Goal: Task Accomplishment & Management: Manage account settings

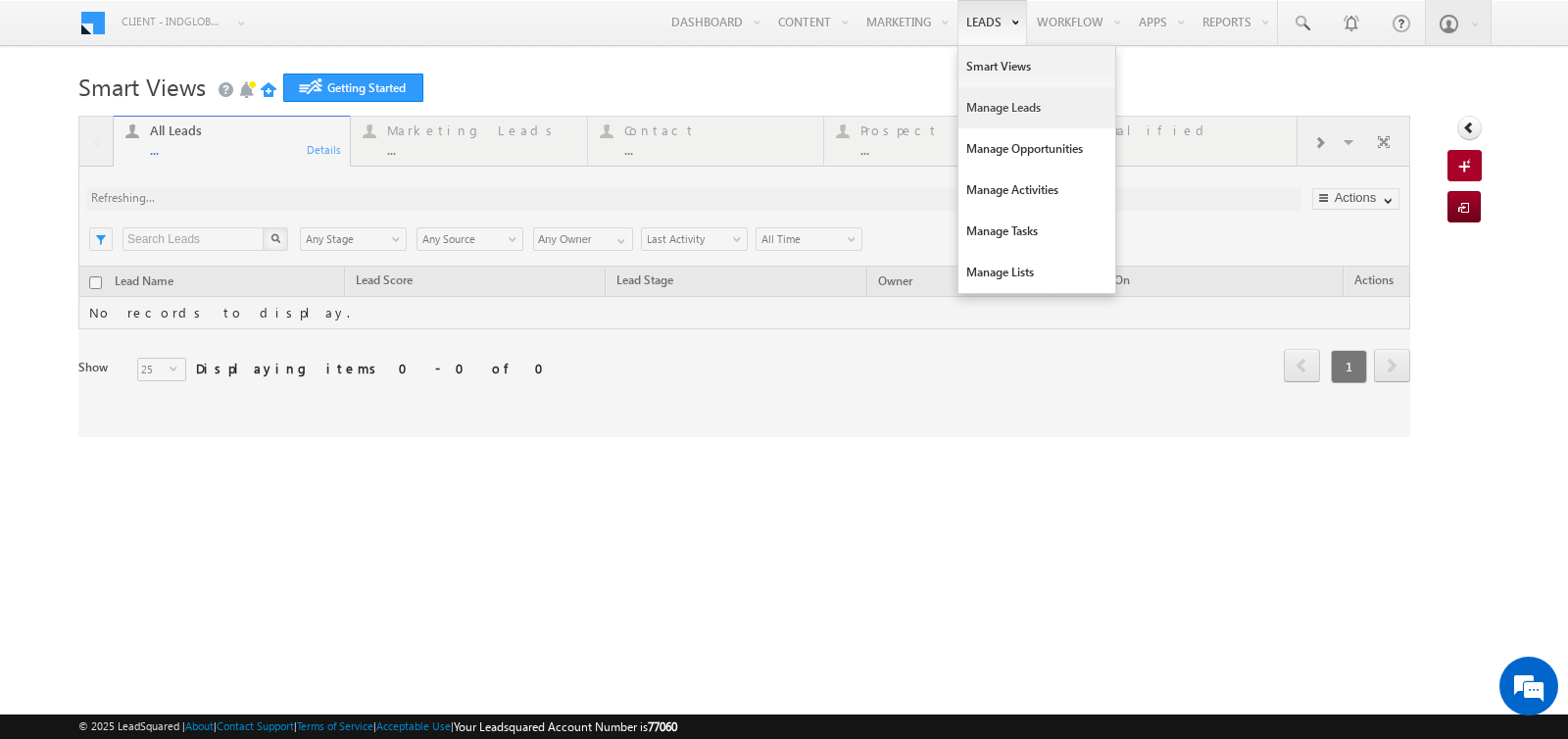
click at [996, 113] on link "Manage Leads" at bounding box center [1037, 108] width 157 height 41
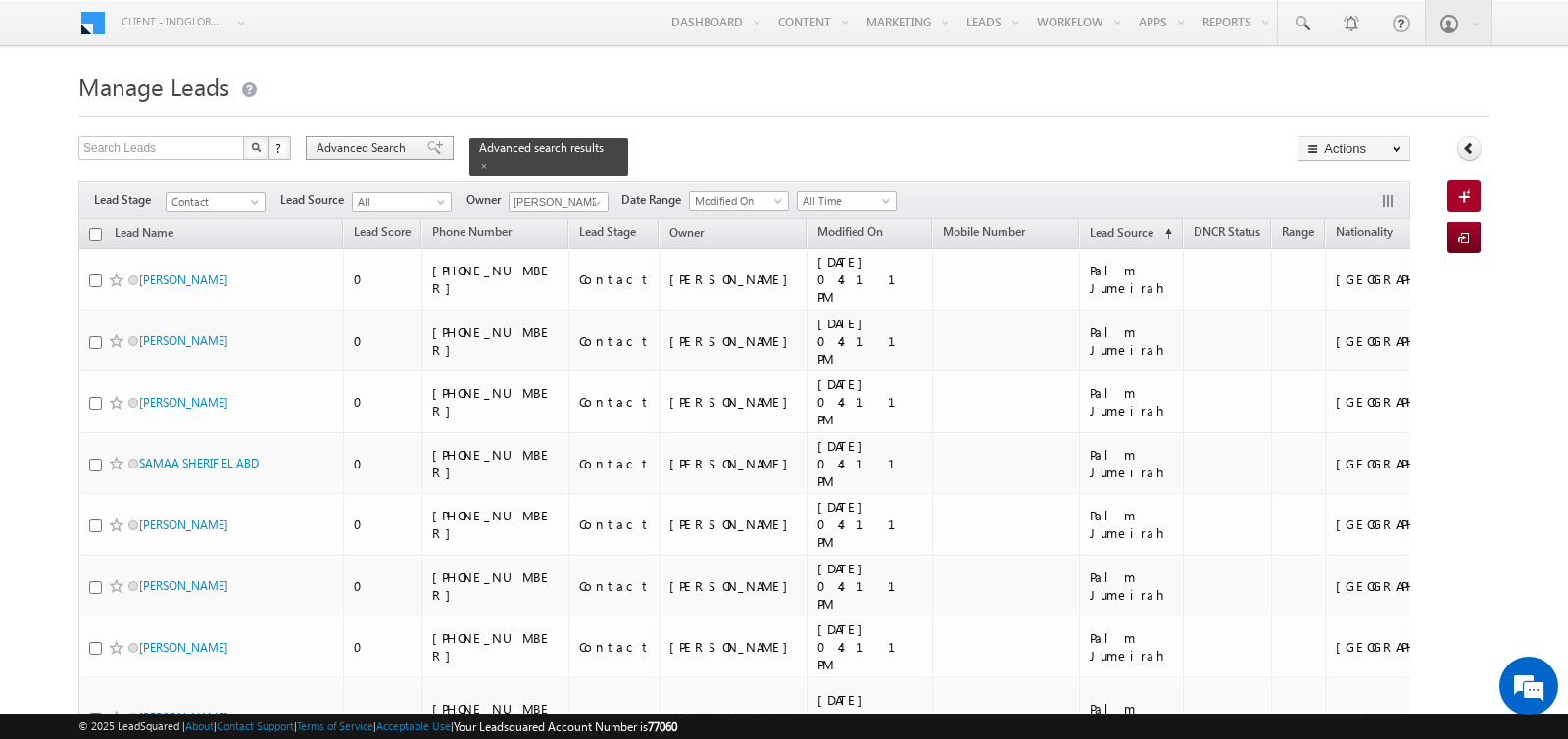
click at [401, 147] on span "Advanced Search" at bounding box center [364, 149] width 95 height 18
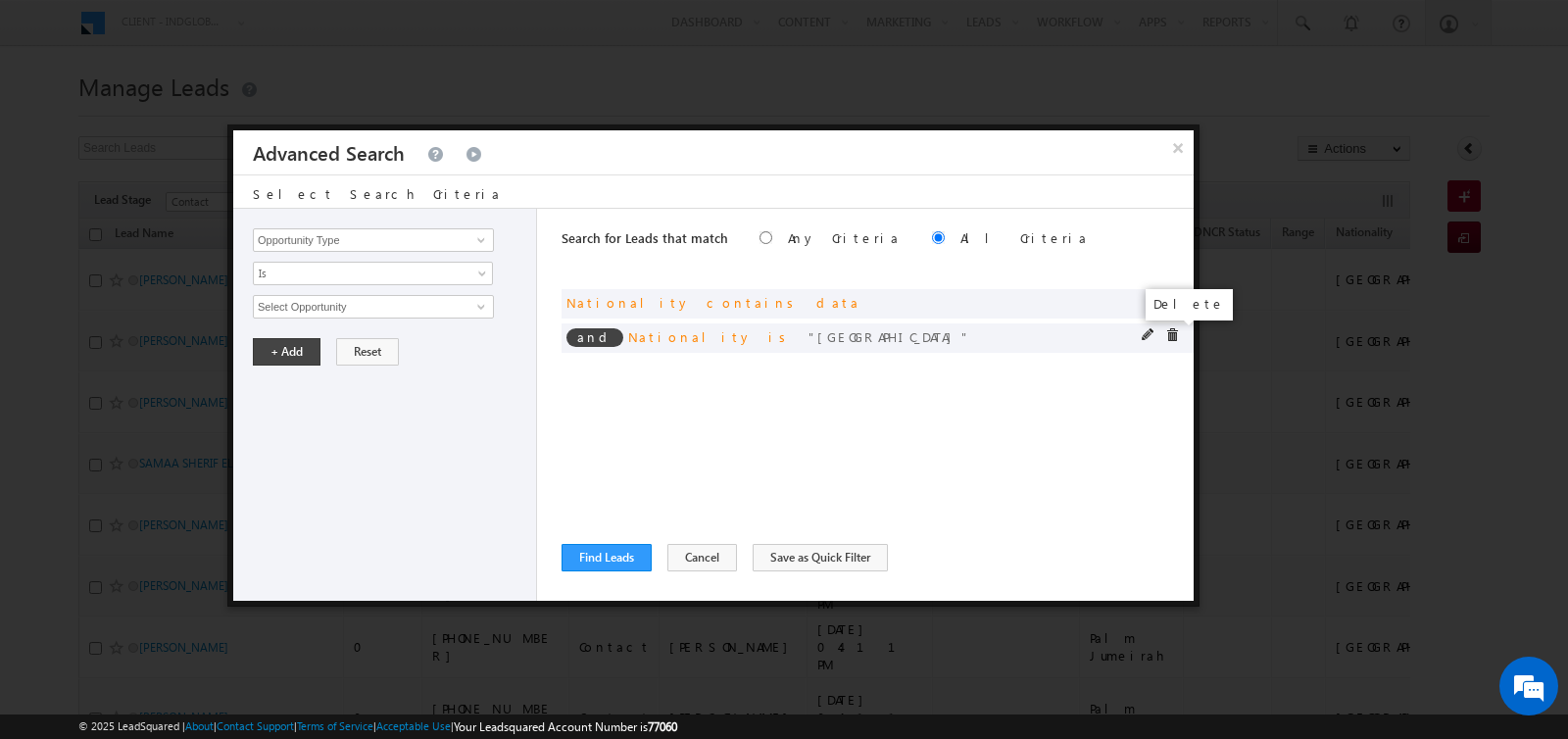
click at [1172, 333] on span at bounding box center [1172, 335] width 14 height 14
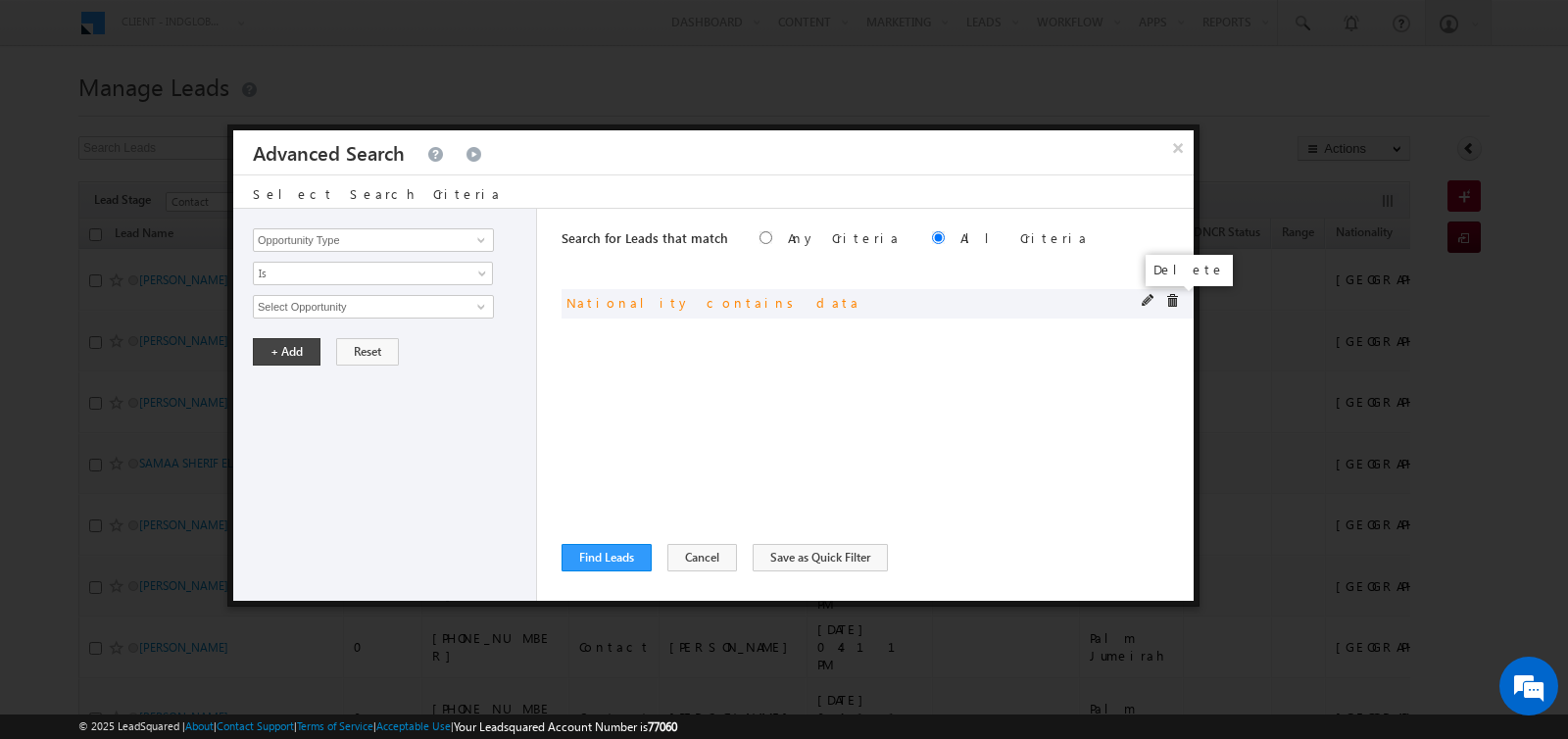
click at [1176, 304] on span at bounding box center [1172, 301] width 14 height 14
click at [421, 245] on input "Opportunity Type" at bounding box center [374, 240] width 241 height 24
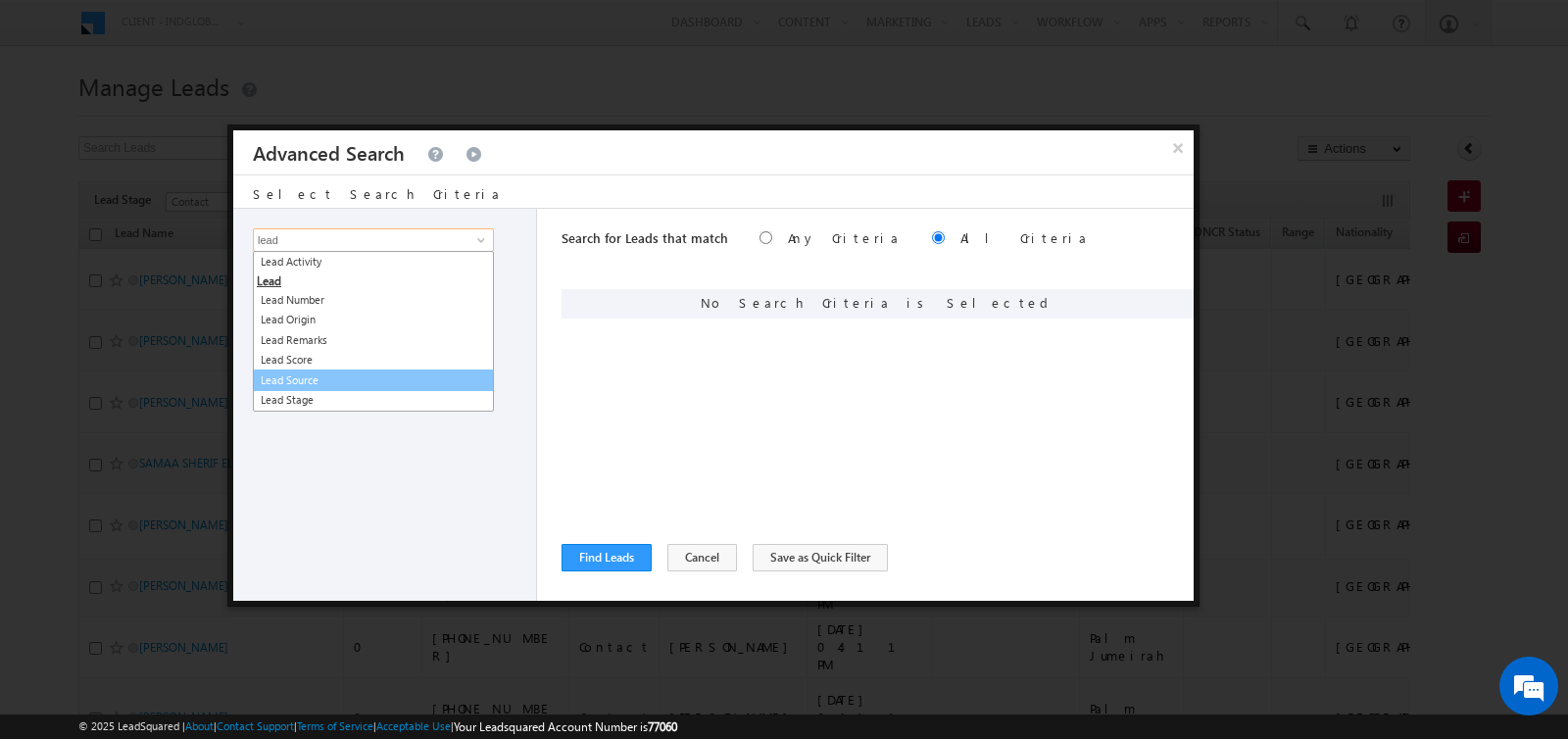
click at [346, 372] on link "Lead Source" at bounding box center [374, 381] width 241 height 23
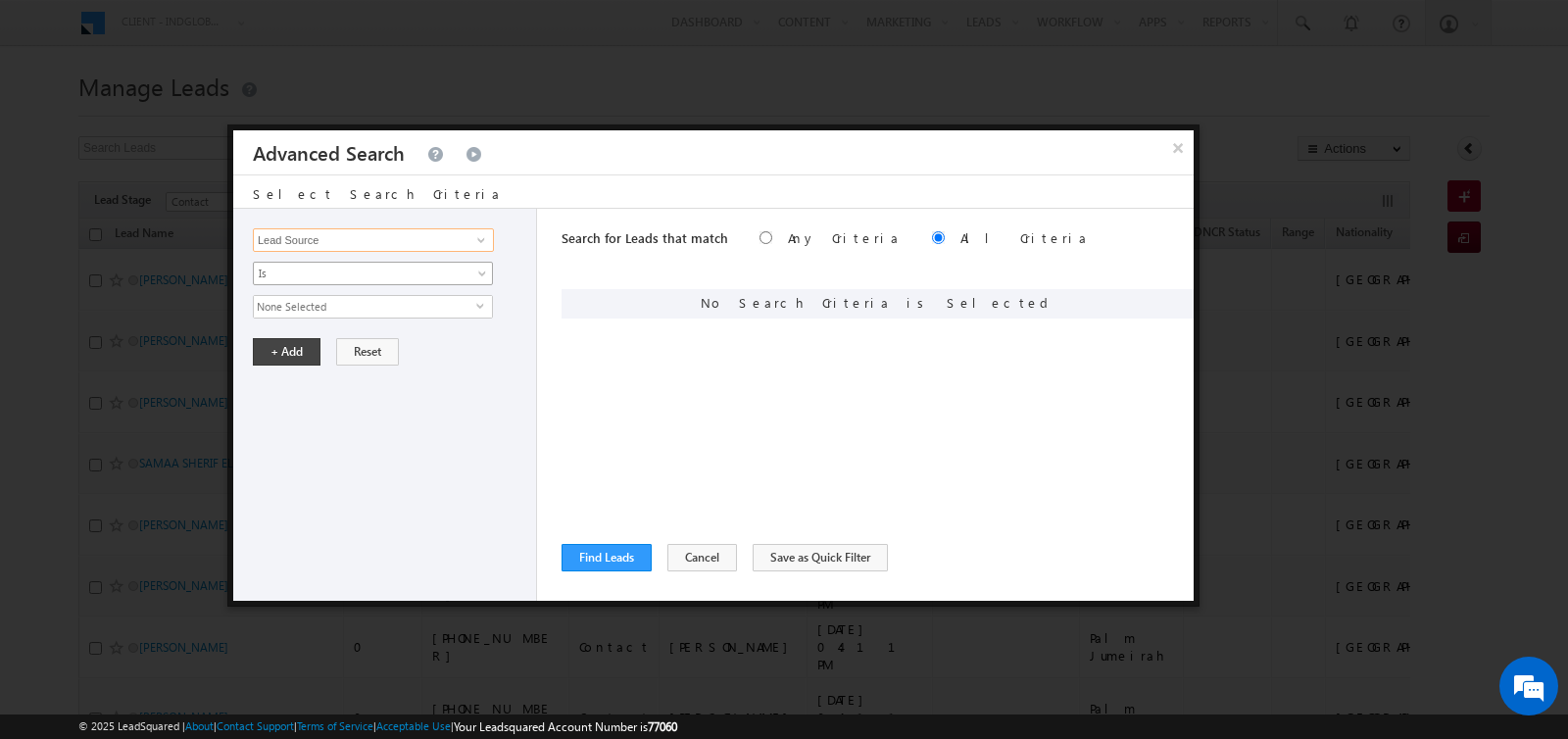
type input "Lead Source"
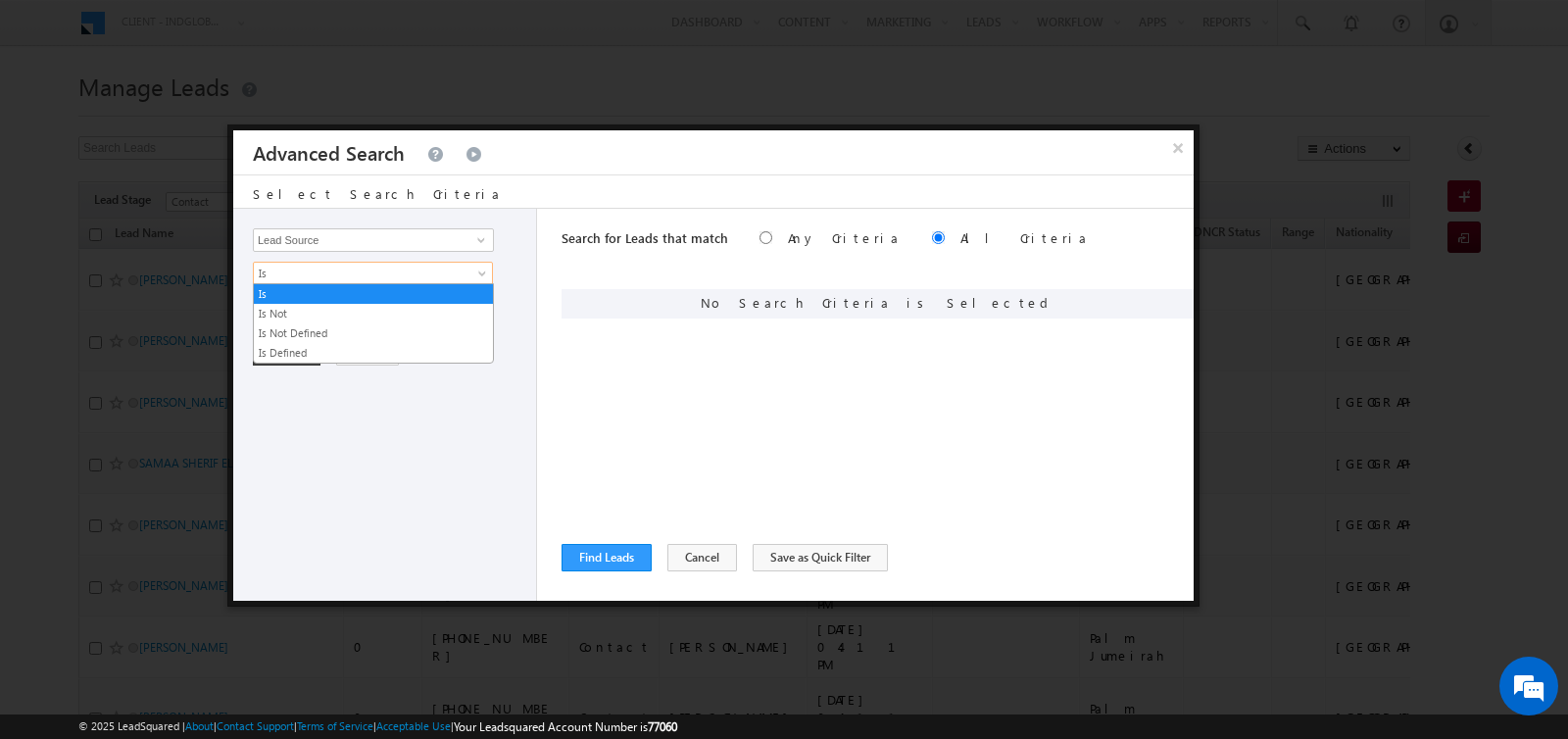
click at [357, 264] on span "Is" at bounding box center [360, 273] width 212 height 18
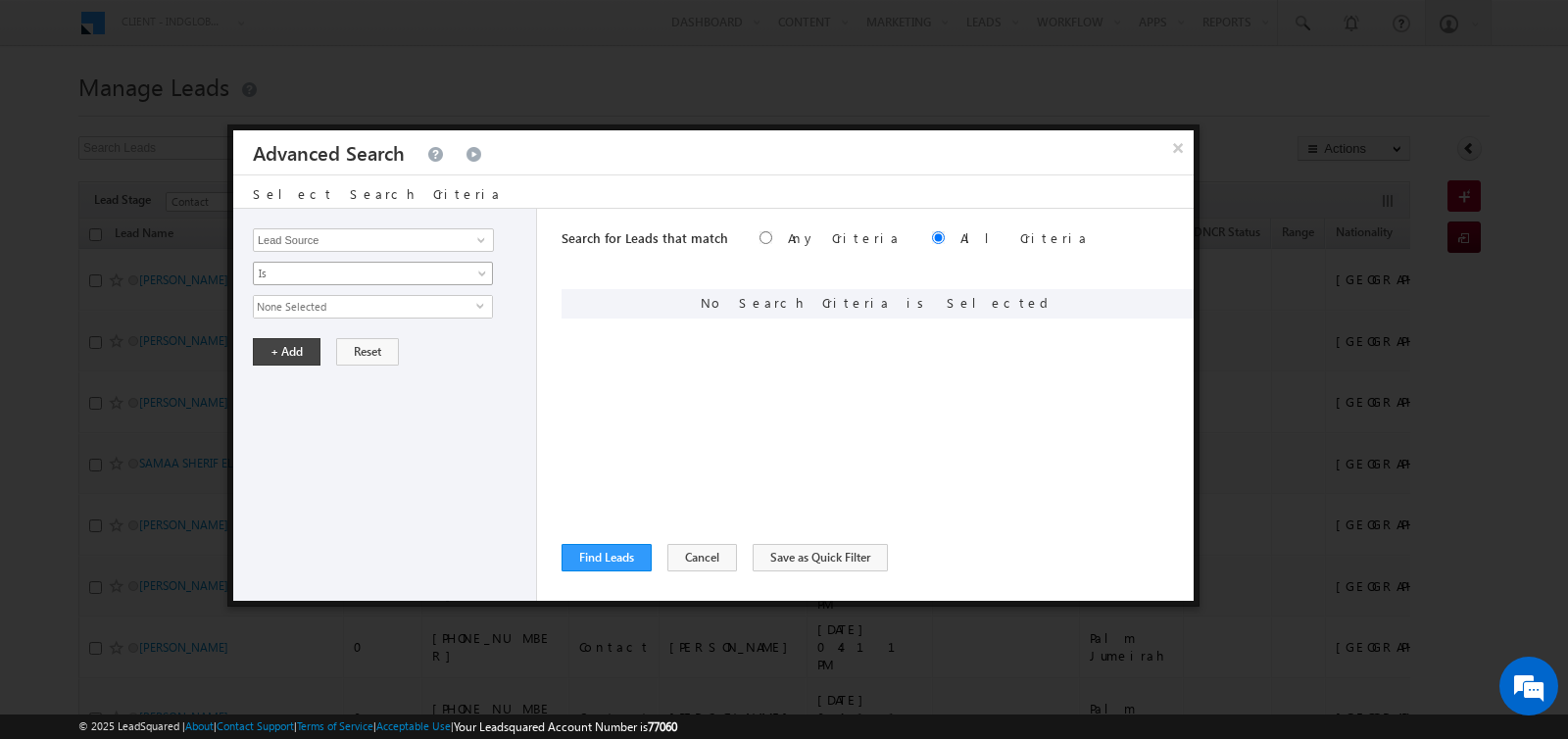
click at [357, 264] on span "Is" at bounding box center [360, 273] width 212 height 18
click at [356, 302] on span "None Selected" at bounding box center [365, 307] width 222 height 22
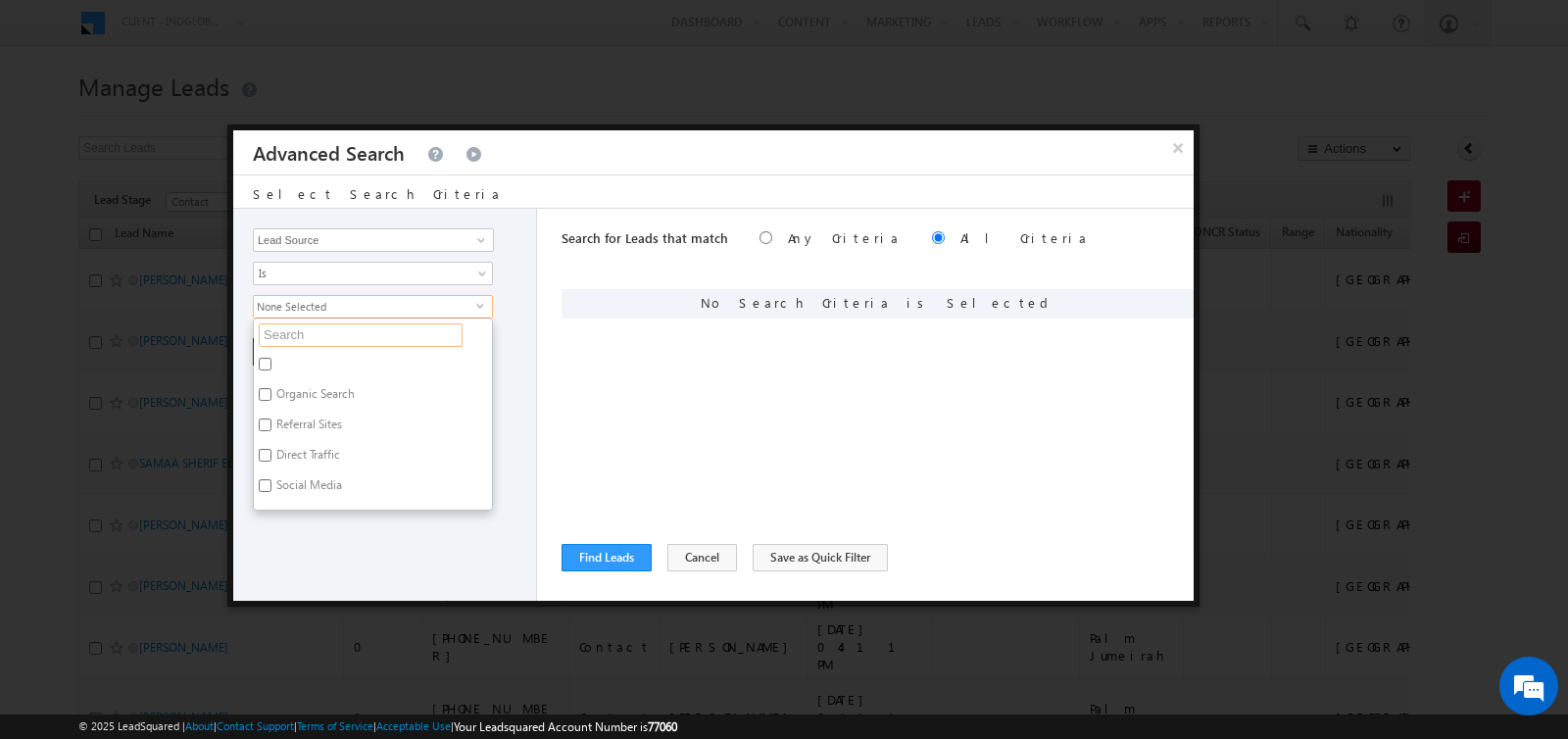
click at [356, 323] on input "text" at bounding box center [361, 335] width 204 height 24
type input "bin"
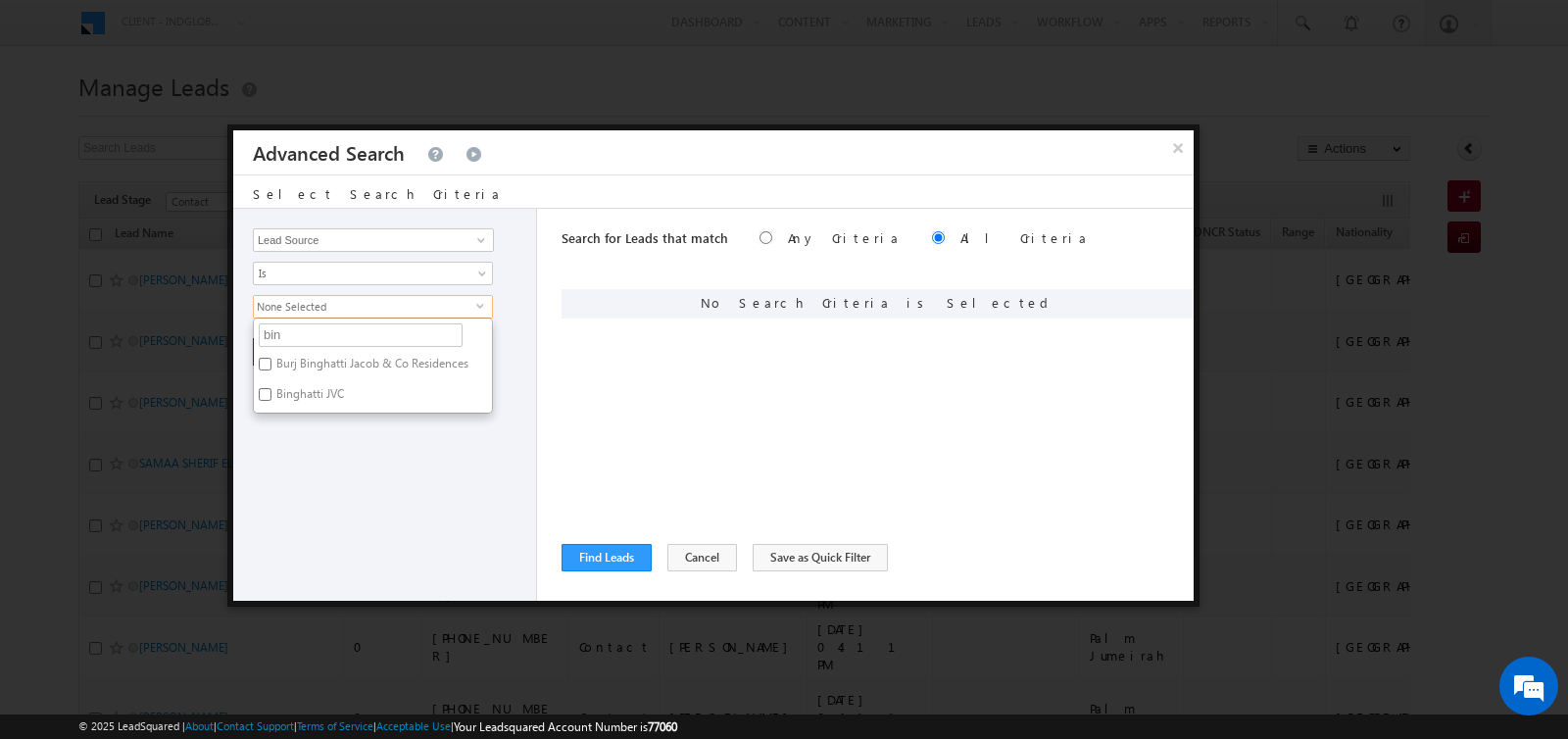
click at [318, 398] on label "Binghatti JVC" at bounding box center [309, 397] width 110 height 30
click at [271, 398] on input "Binghatti JVC" at bounding box center [265, 394] width 13 height 13
checkbox input "true"
click at [328, 457] on div "Opportunity Type Lead Activity Task Sales Group Prospect Id Address 1 Address 2…" at bounding box center [385, 404] width 304 height 392
click at [291, 362] on div "Opportunity Type Lead Activity Task Sales Group Prospect Id Address 1 Address 2…" at bounding box center [385, 404] width 304 height 392
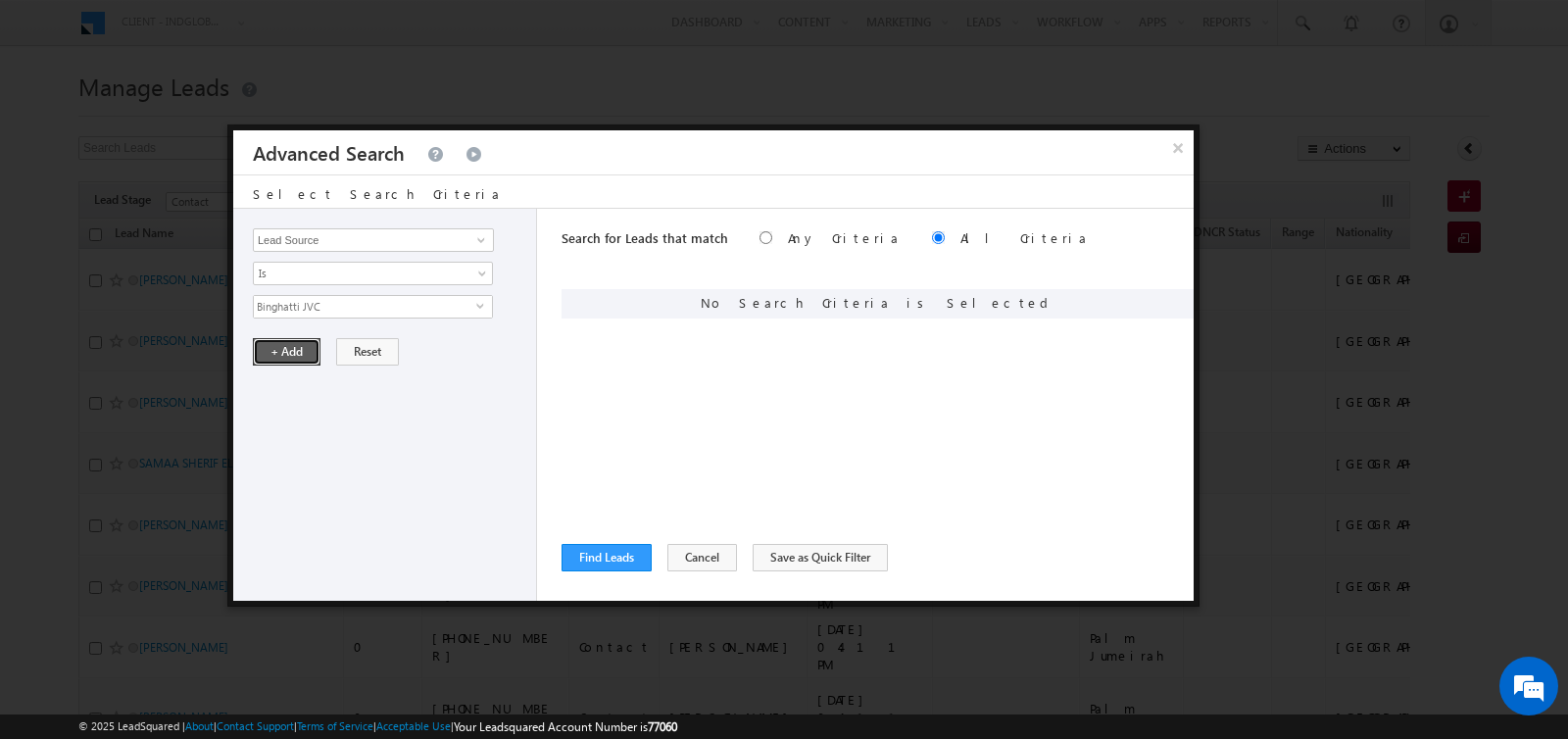
click at [291, 342] on button "+ Add" at bounding box center [287, 352] width 68 height 28
click at [578, 560] on button "Find Leads" at bounding box center [606, 558] width 90 height 28
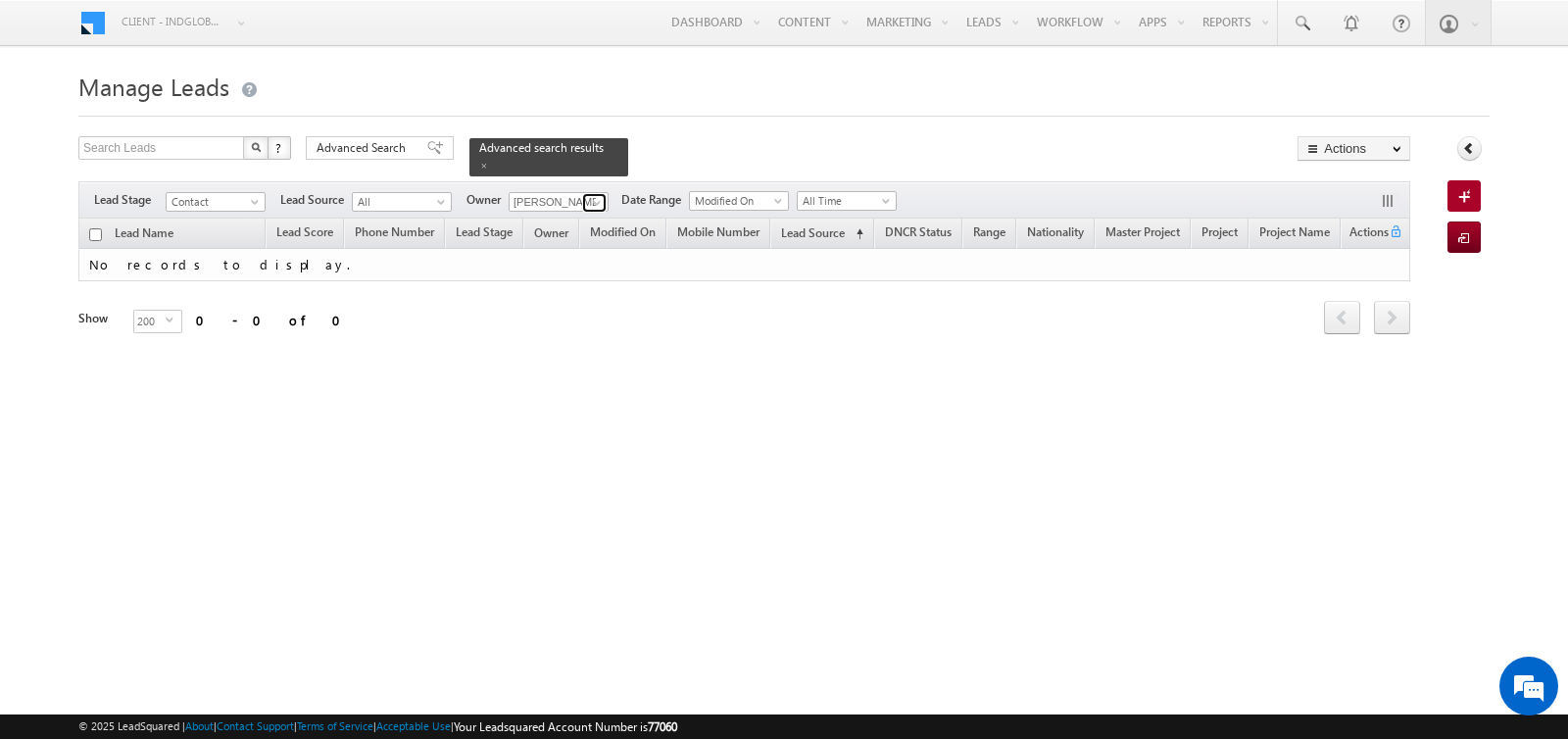
click at [590, 205] on span at bounding box center [597, 203] width 16 height 16
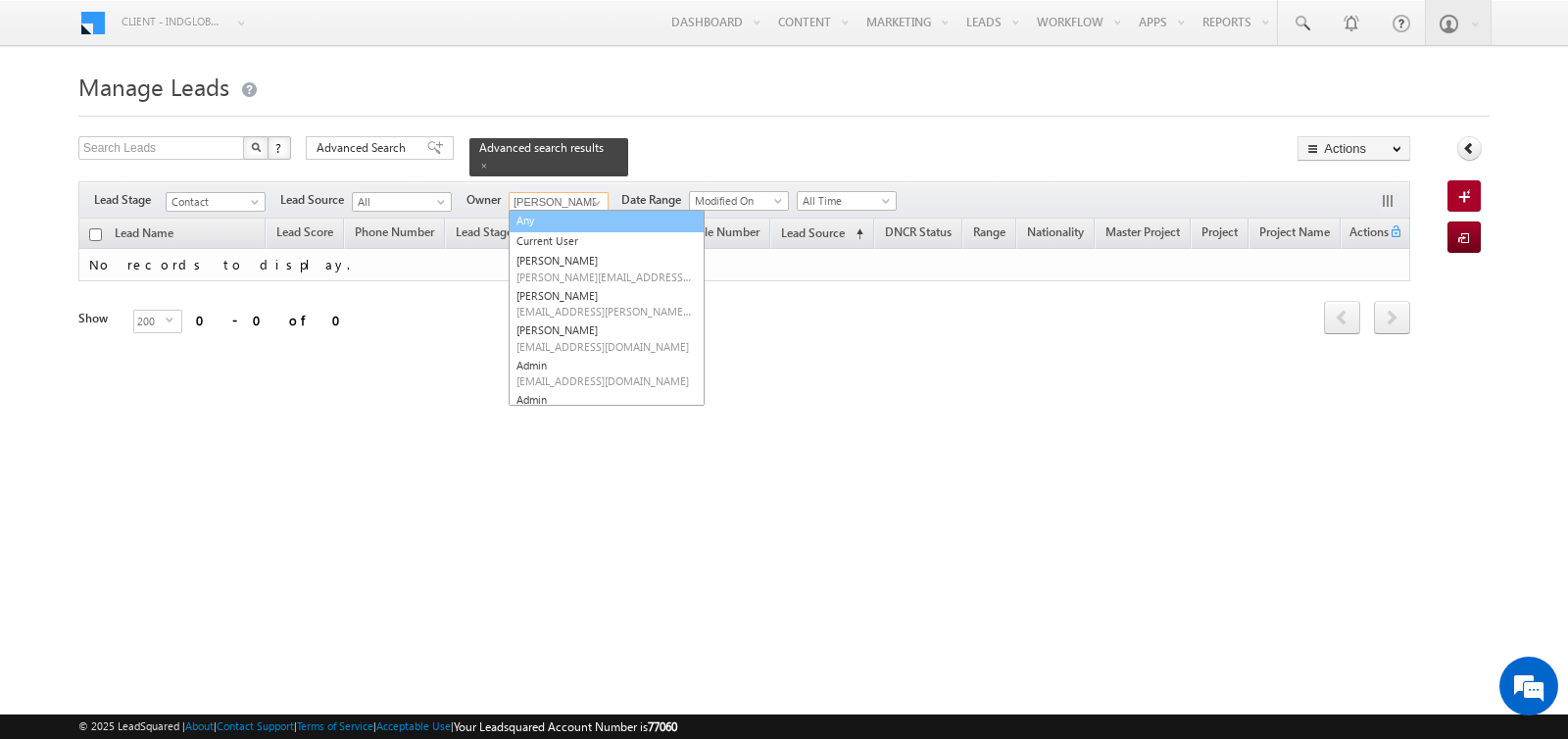
click at [558, 218] on link "Any" at bounding box center [606, 220] width 196 height 23
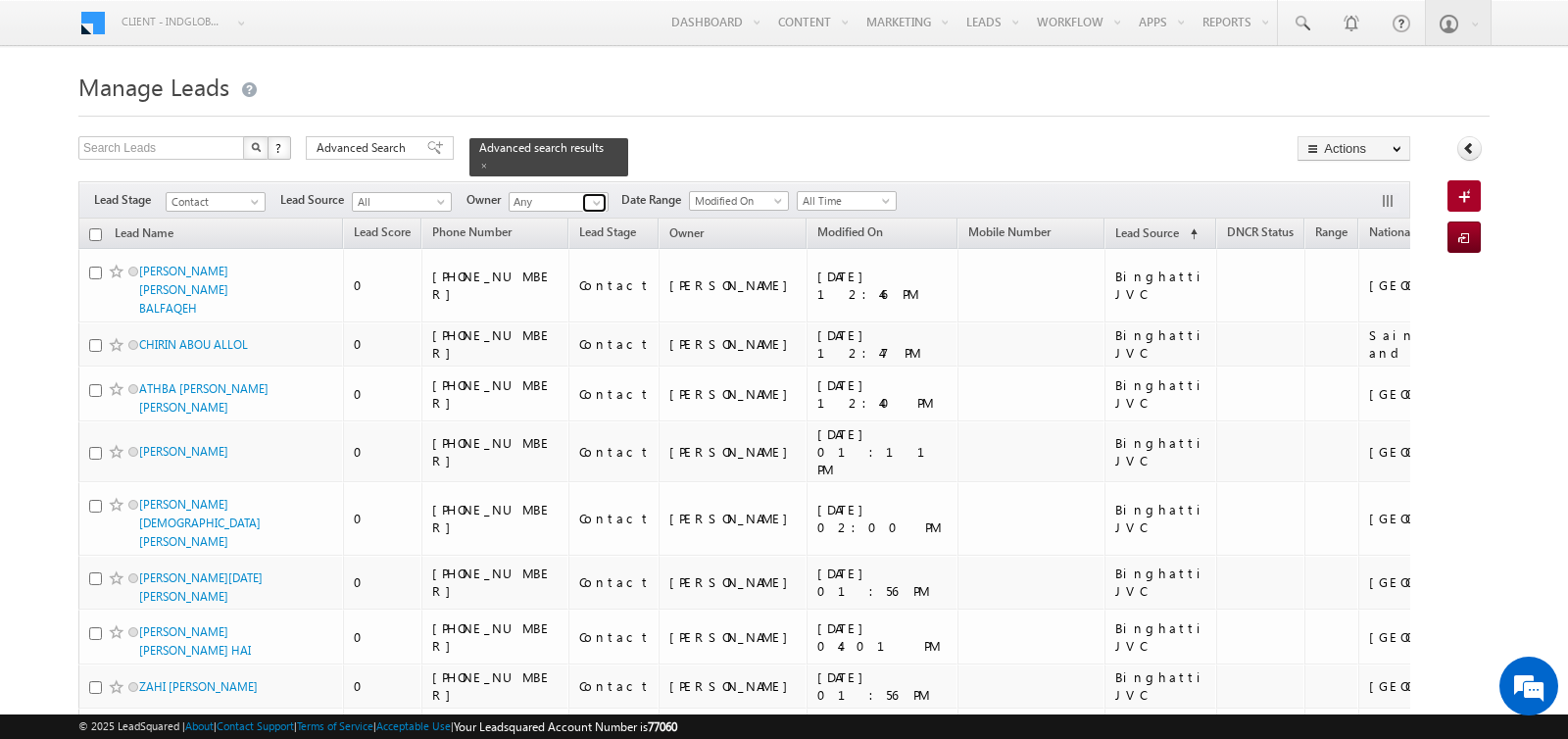
click at [598, 195] on span at bounding box center [597, 203] width 16 height 16
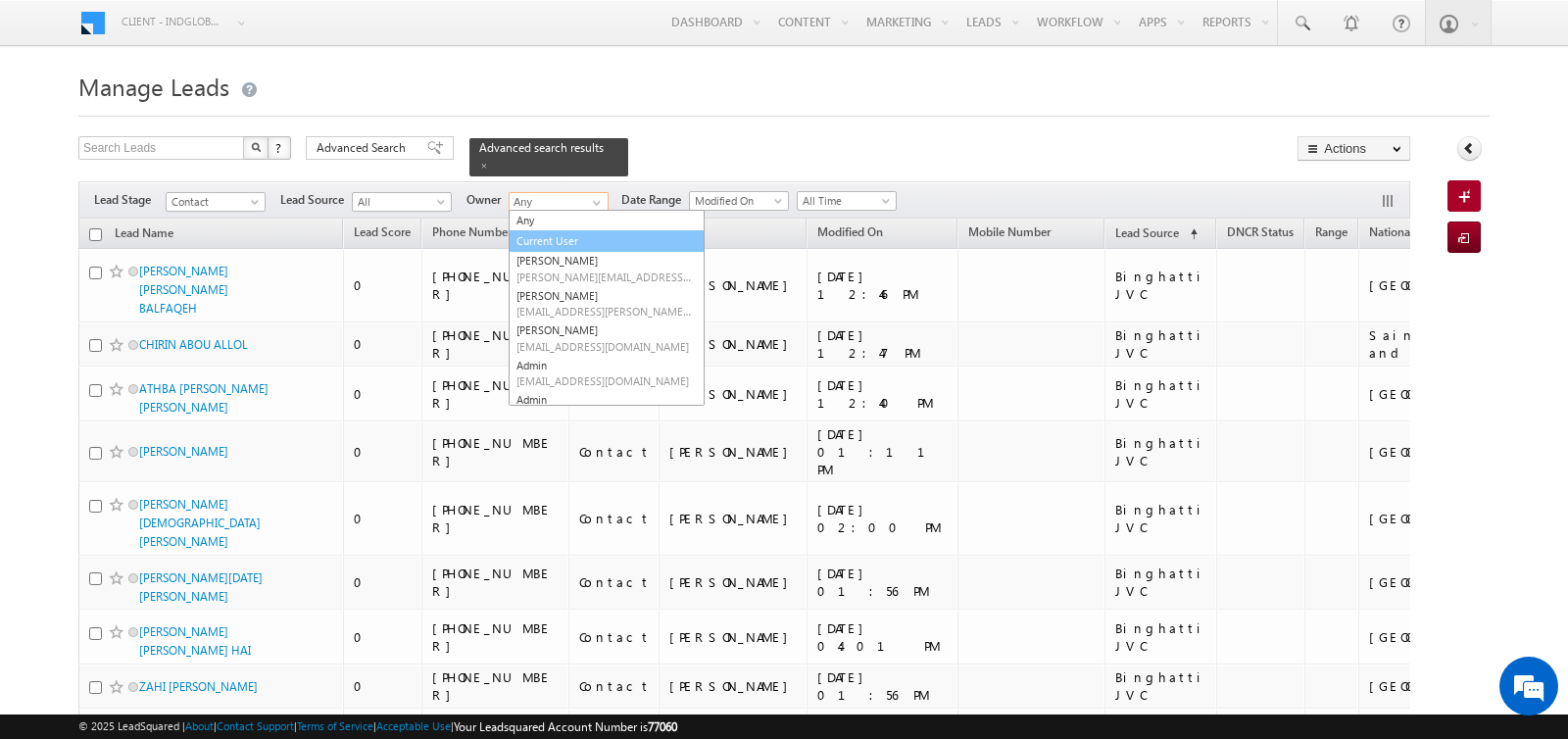
click at [560, 238] on link "Current User" at bounding box center [606, 241] width 196 height 23
type input "Current User"
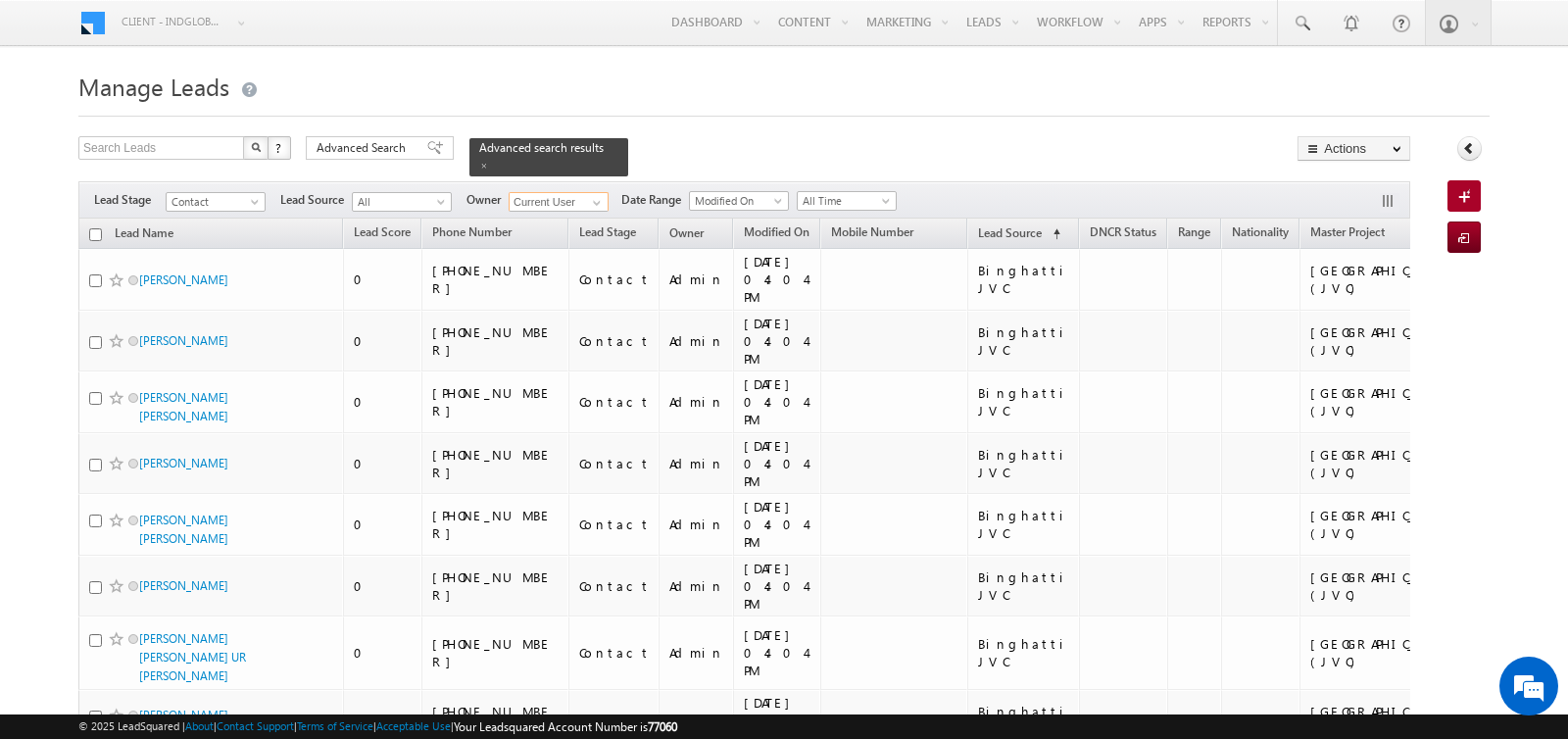
click at [95, 237] on input "checkbox" at bounding box center [95, 234] width 13 height 13
checkbox input "true"
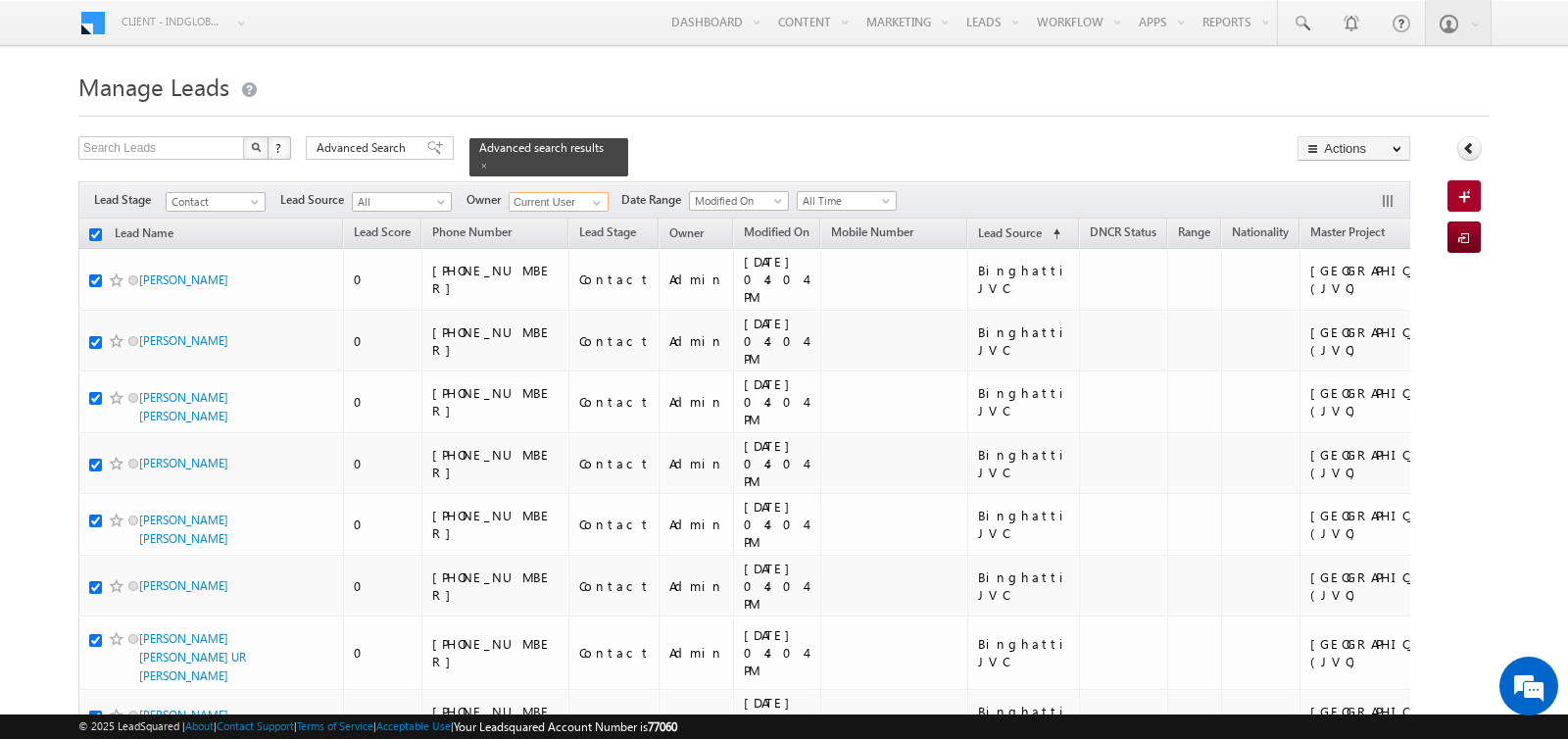
checkbox input "true"
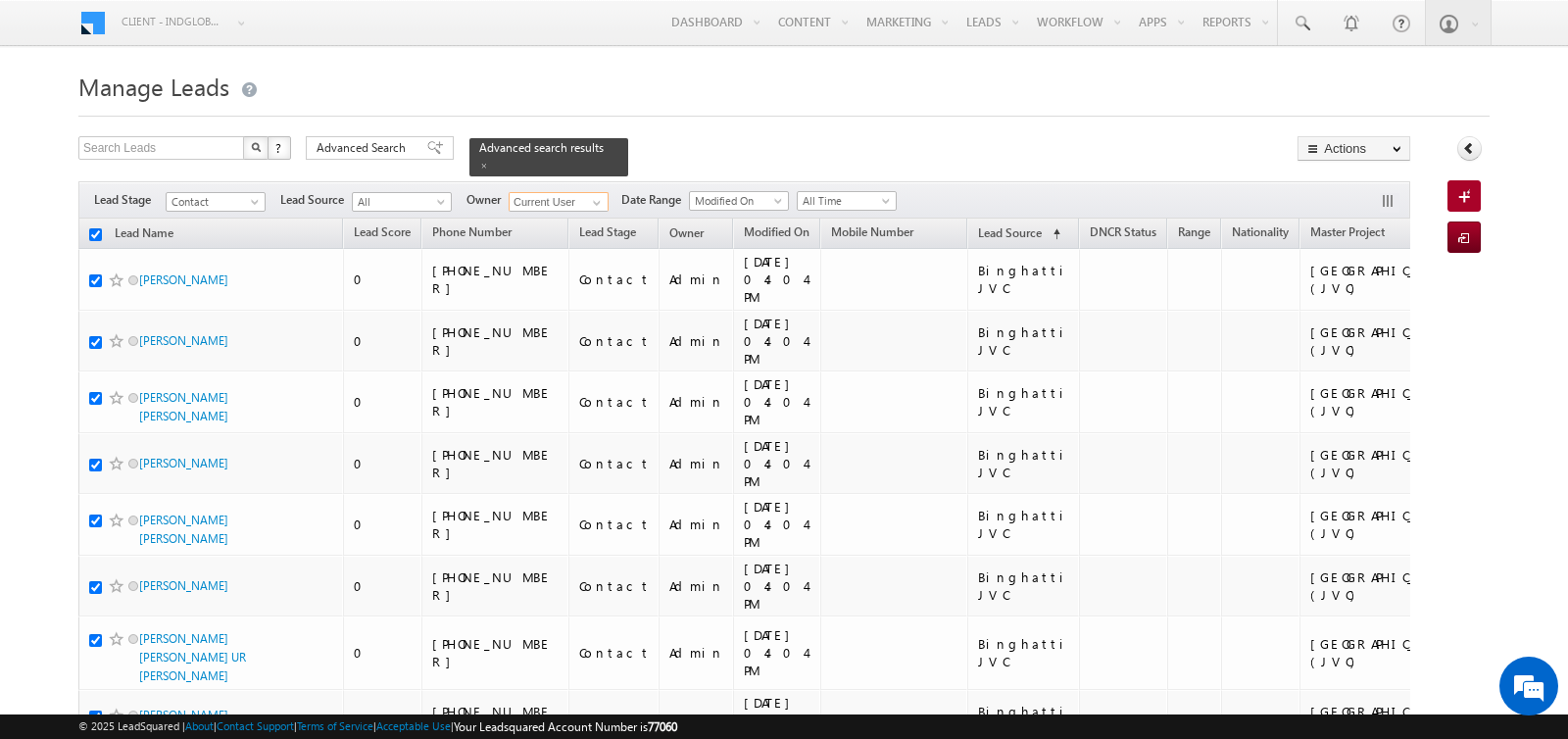
checkbox input "true"
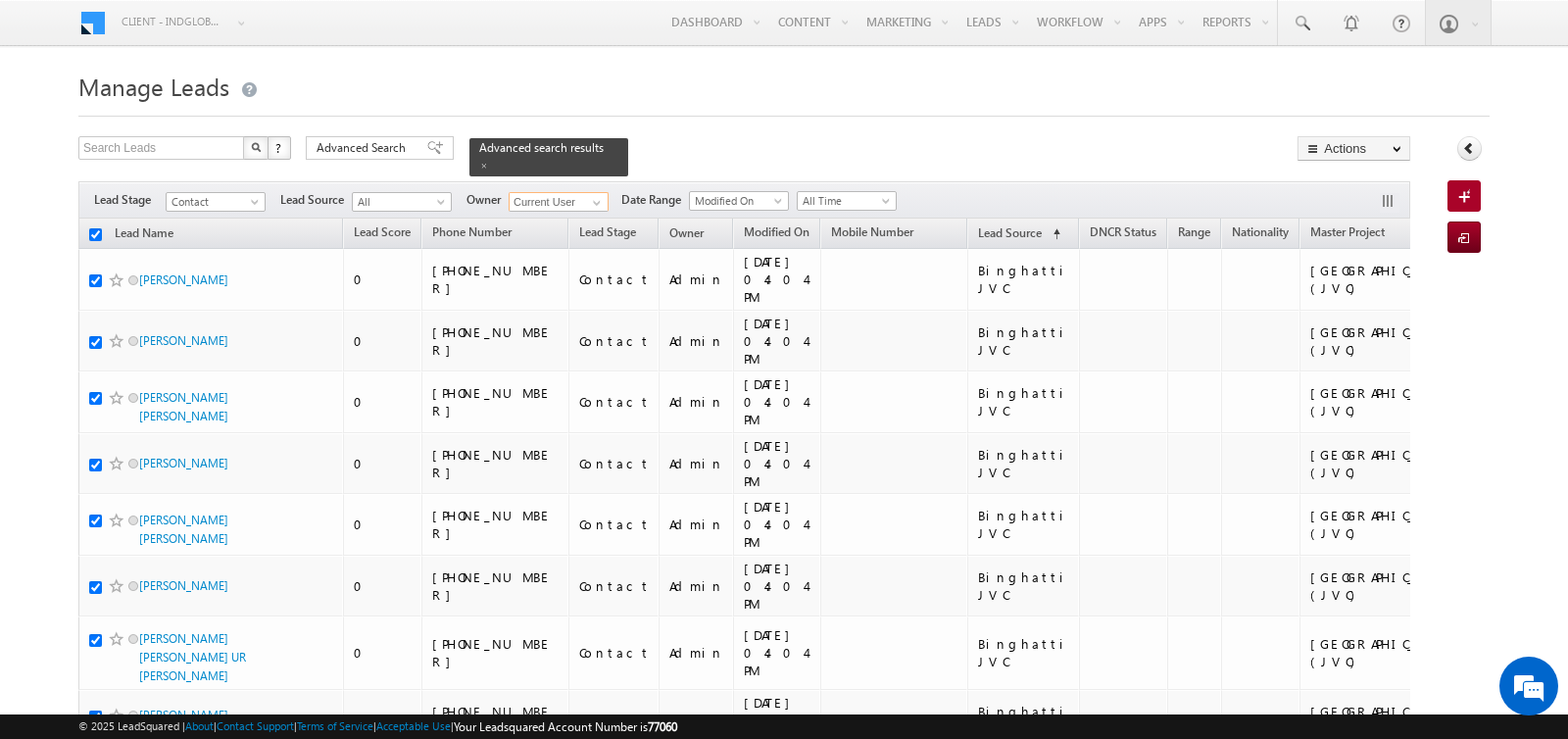
checkbox input "true"
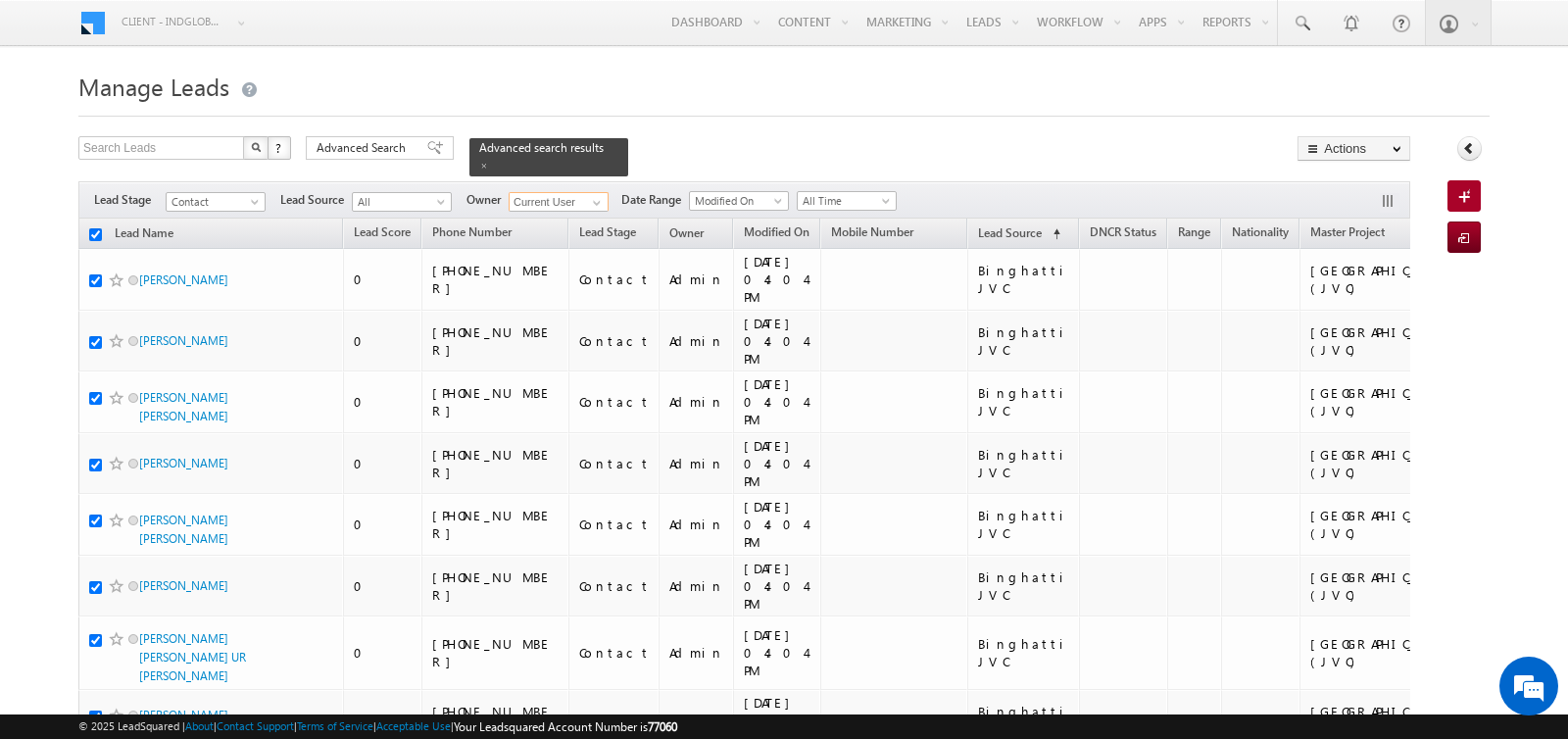
checkbox input "true"
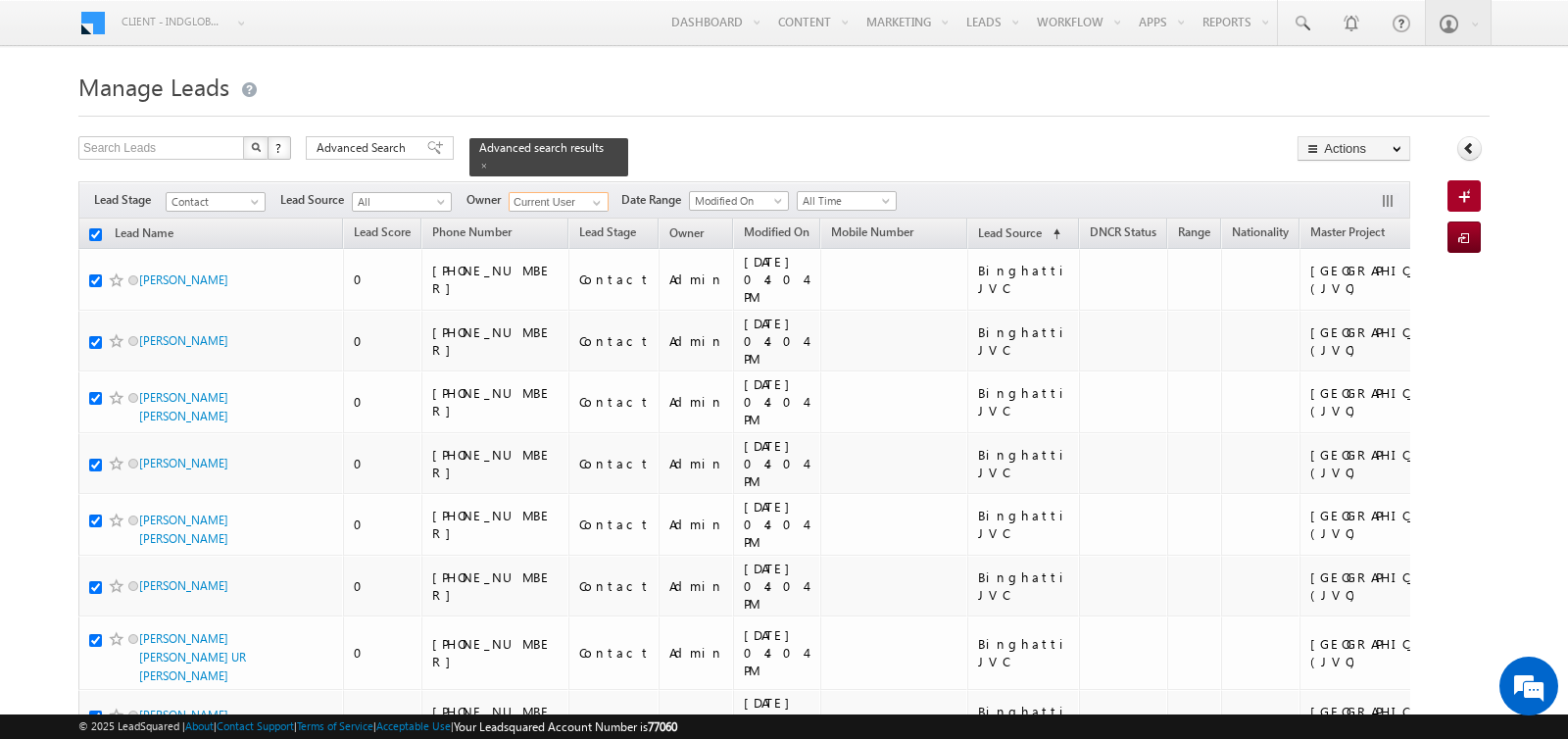
checkbox input "true"
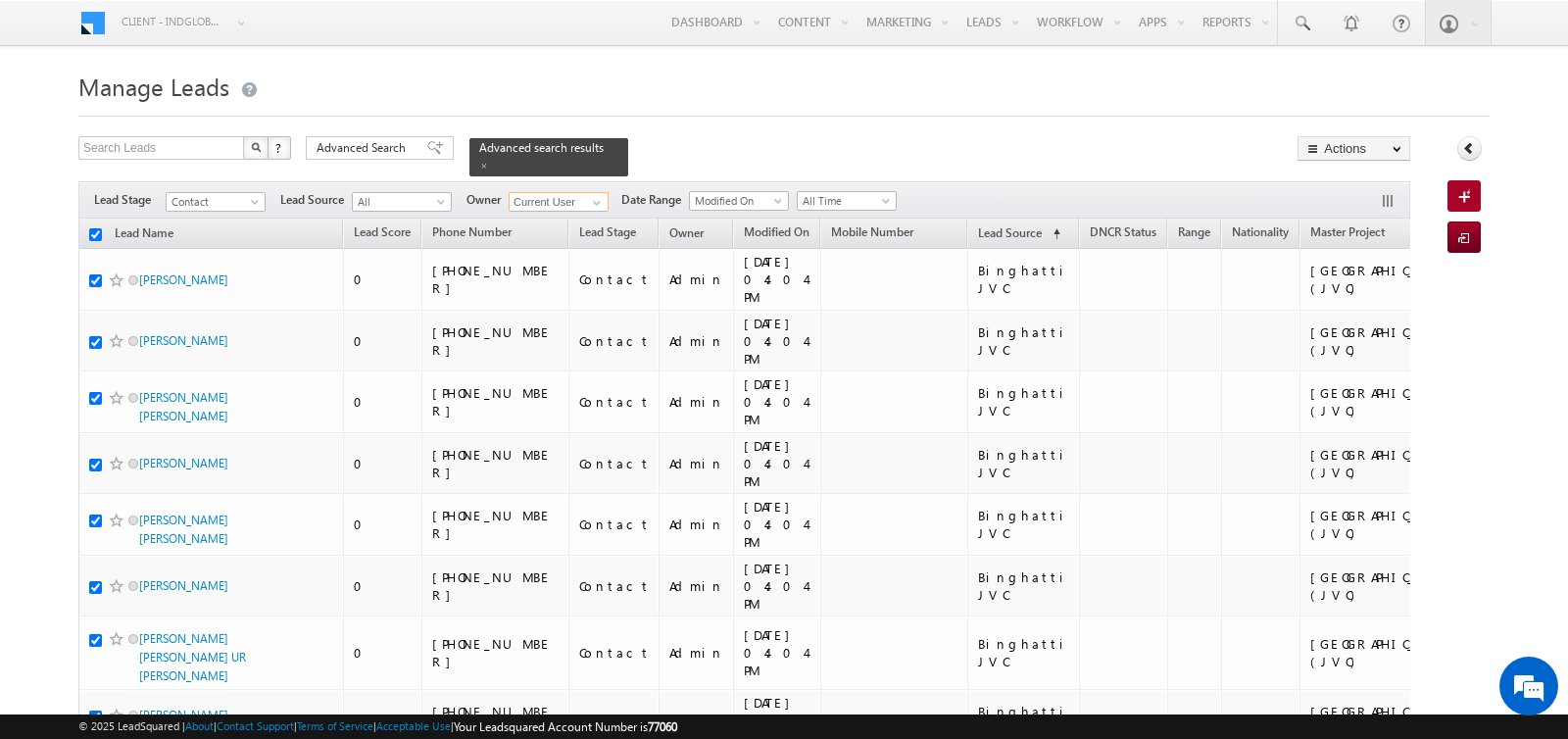
checkbox input "true"
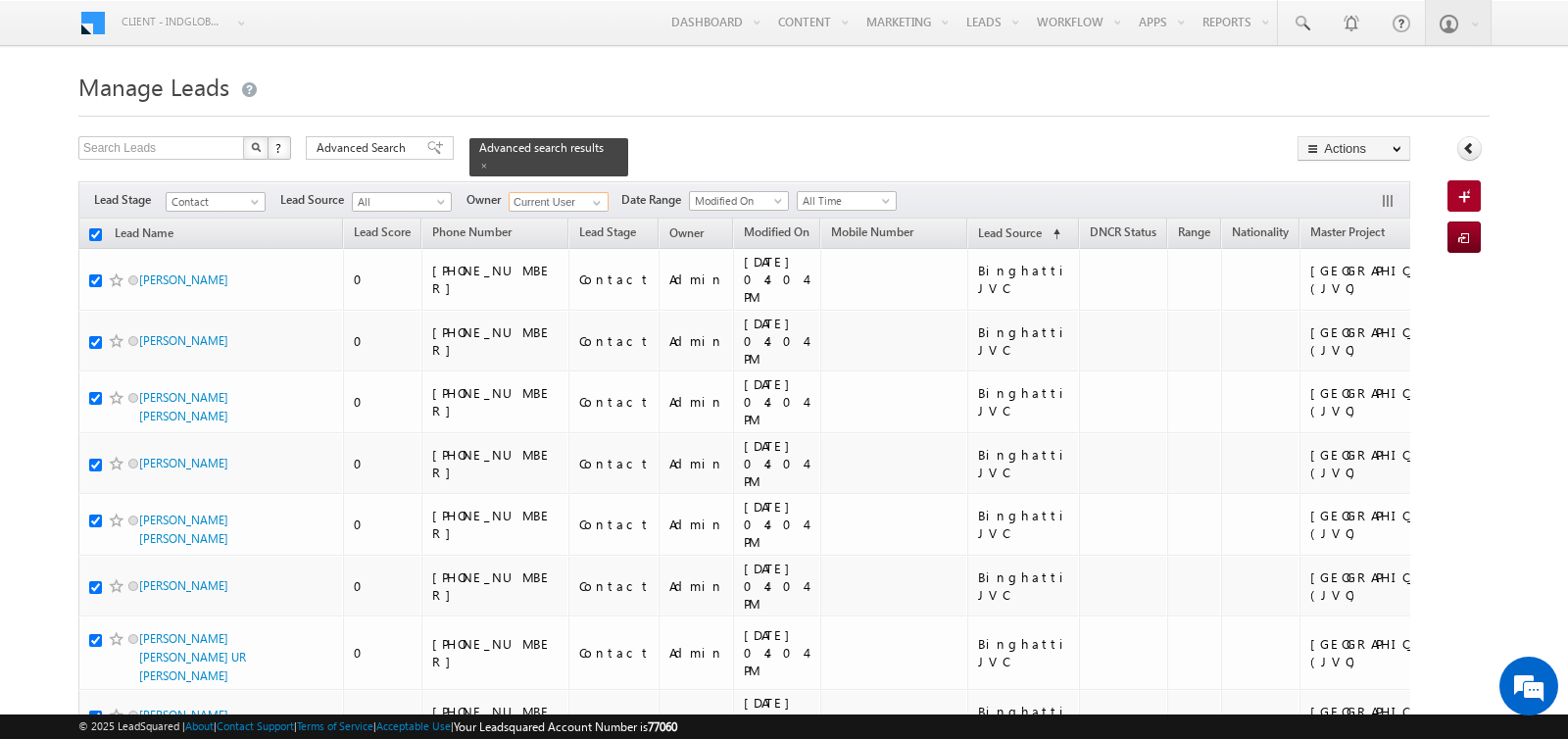
checkbox input "true"
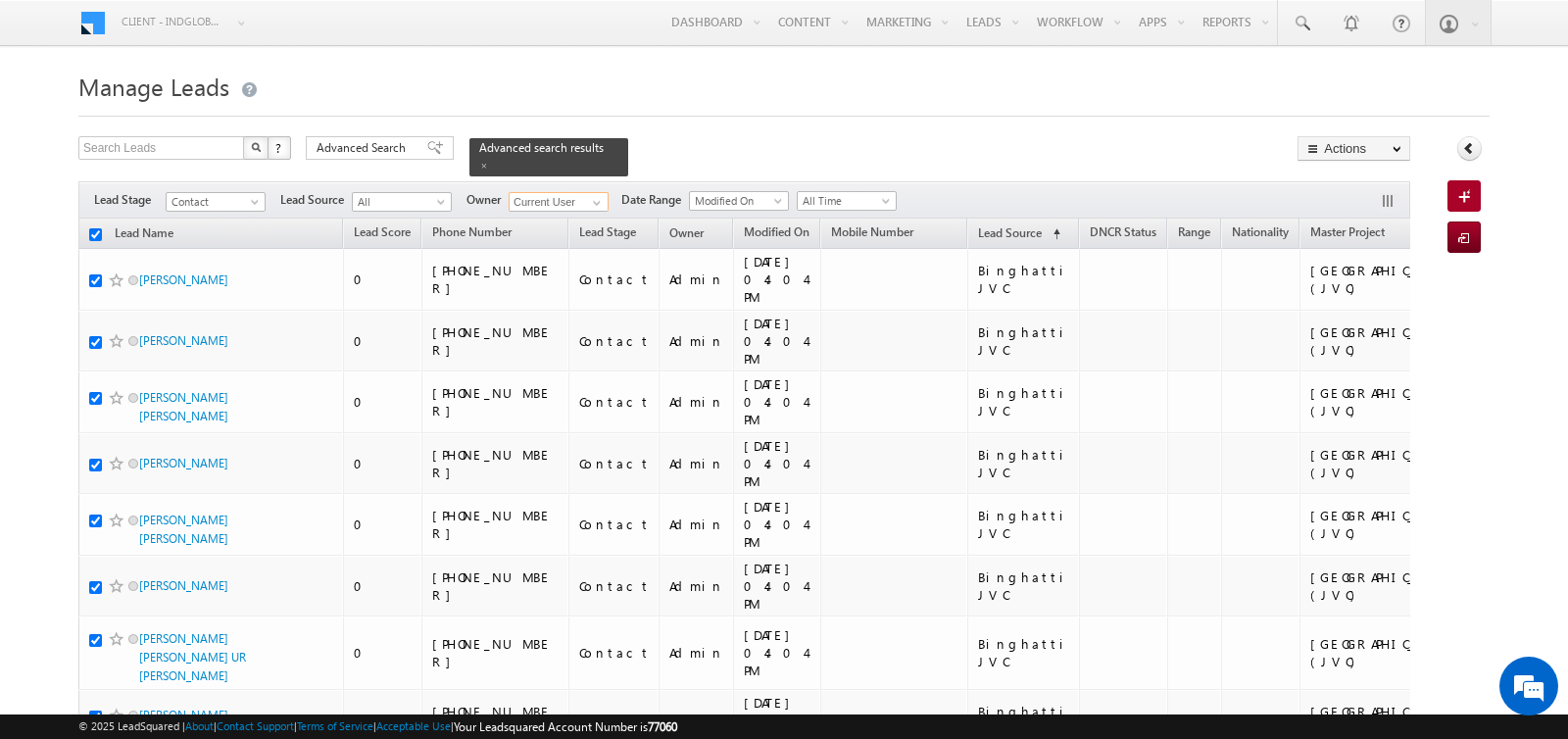
checkbox input "true"
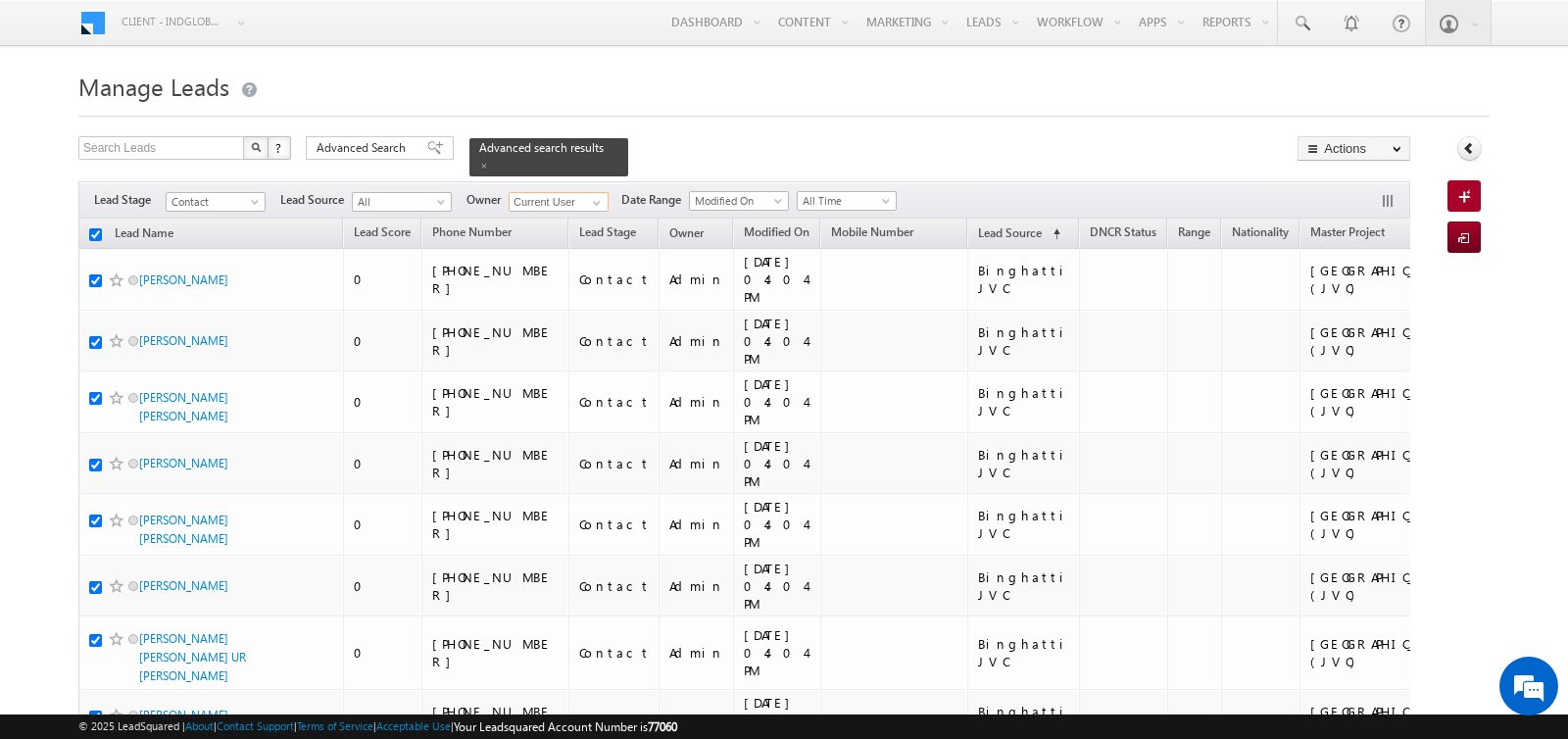
checkbox input "true"
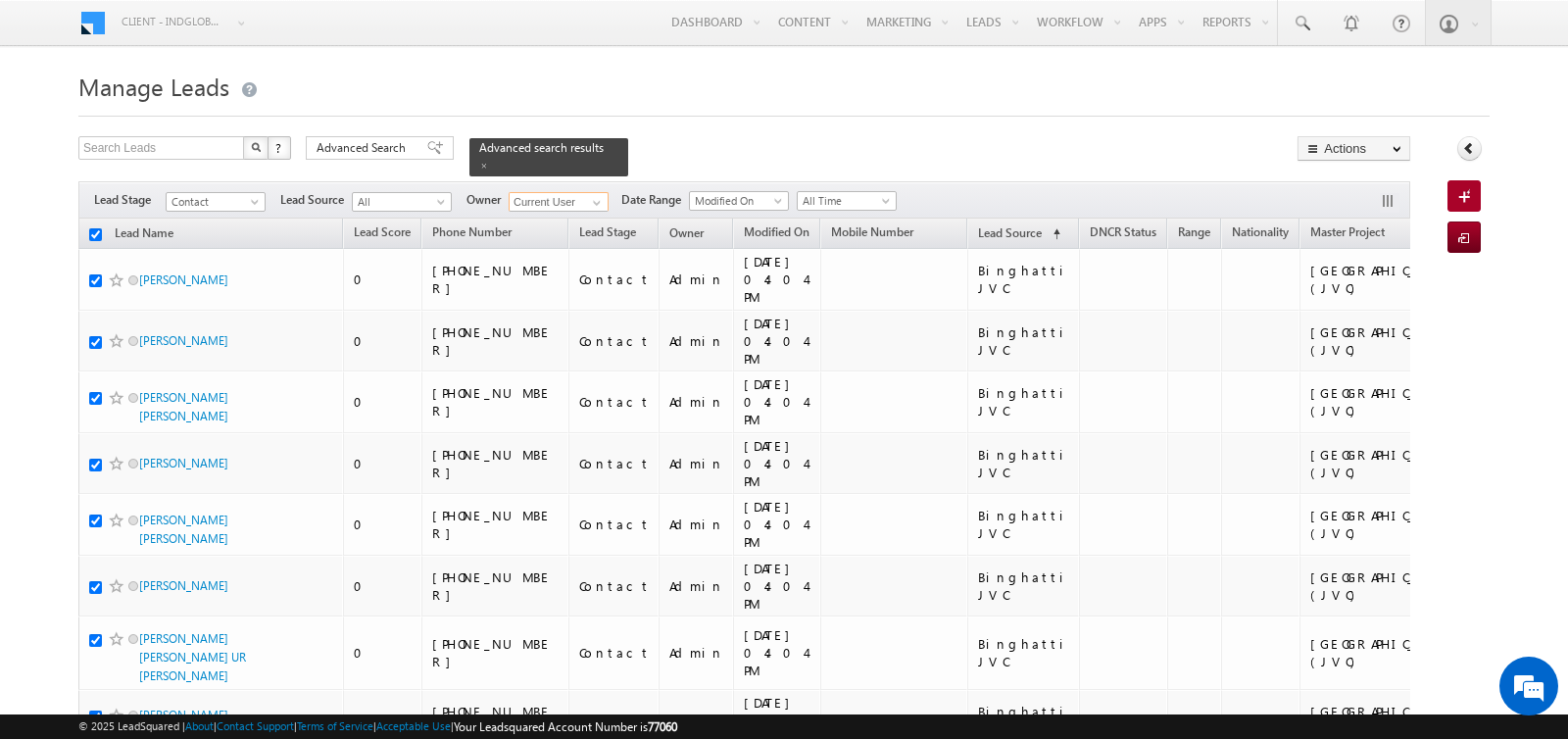
checkbox input "true"
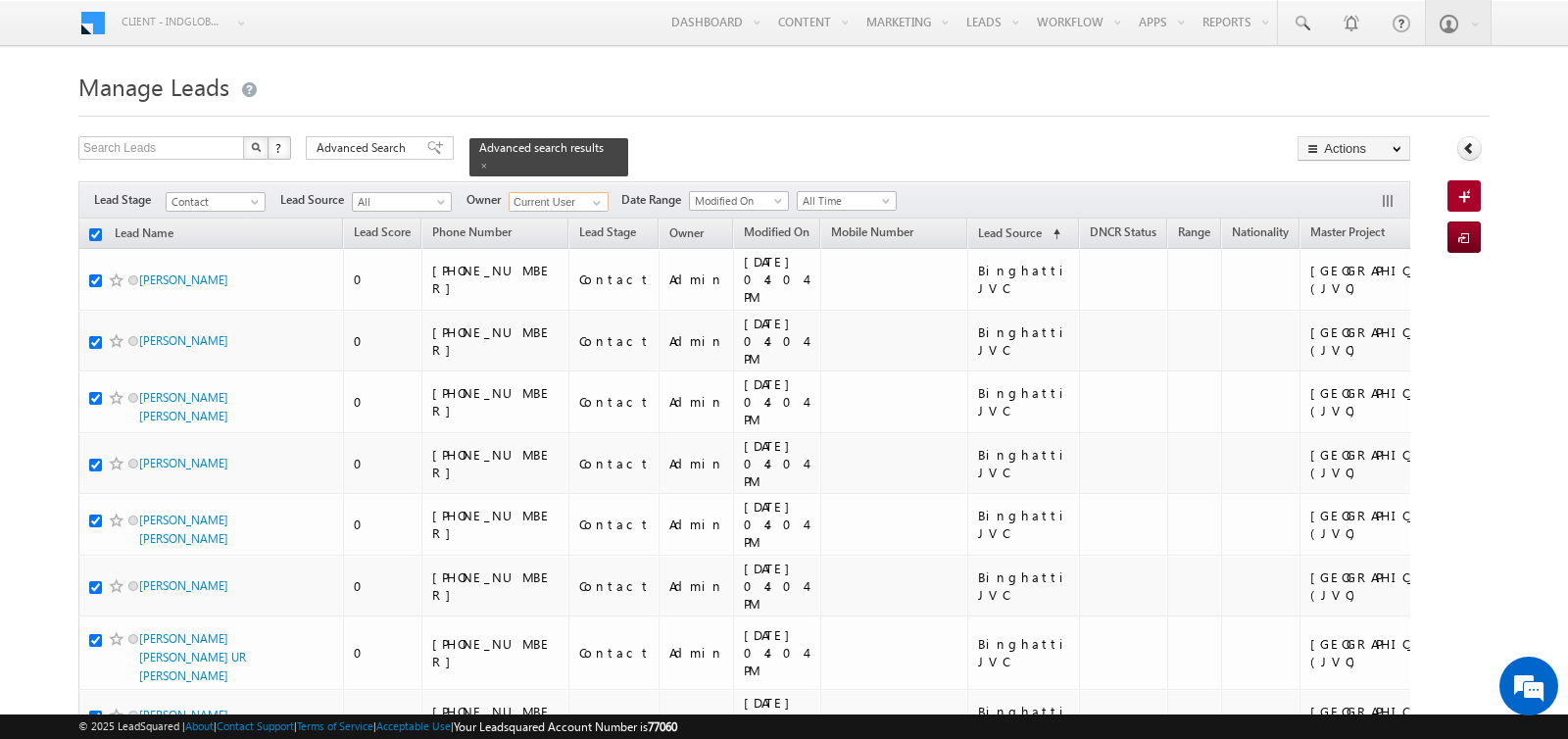
checkbox input "true"
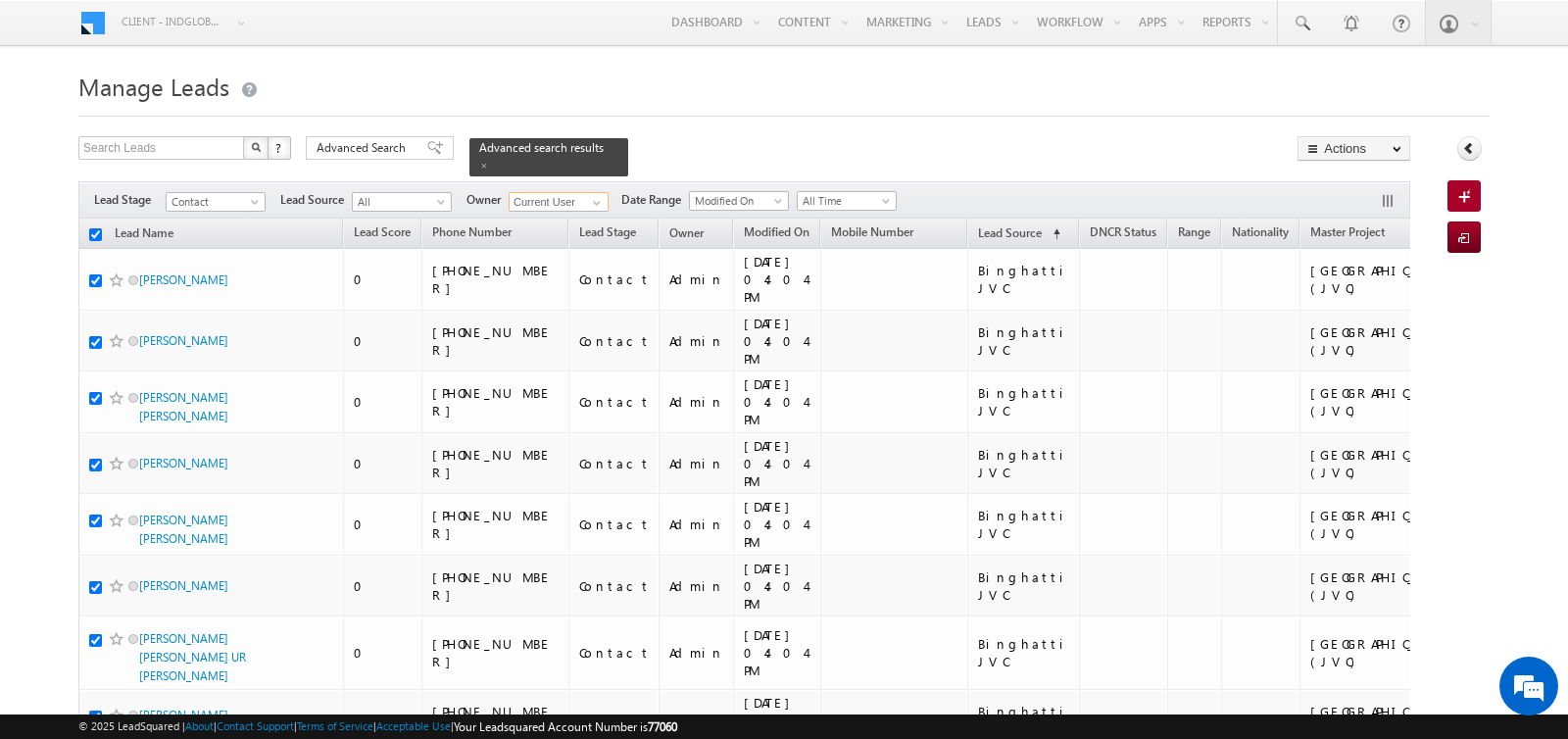
checkbox input "true"
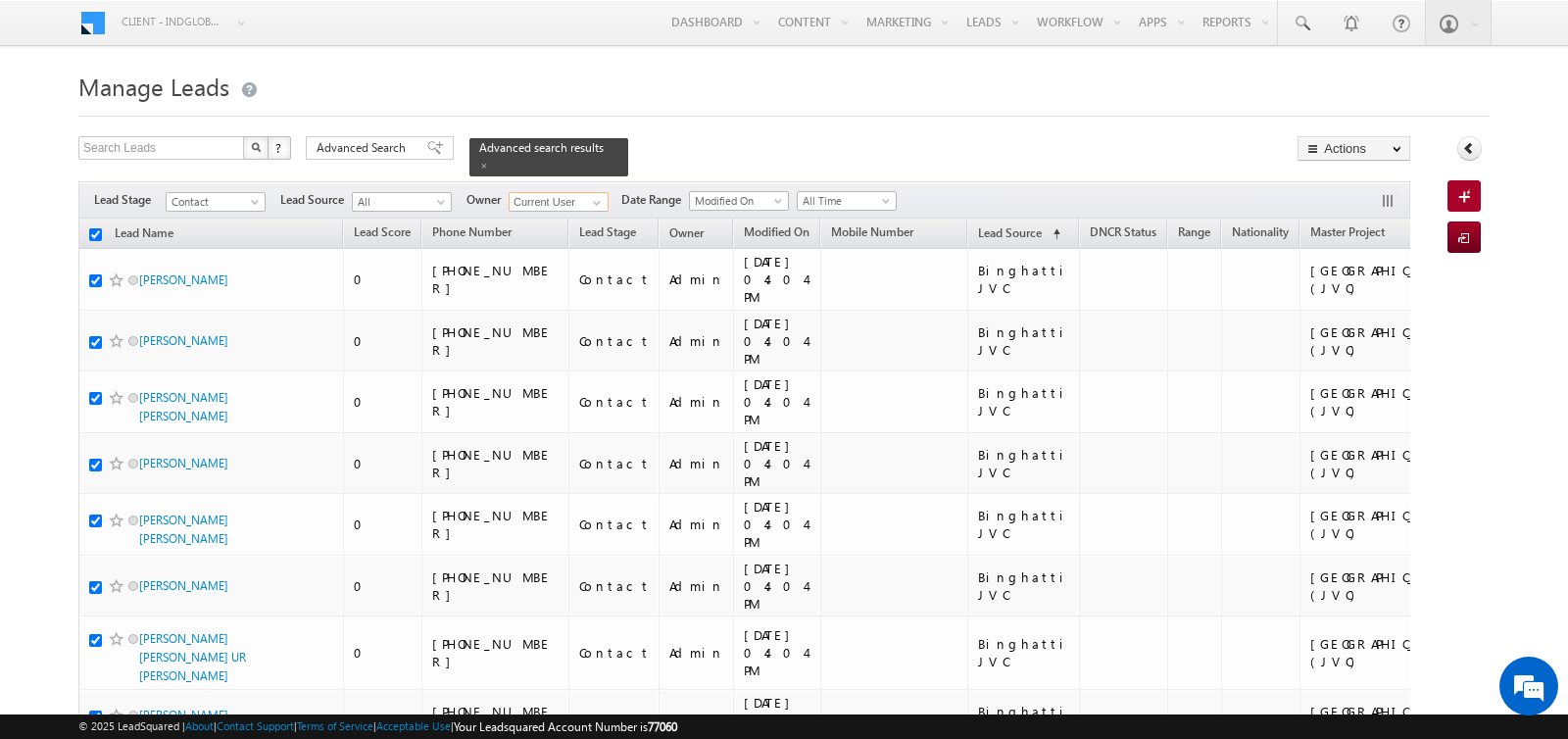
checkbox input "true"
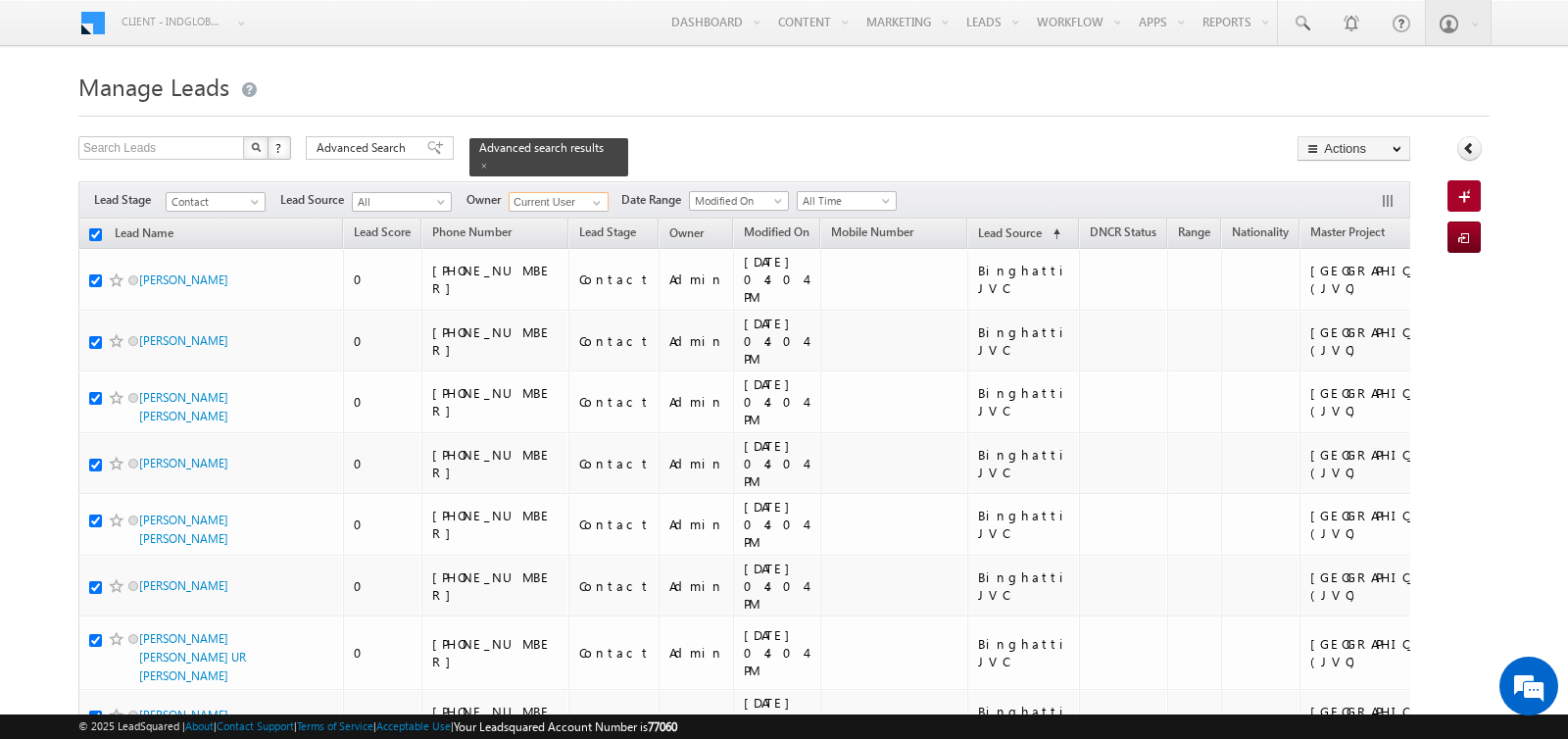
checkbox input "true"
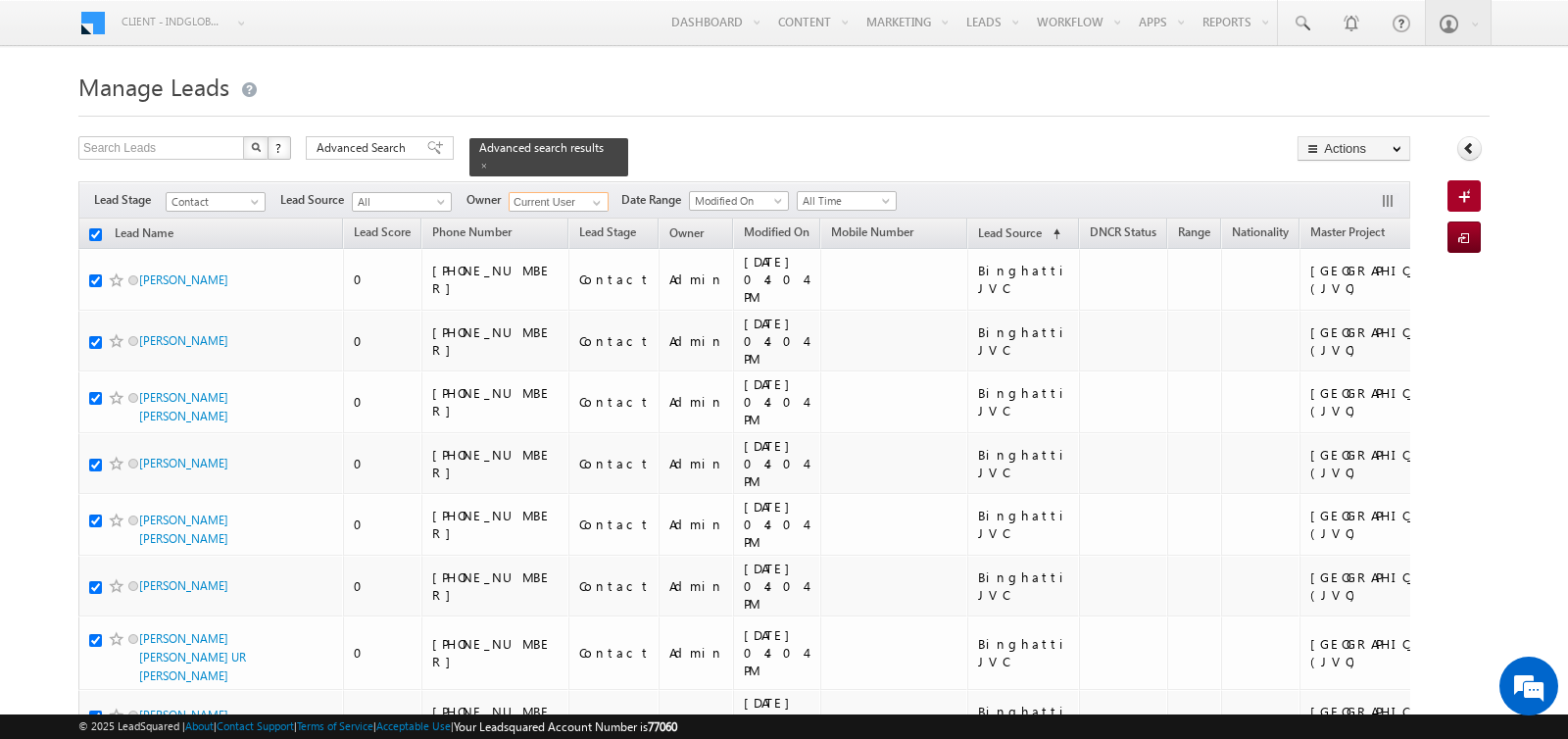
checkbox input "true"
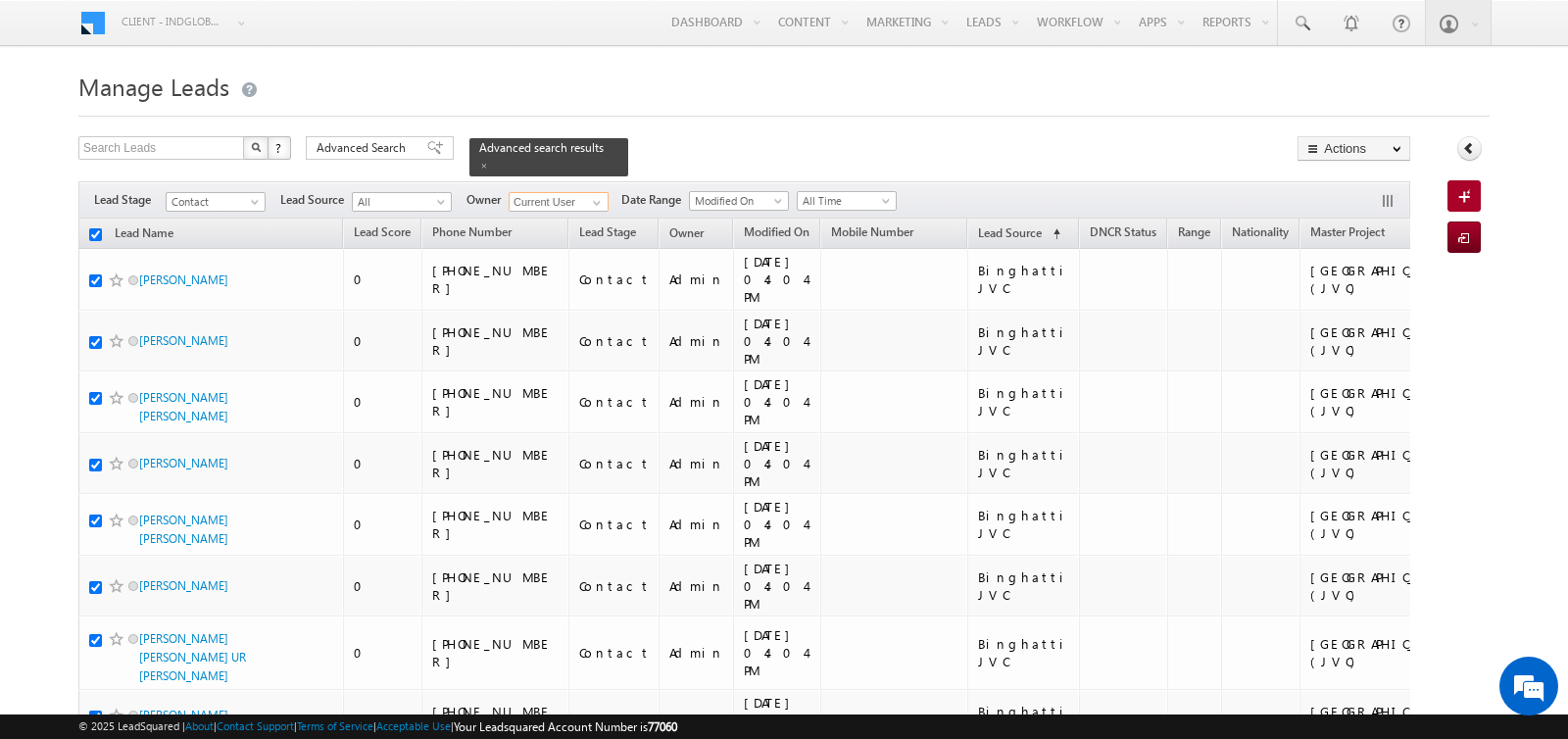
checkbox input "true"
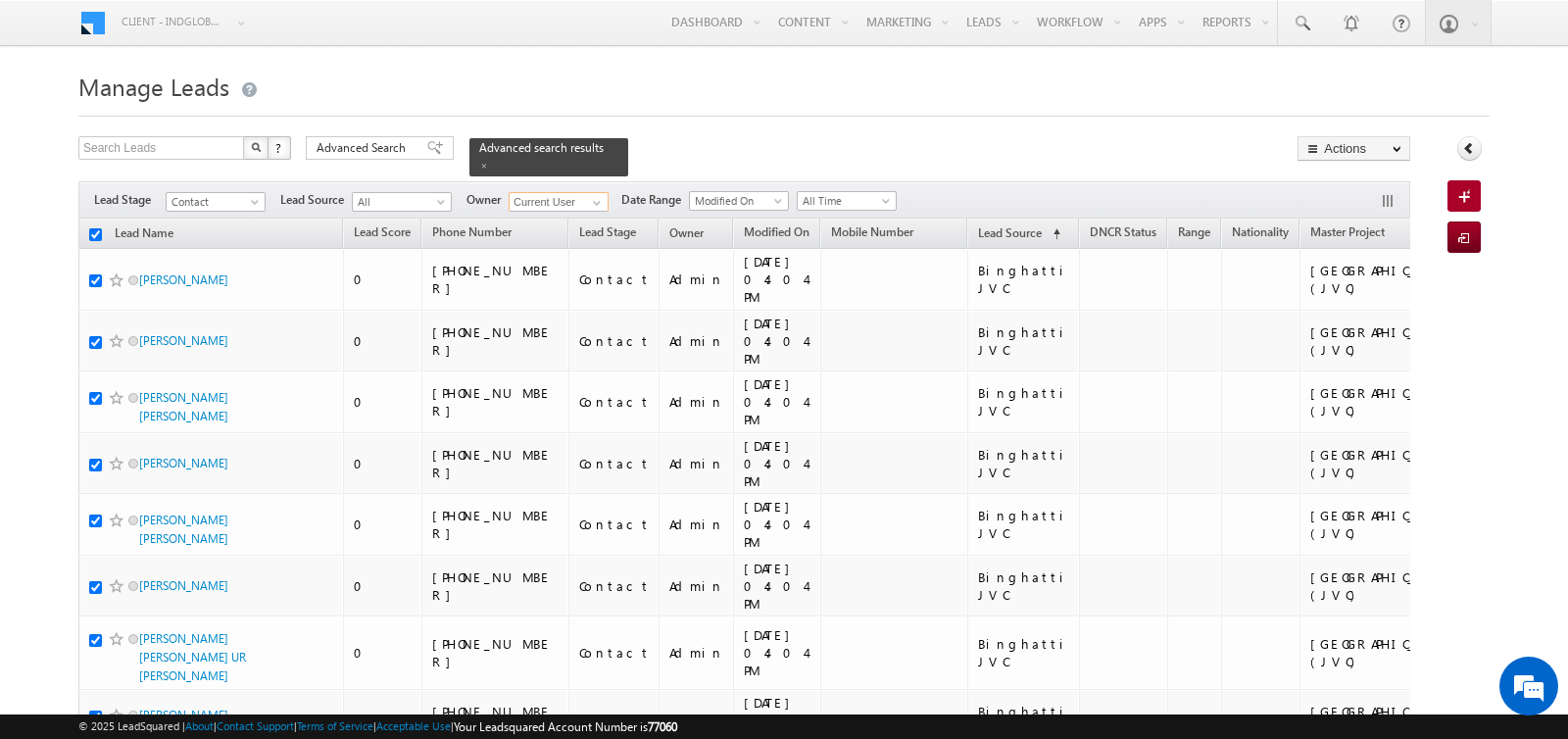
checkbox input "true"
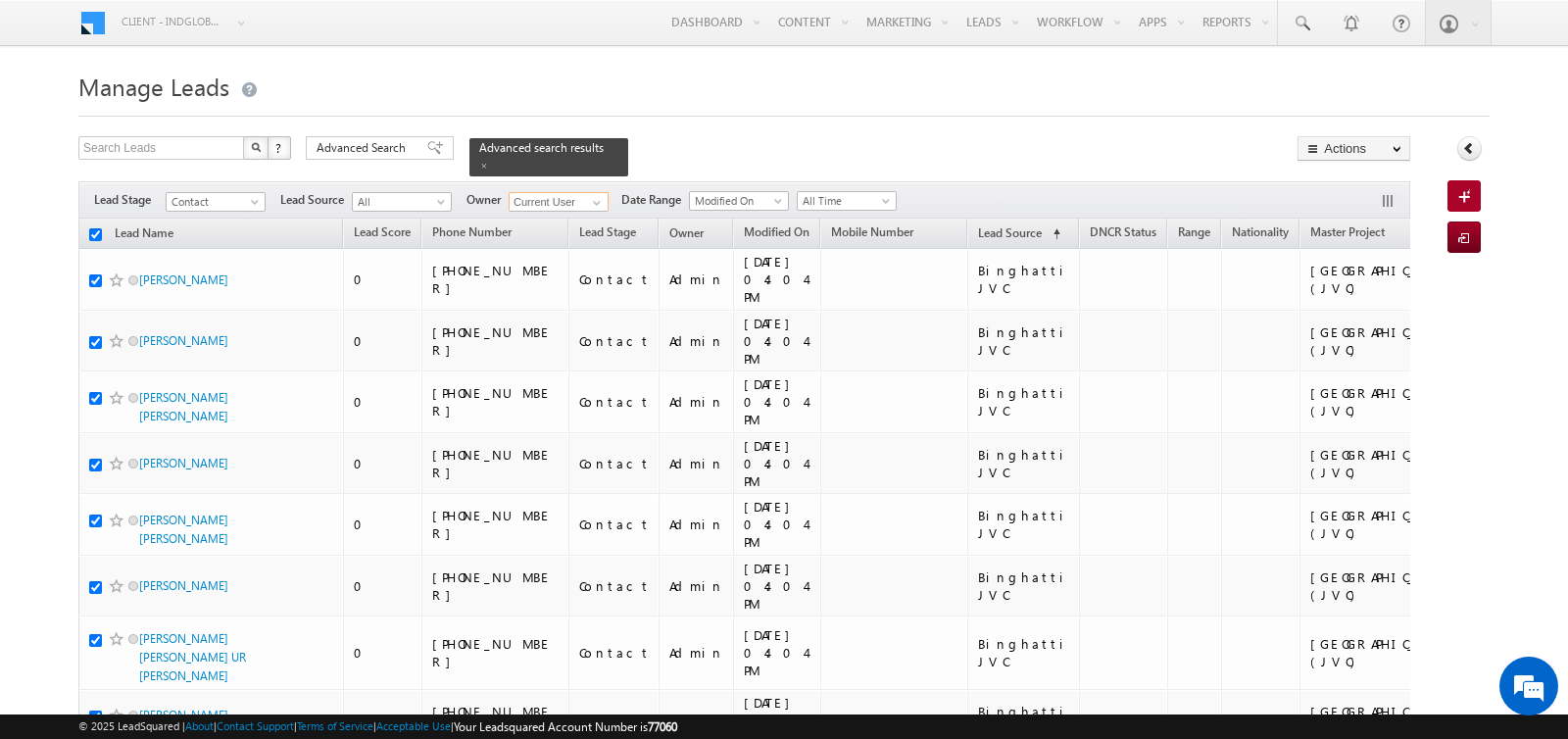
checkbox input "true"
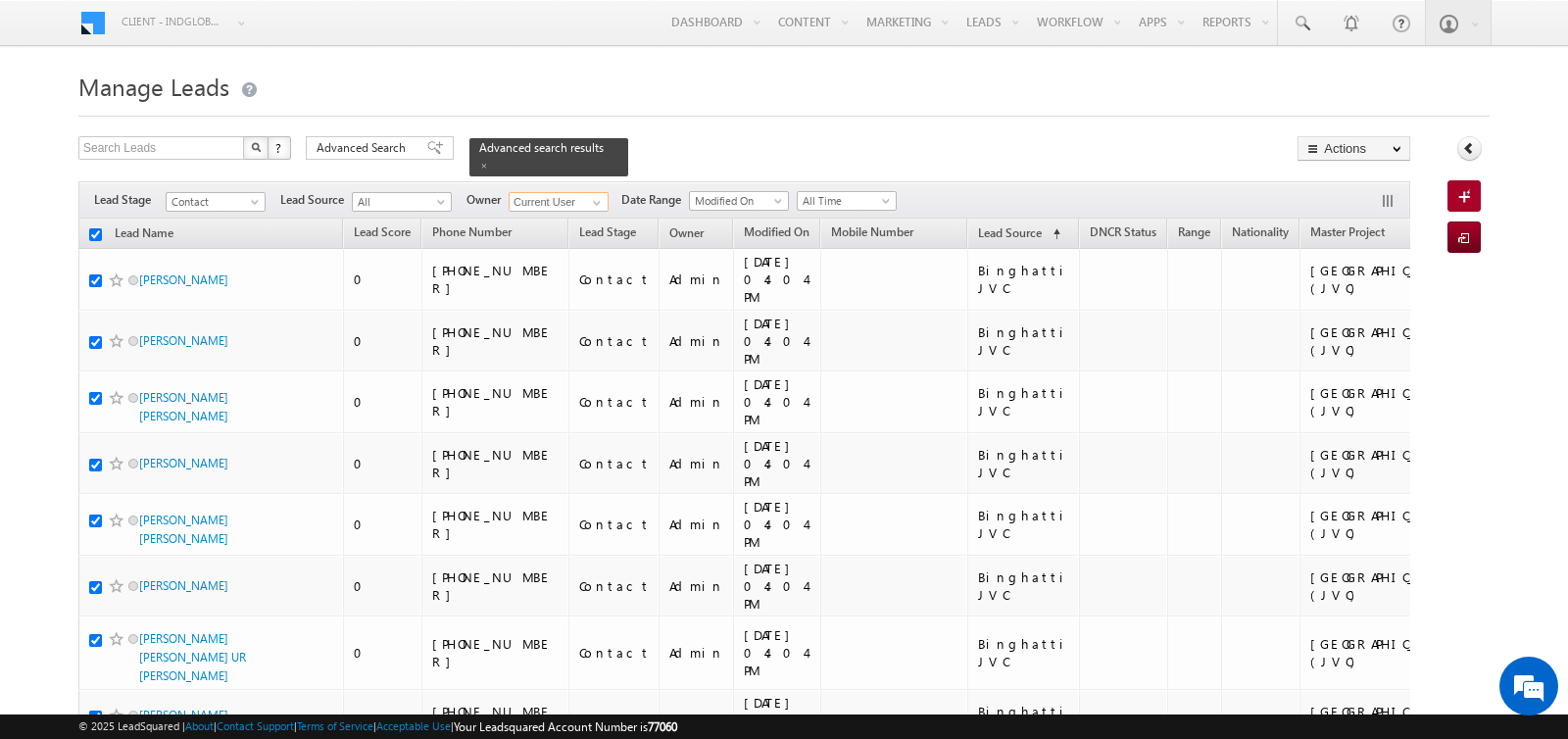
checkbox input "true"
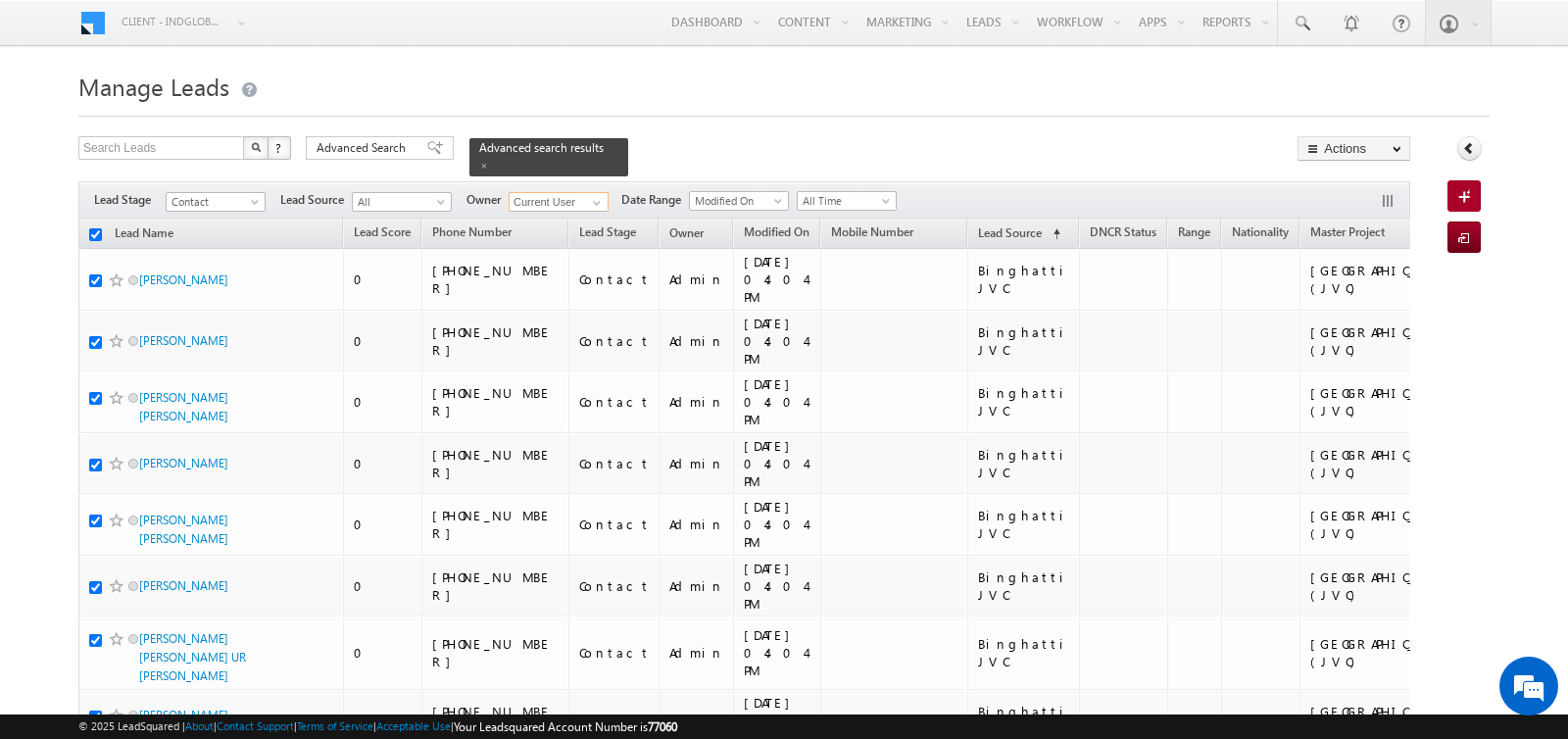
checkbox input "true"
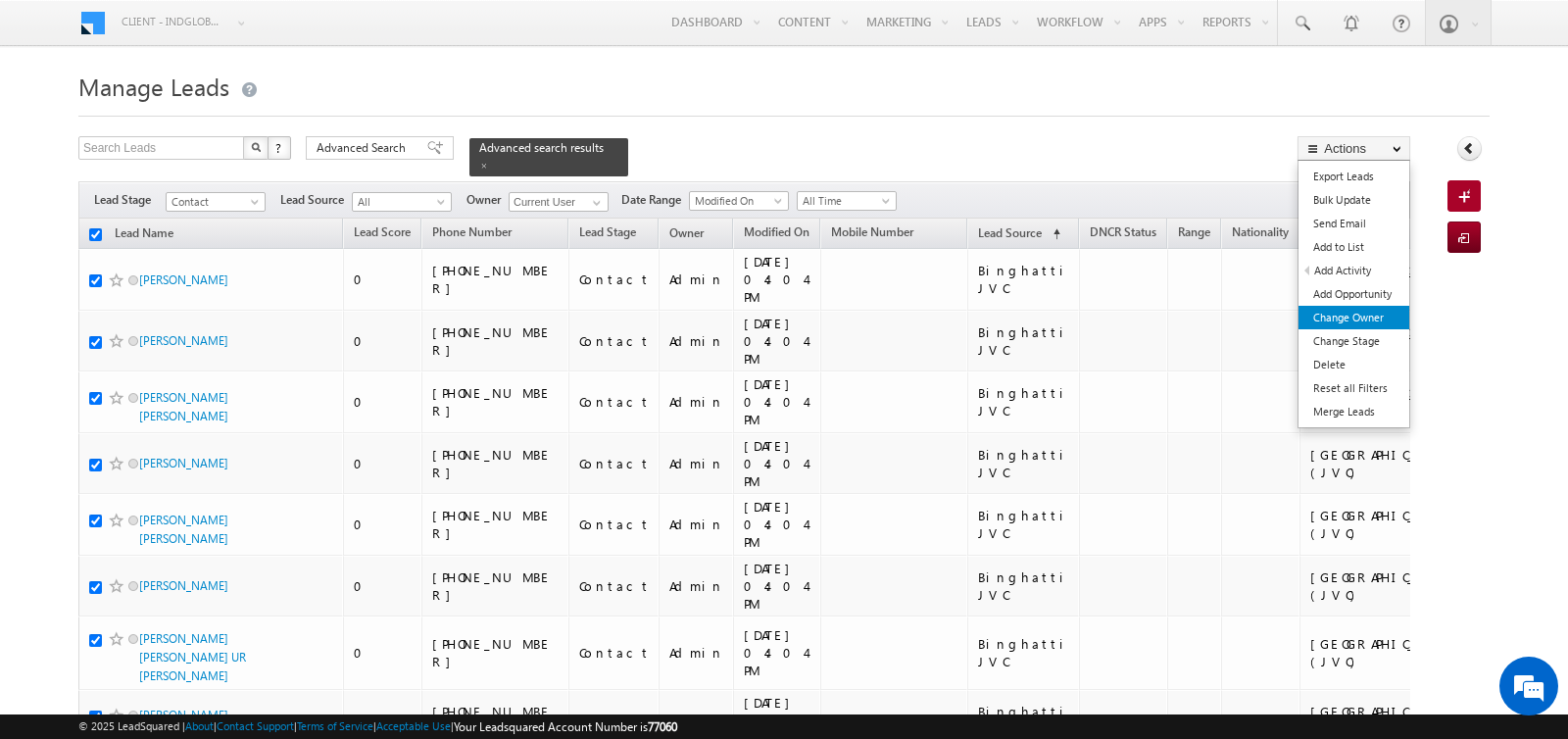
click at [1365, 315] on link "Change Owner" at bounding box center [1354, 318] width 111 height 24
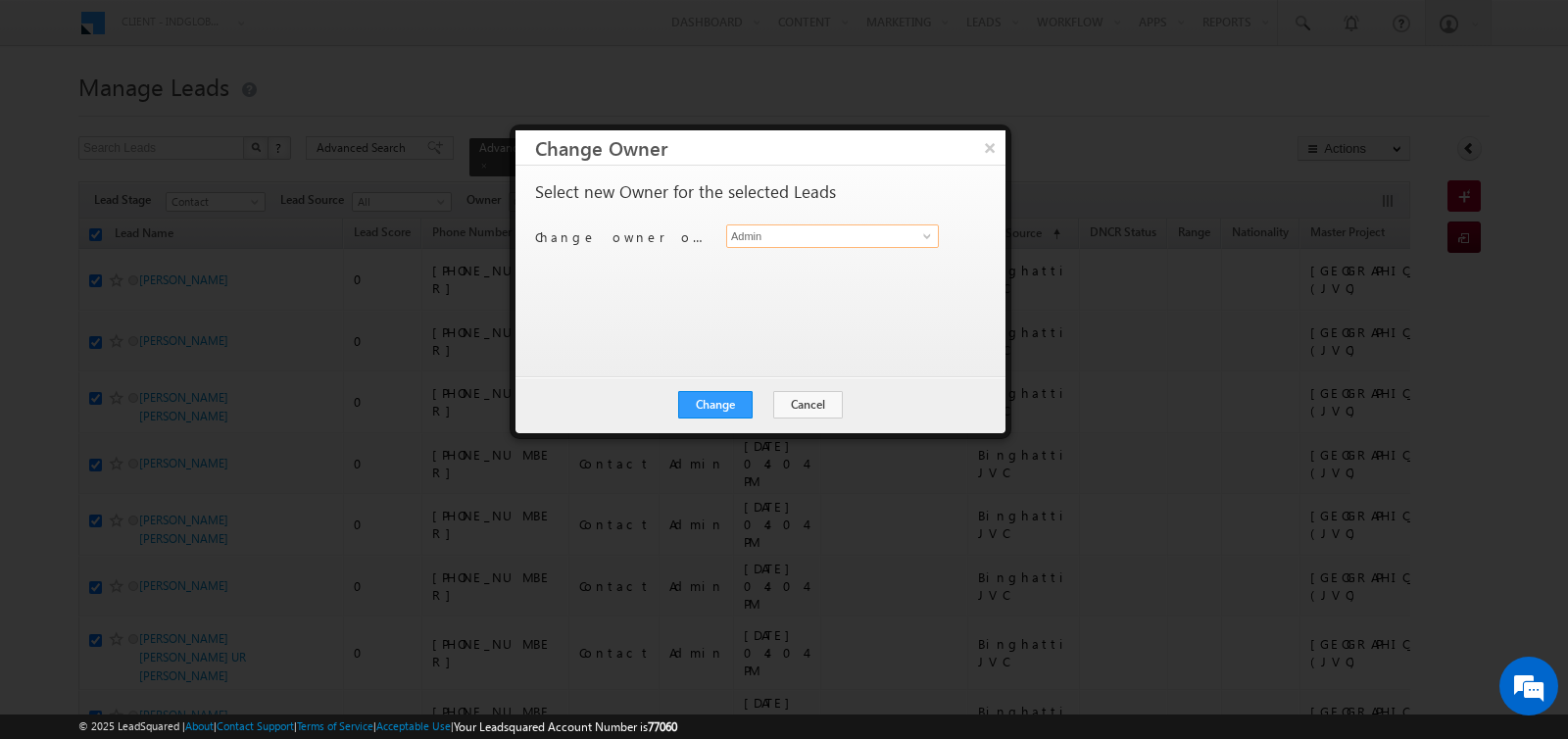
click at [759, 231] on input "Admin" at bounding box center [832, 236] width 212 height 24
type input "b"
click at [742, 262] on link "[PERSON_NAME] [PERSON_NAME][EMAIL_ADDRESS][DOMAIN_NAME]" at bounding box center [832, 265] width 212 height 37
type input "[PERSON_NAME]"
click at [731, 399] on button "Change" at bounding box center [715, 405] width 75 height 28
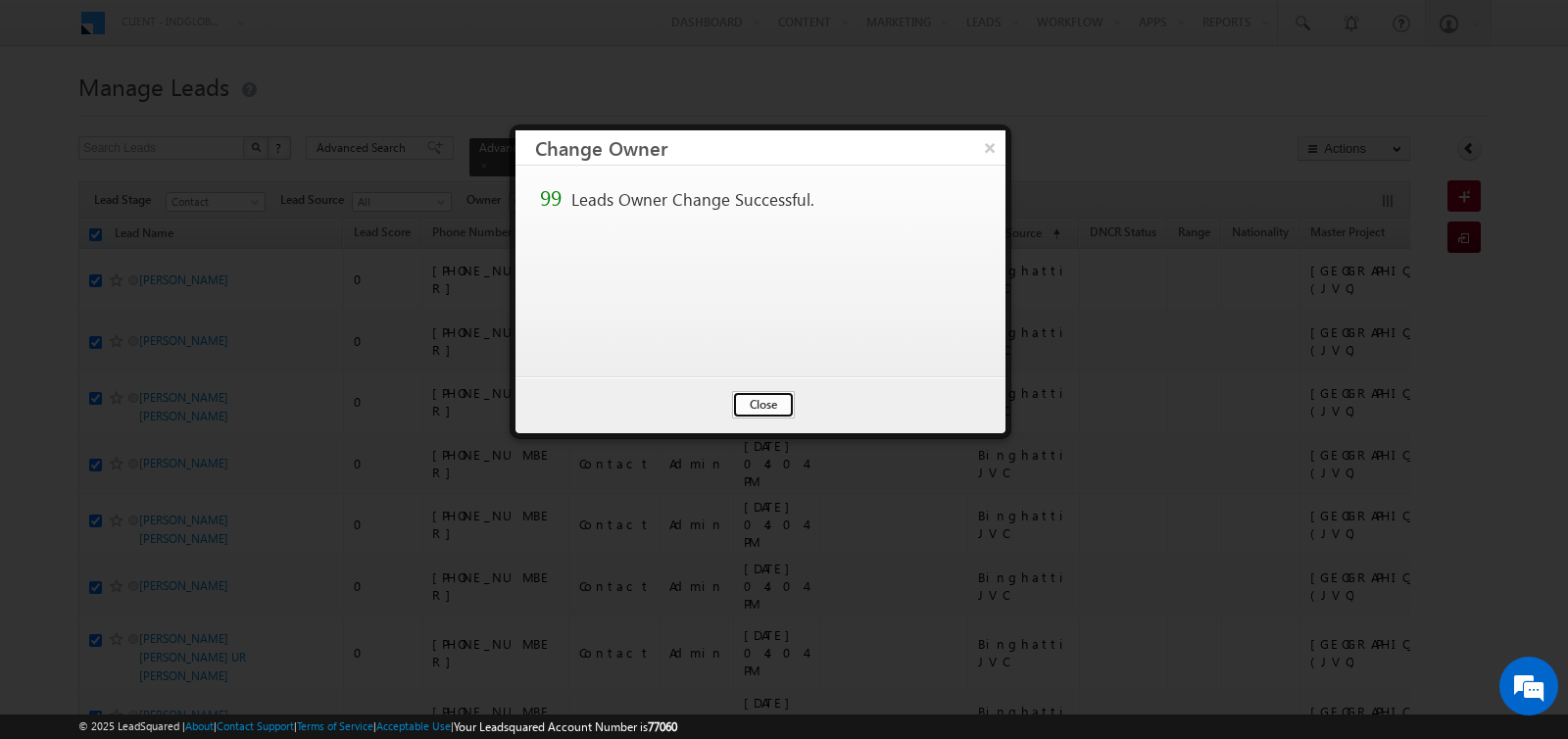
click at [759, 403] on button "Close" at bounding box center [764, 405] width 63 height 28
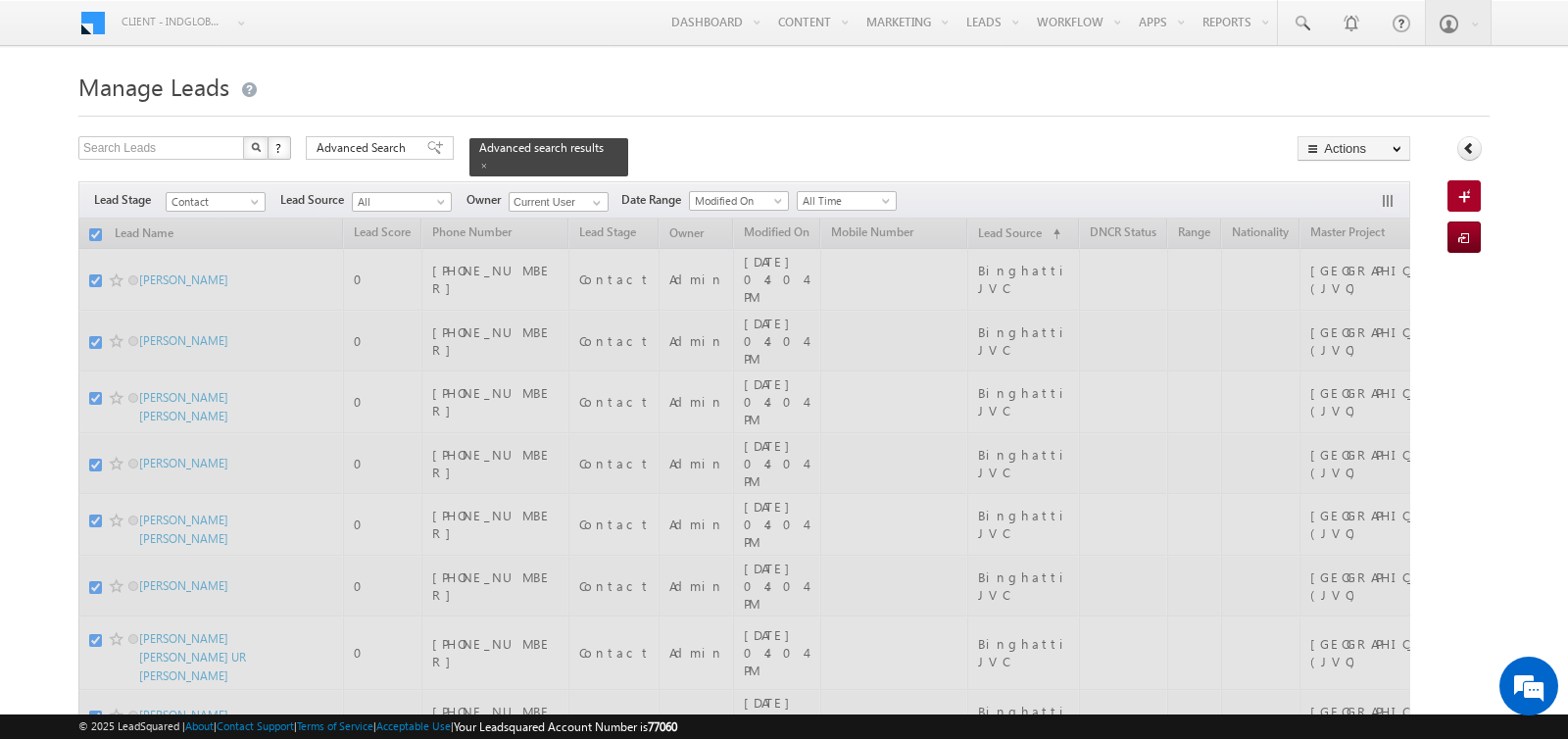
checkbox input "false"
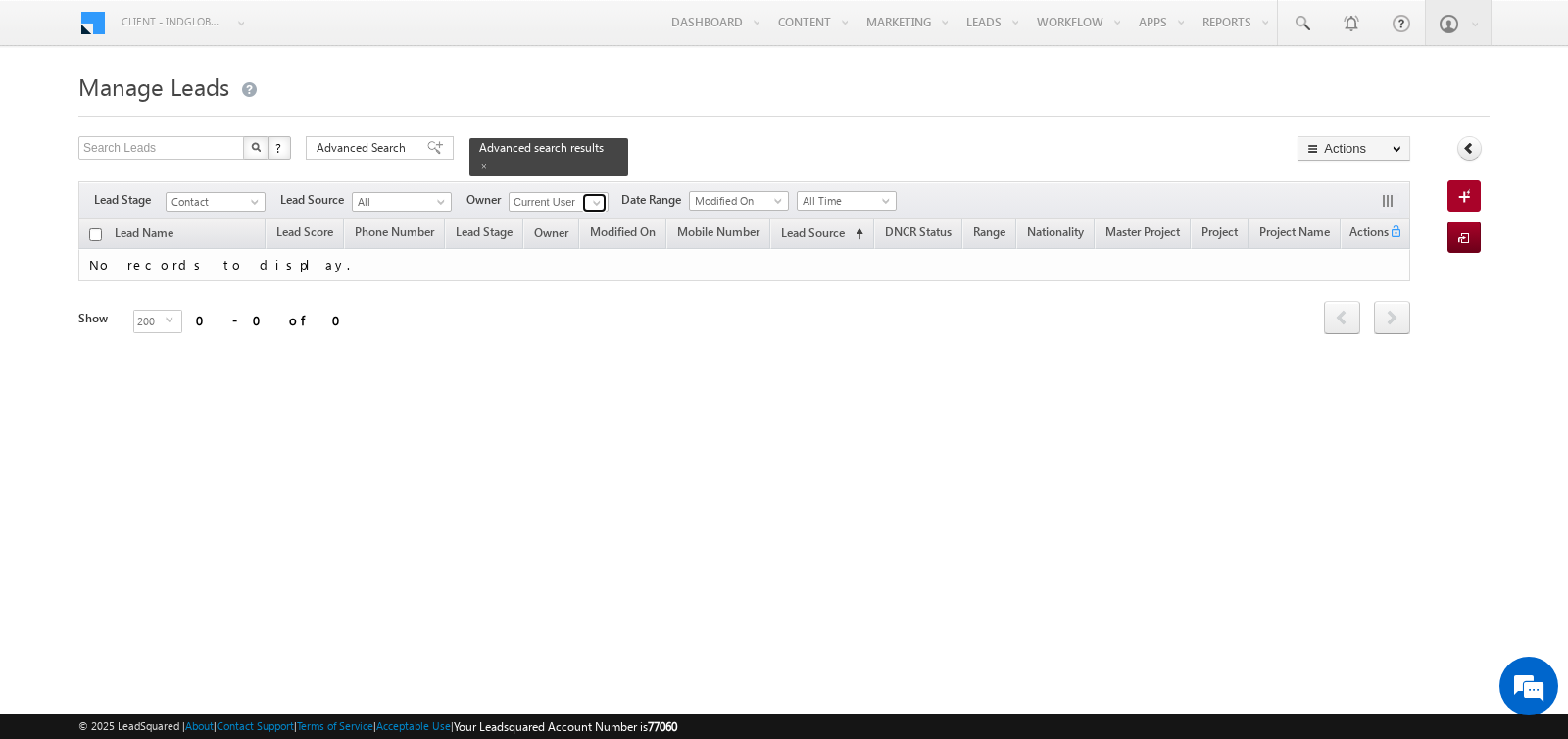
click at [583, 200] on link at bounding box center [594, 203] width 25 height 20
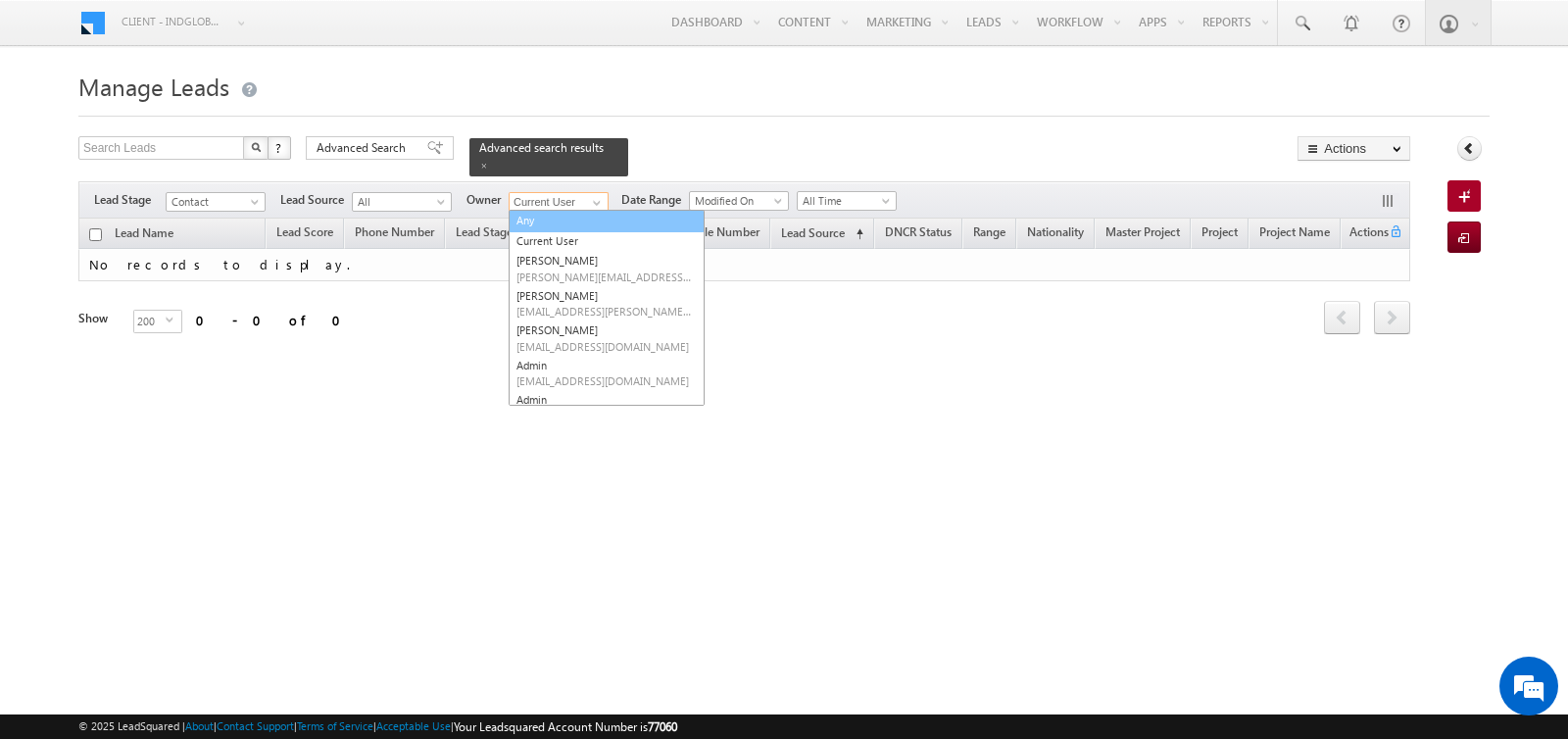
click at [561, 220] on link "Any" at bounding box center [606, 220] width 196 height 23
type input "Any"
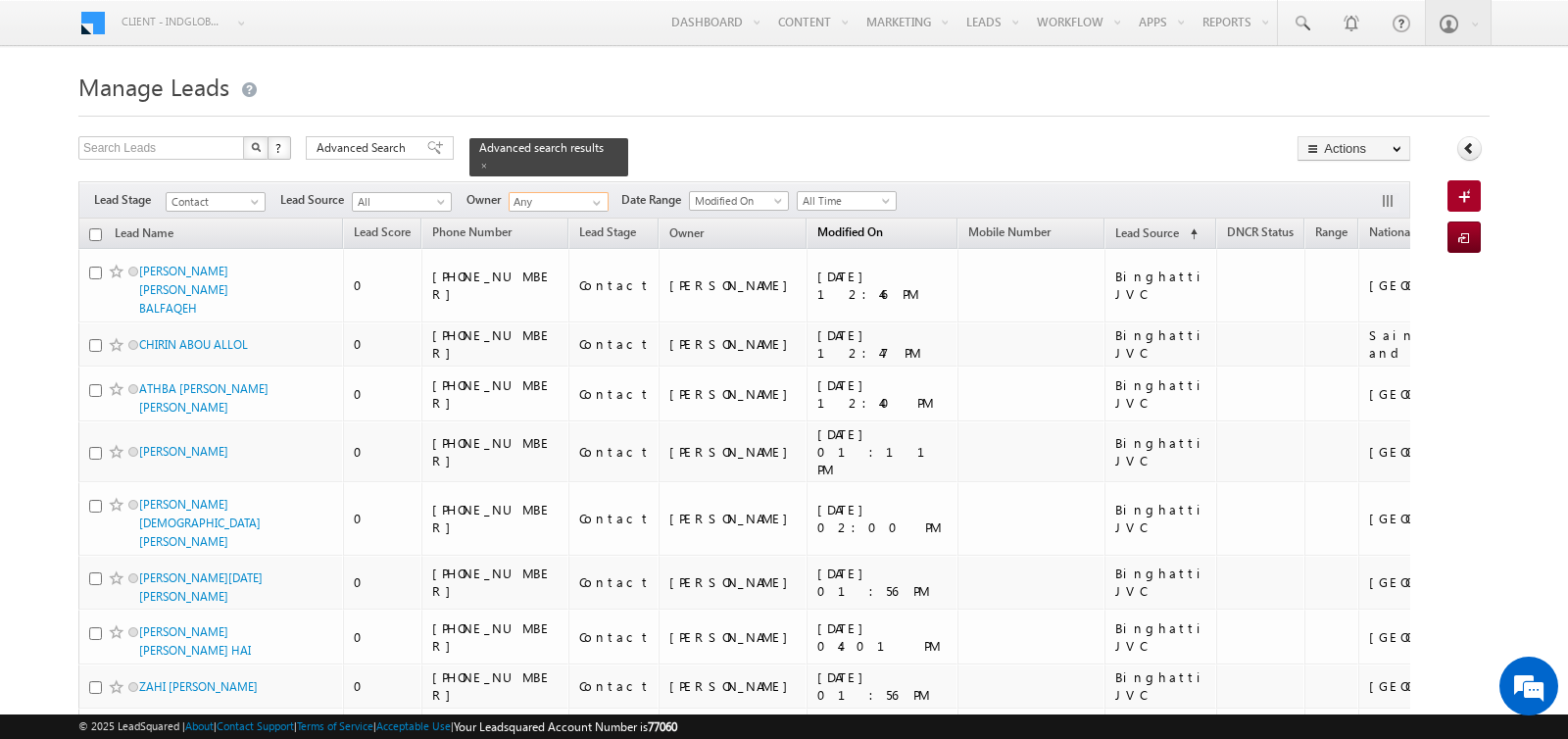
click at [817, 226] on span "Modified On" at bounding box center [850, 231] width 66 height 15
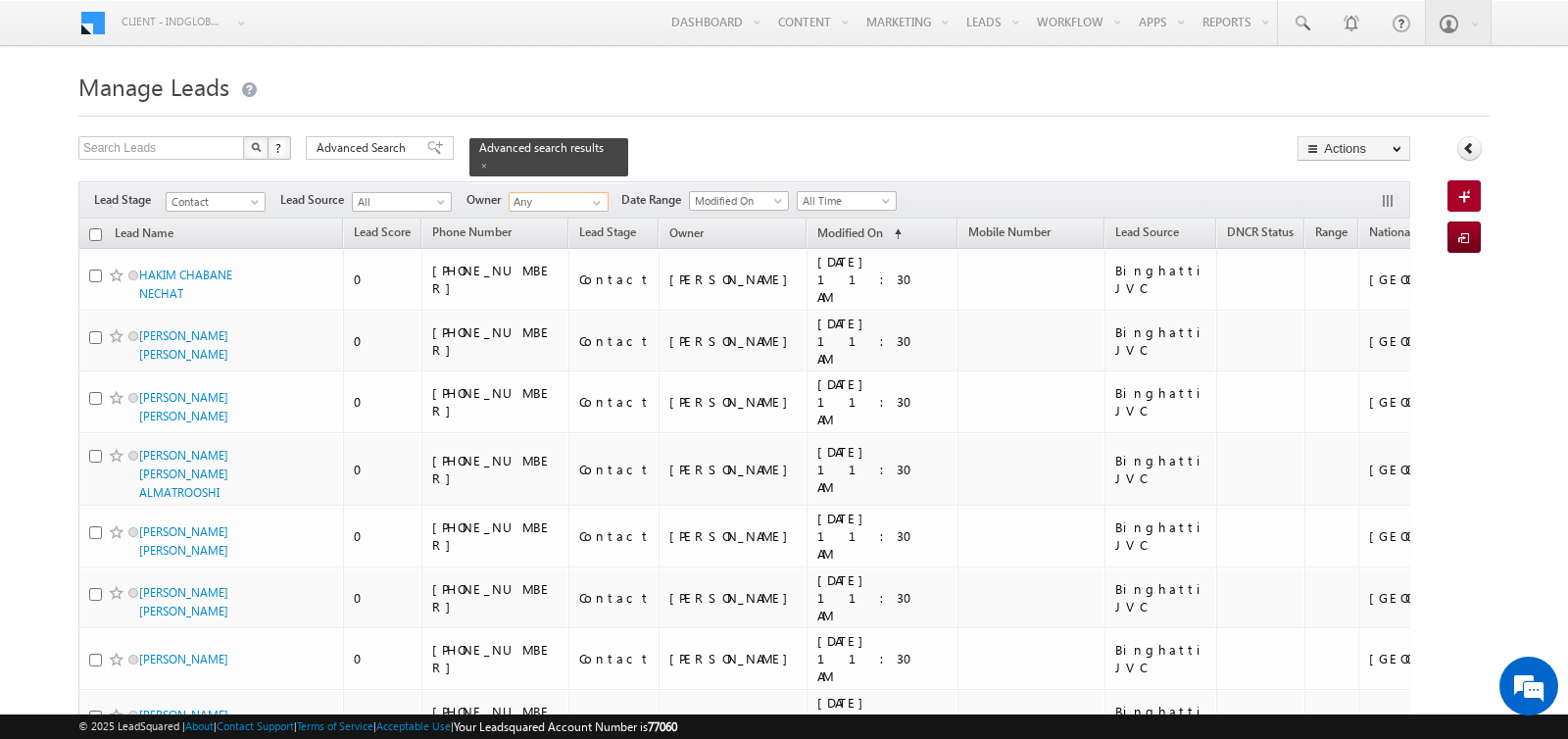
click at [97, 229] on input "checkbox" at bounding box center [95, 234] width 13 height 13
checkbox input "true"
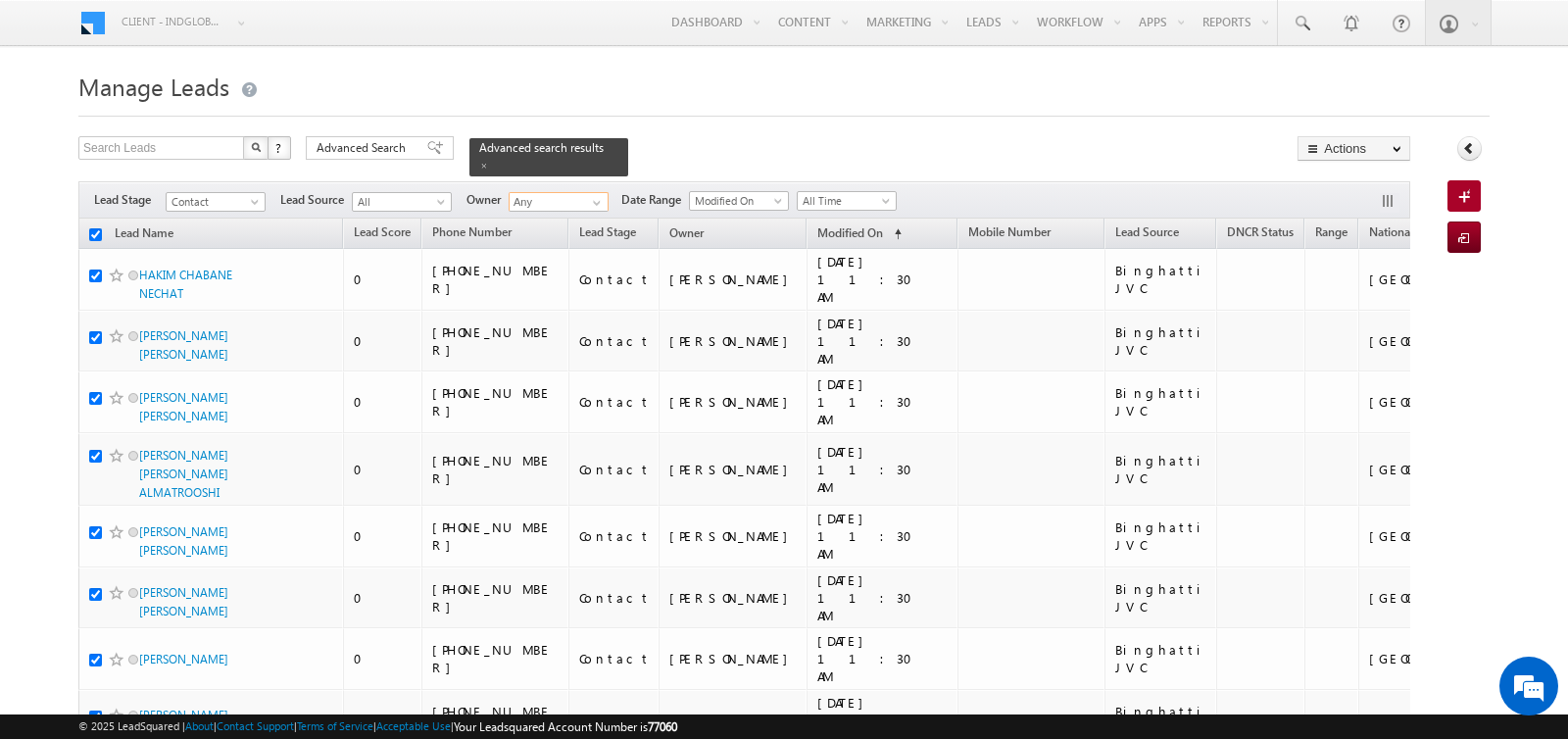
checkbox input "true"
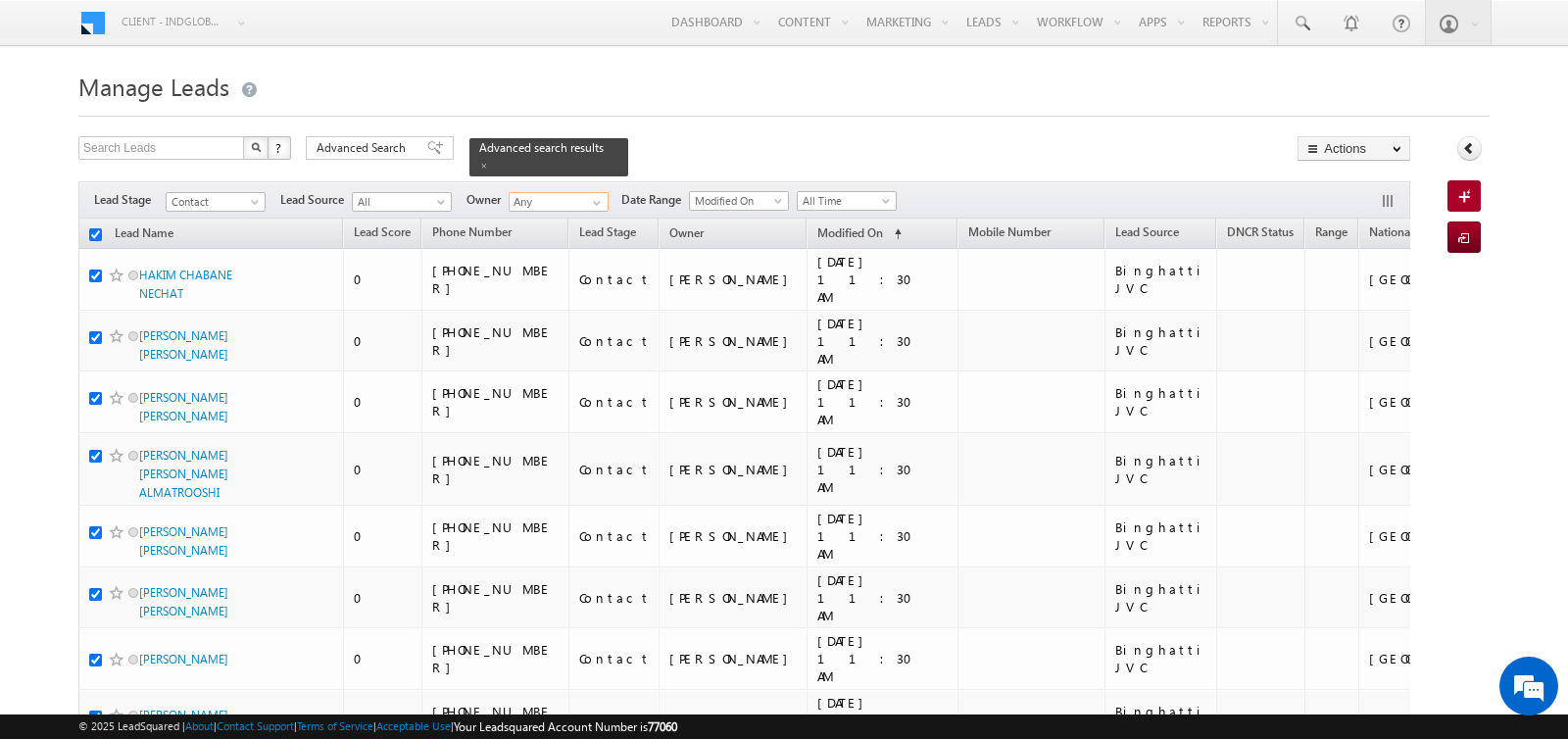
checkbox input "true"
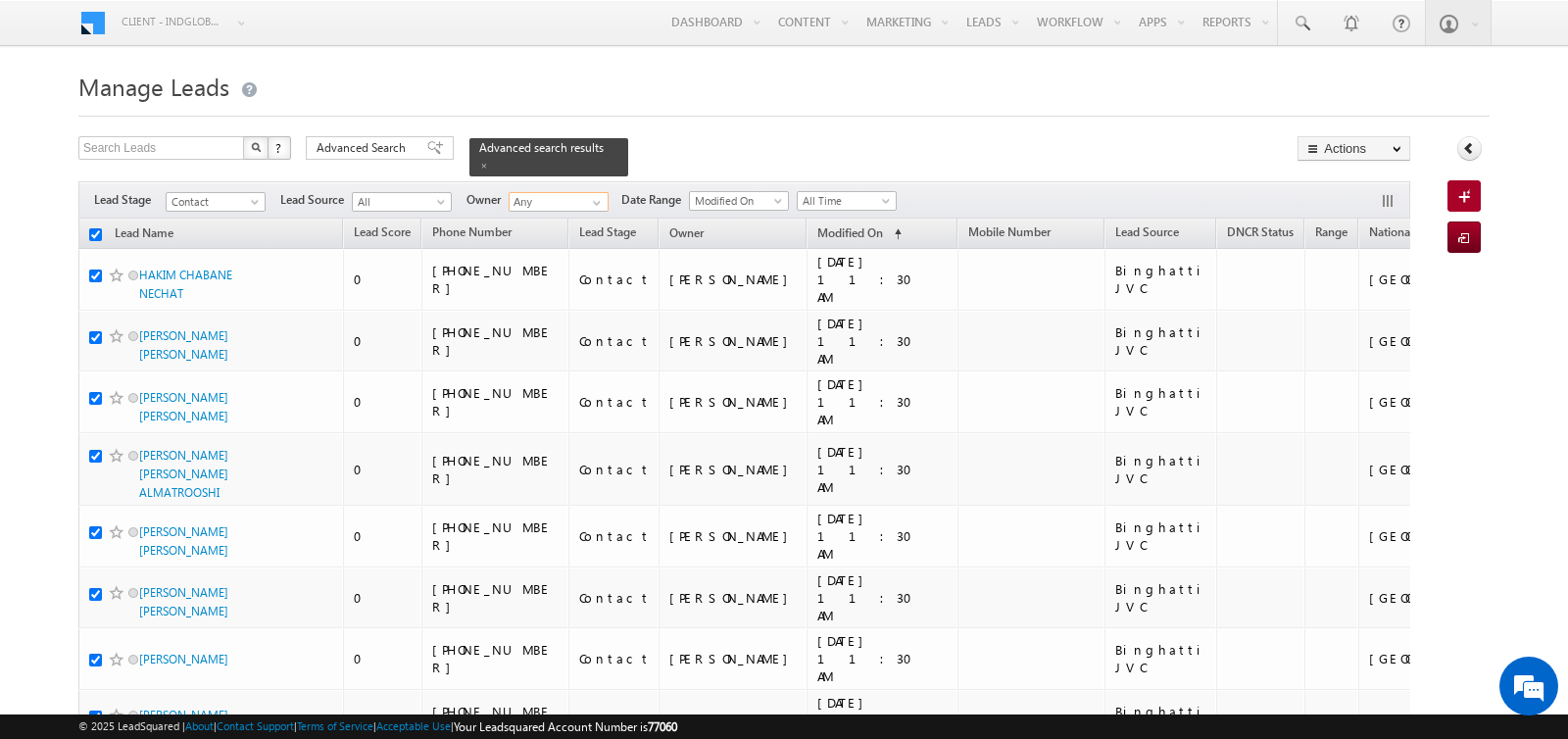
checkbox input "true"
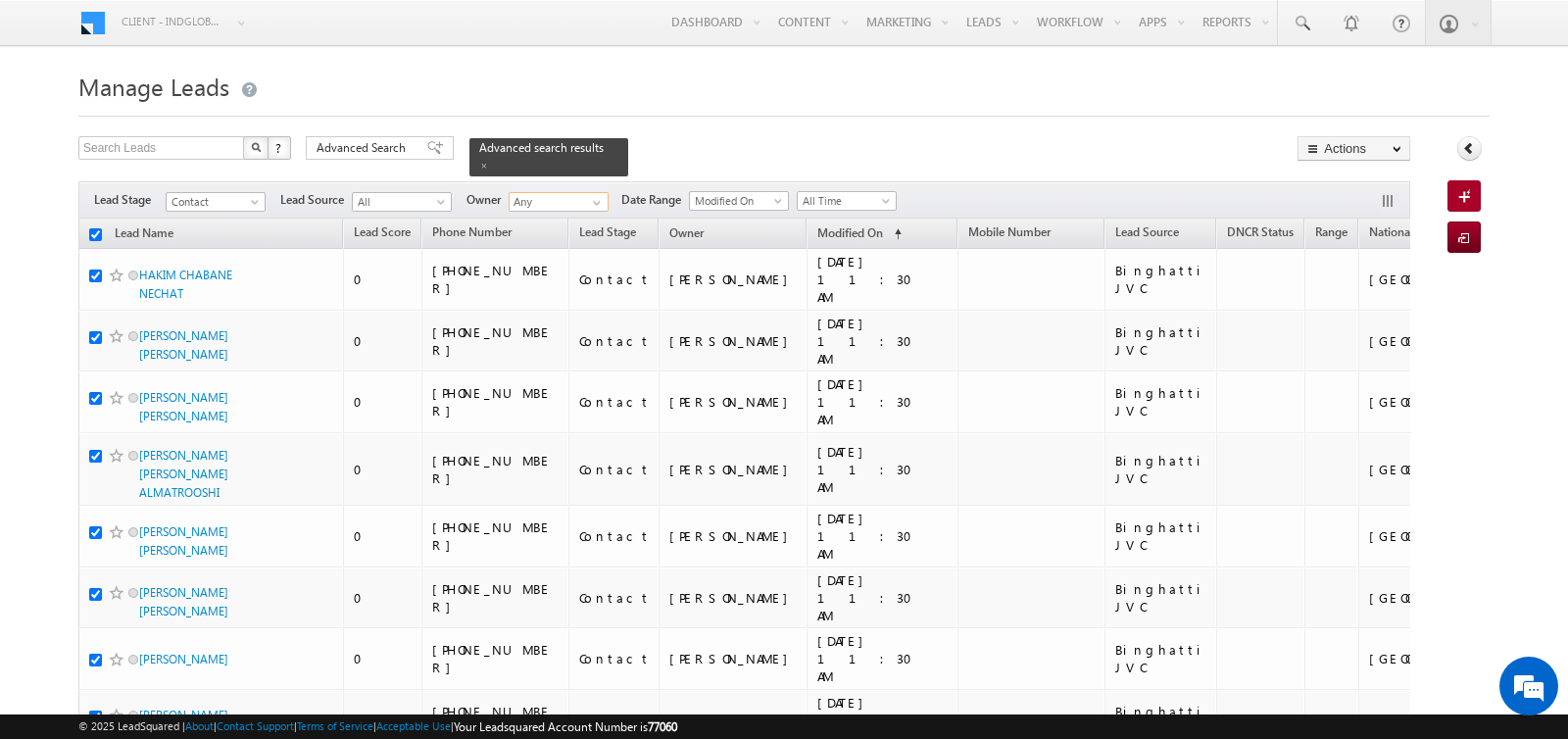
checkbox input "true"
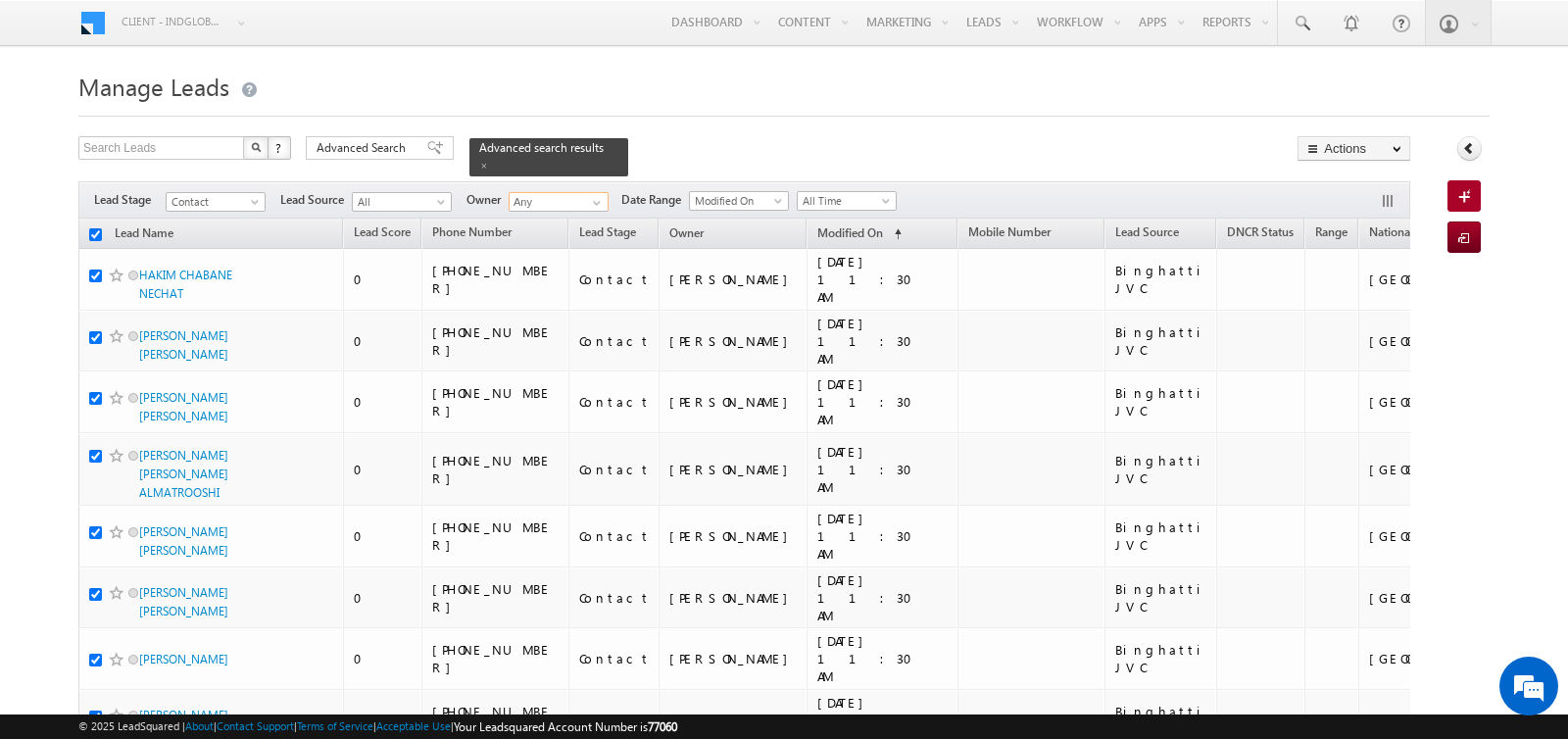
checkbox input "true"
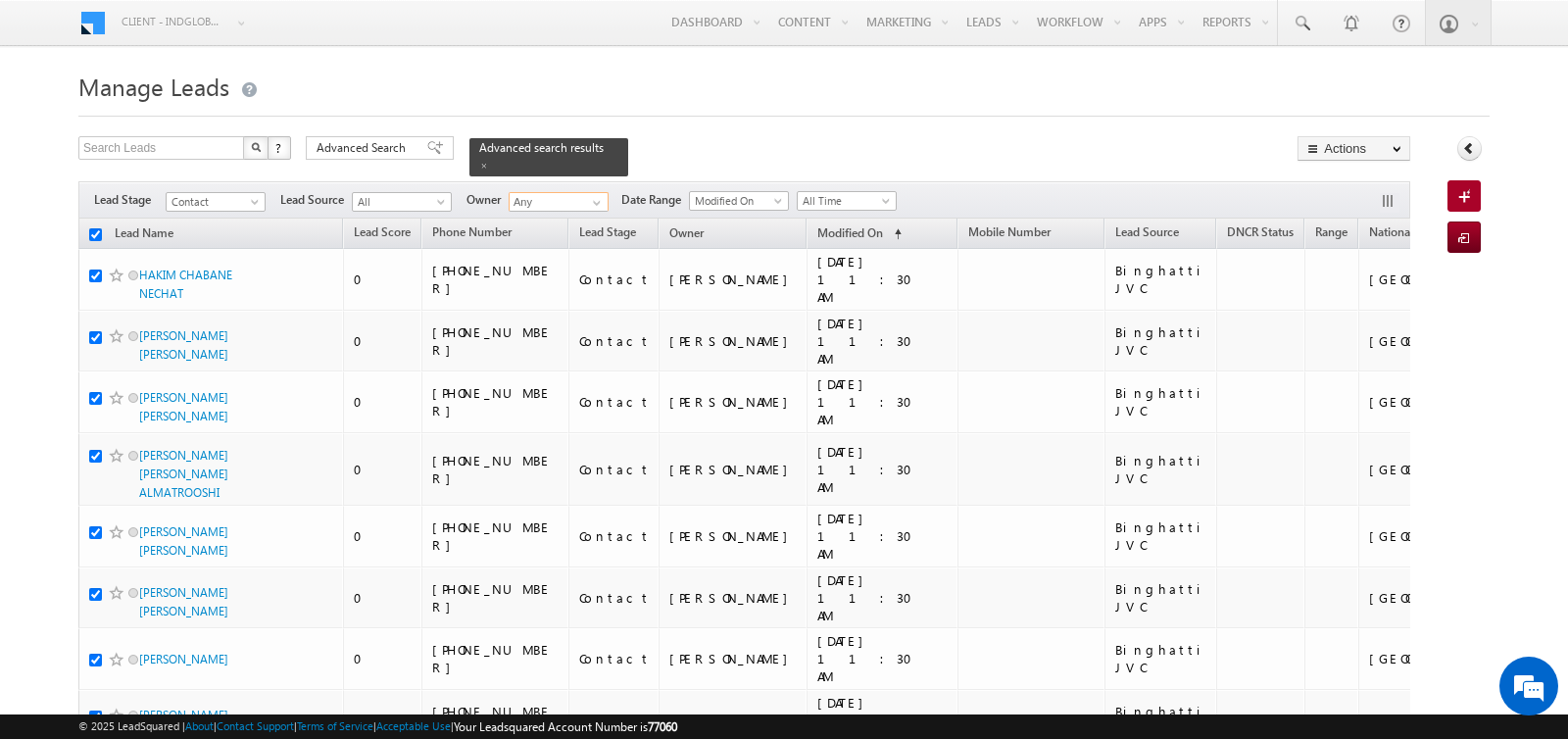
checkbox input "true"
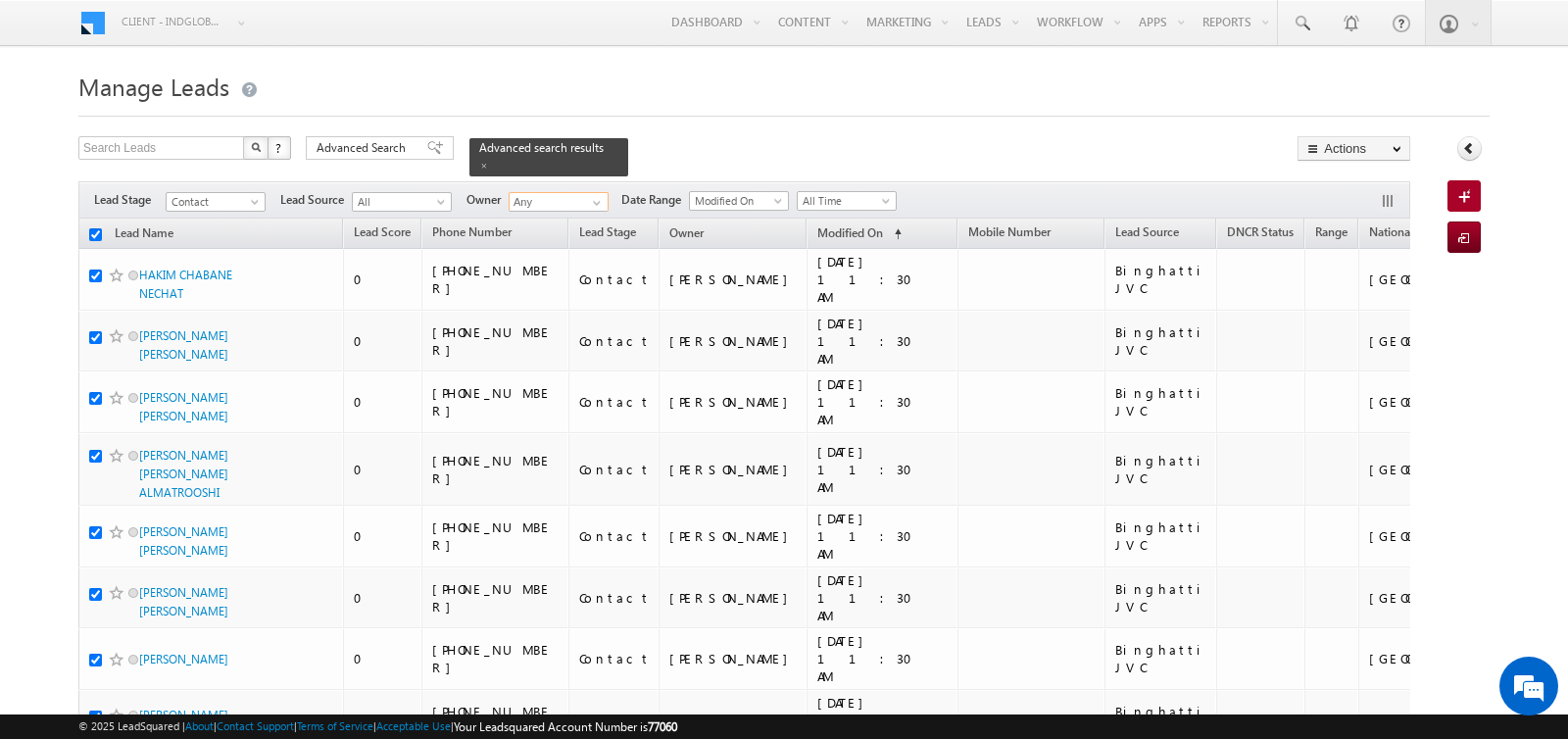
checkbox input "true"
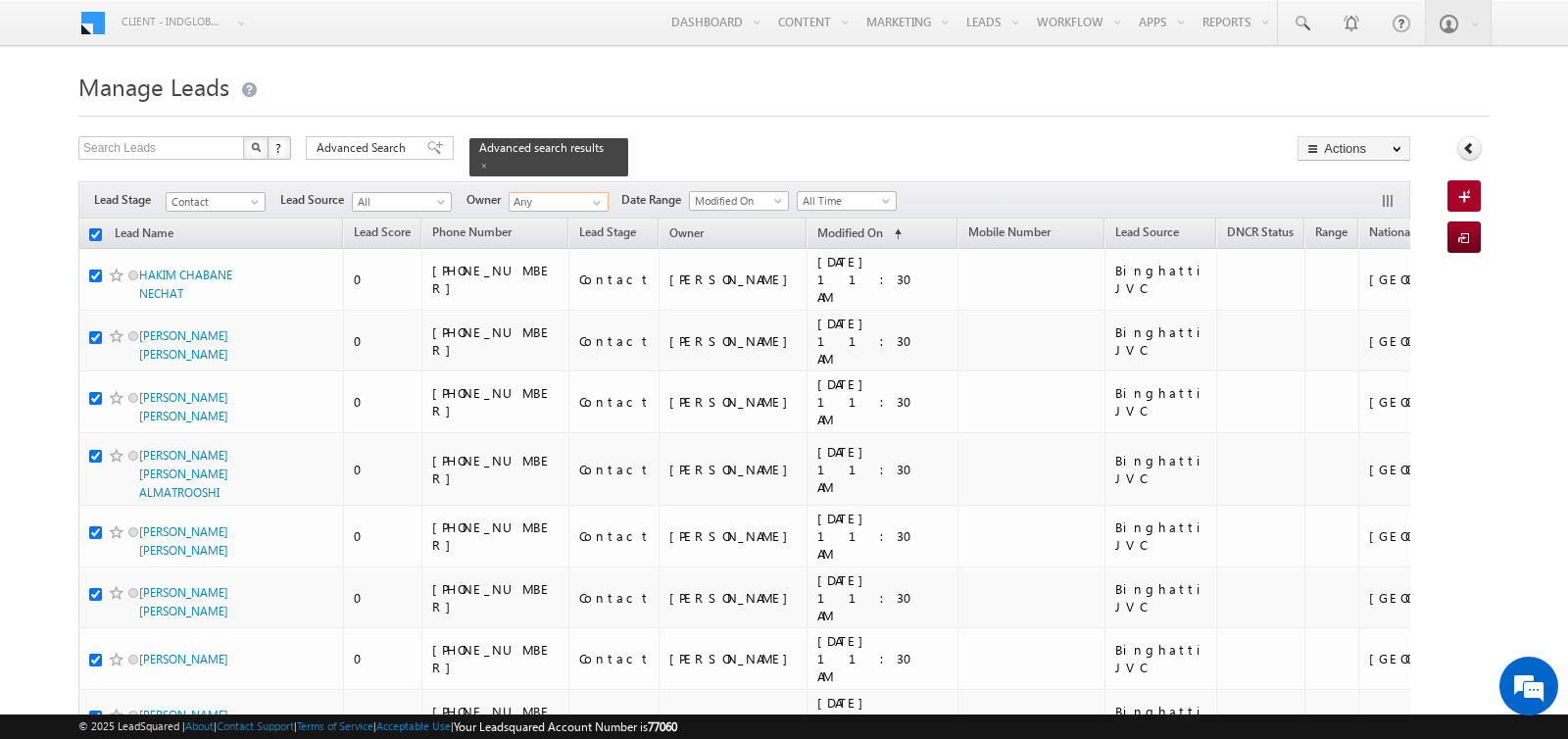
checkbox input "true"
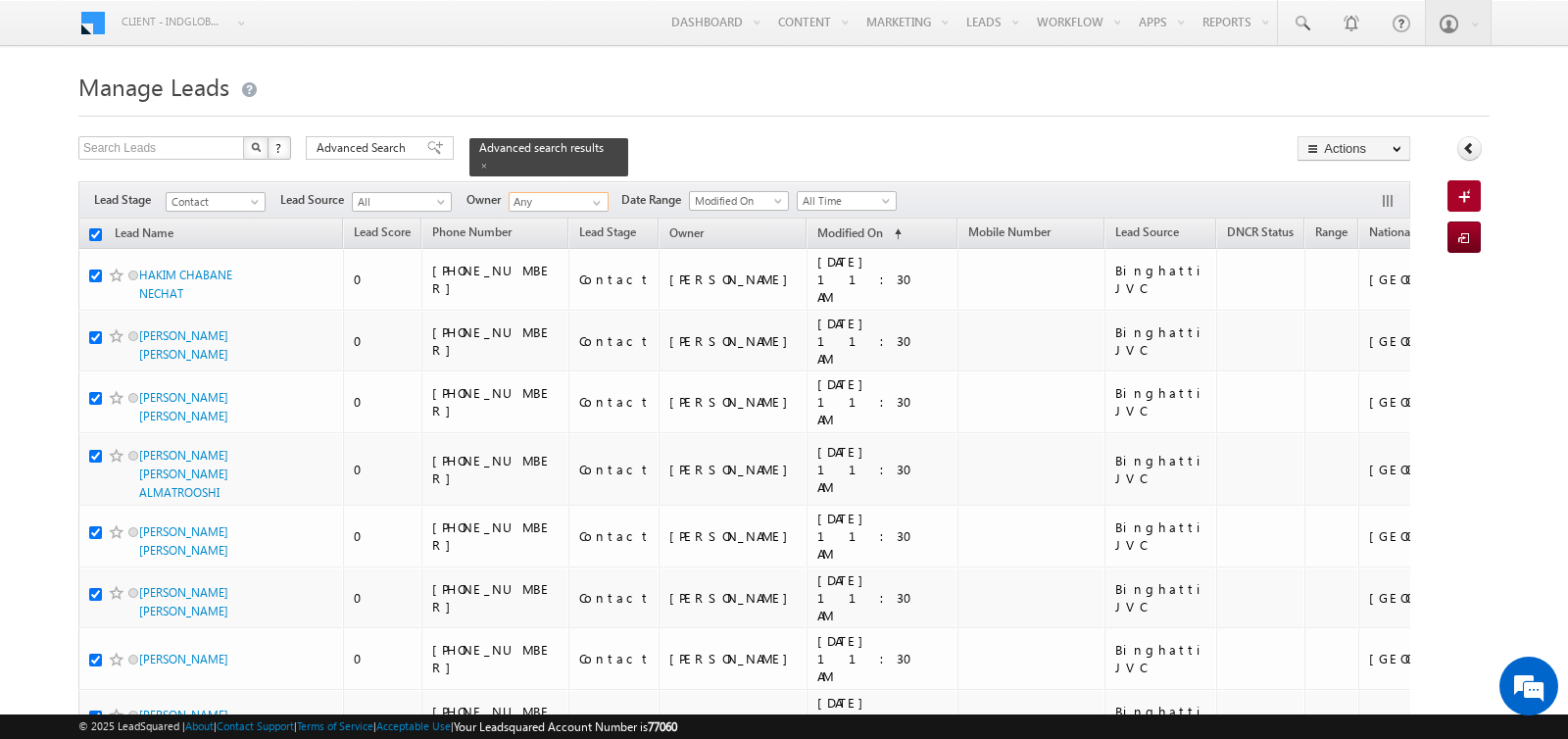
checkbox input "true"
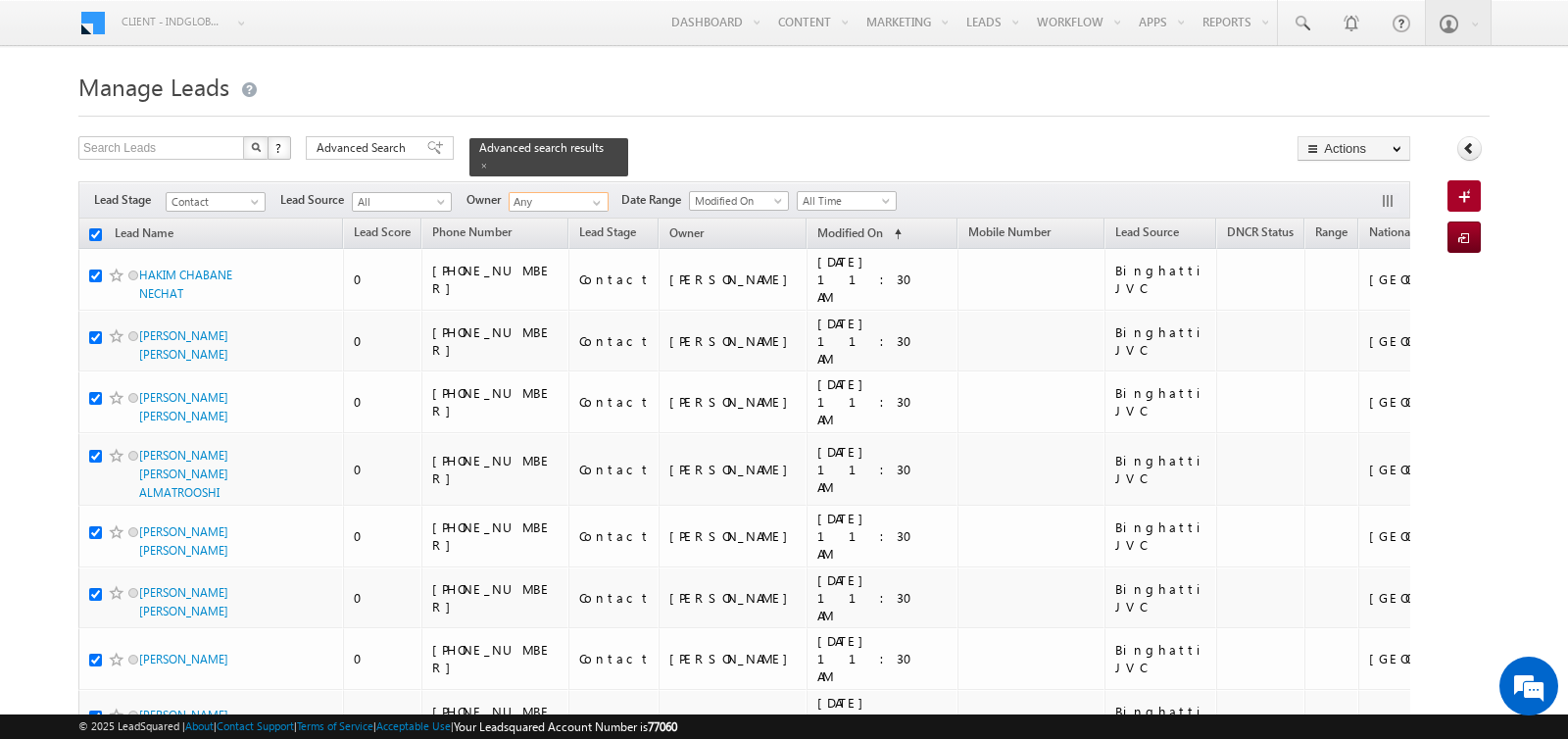
checkbox input "true"
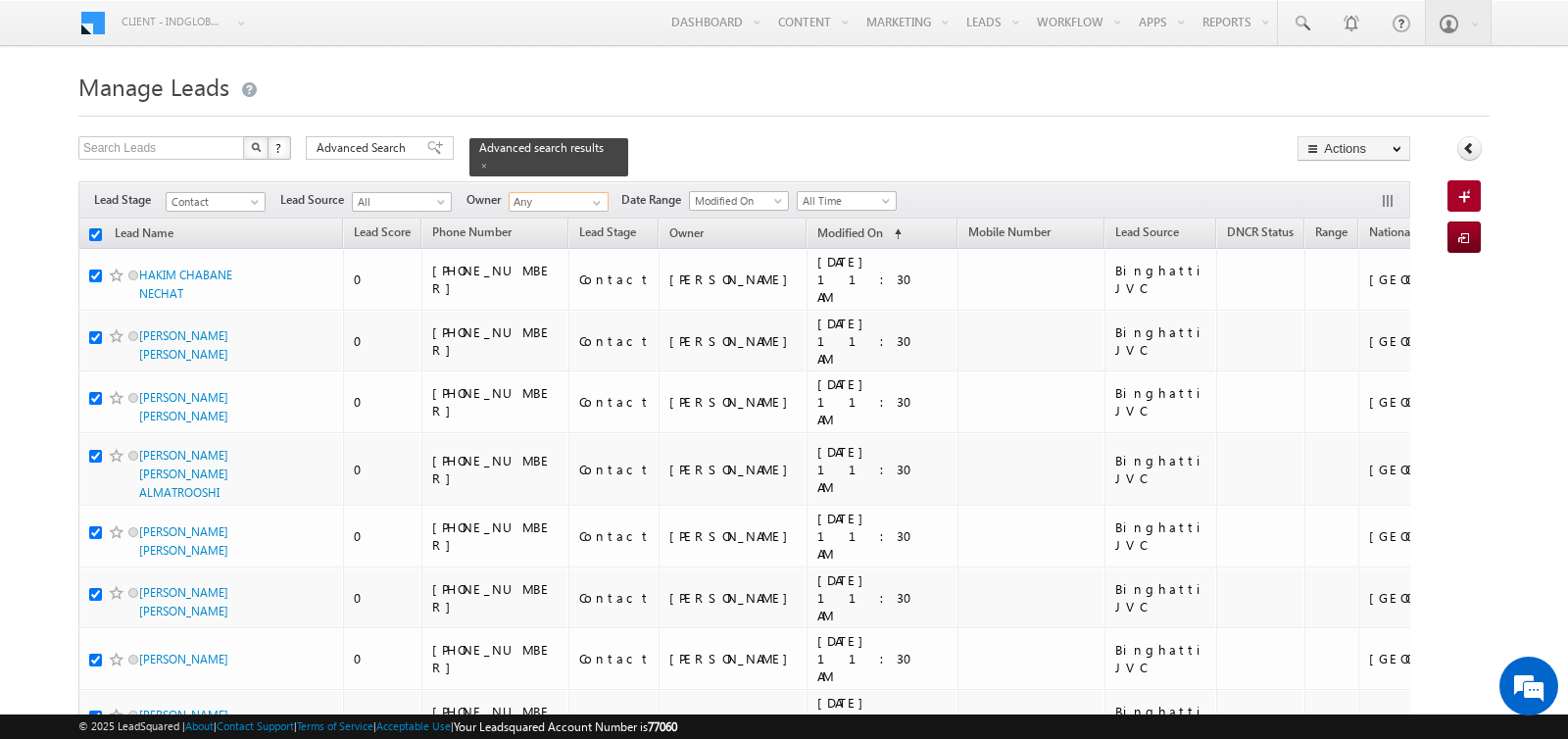
checkbox input "true"
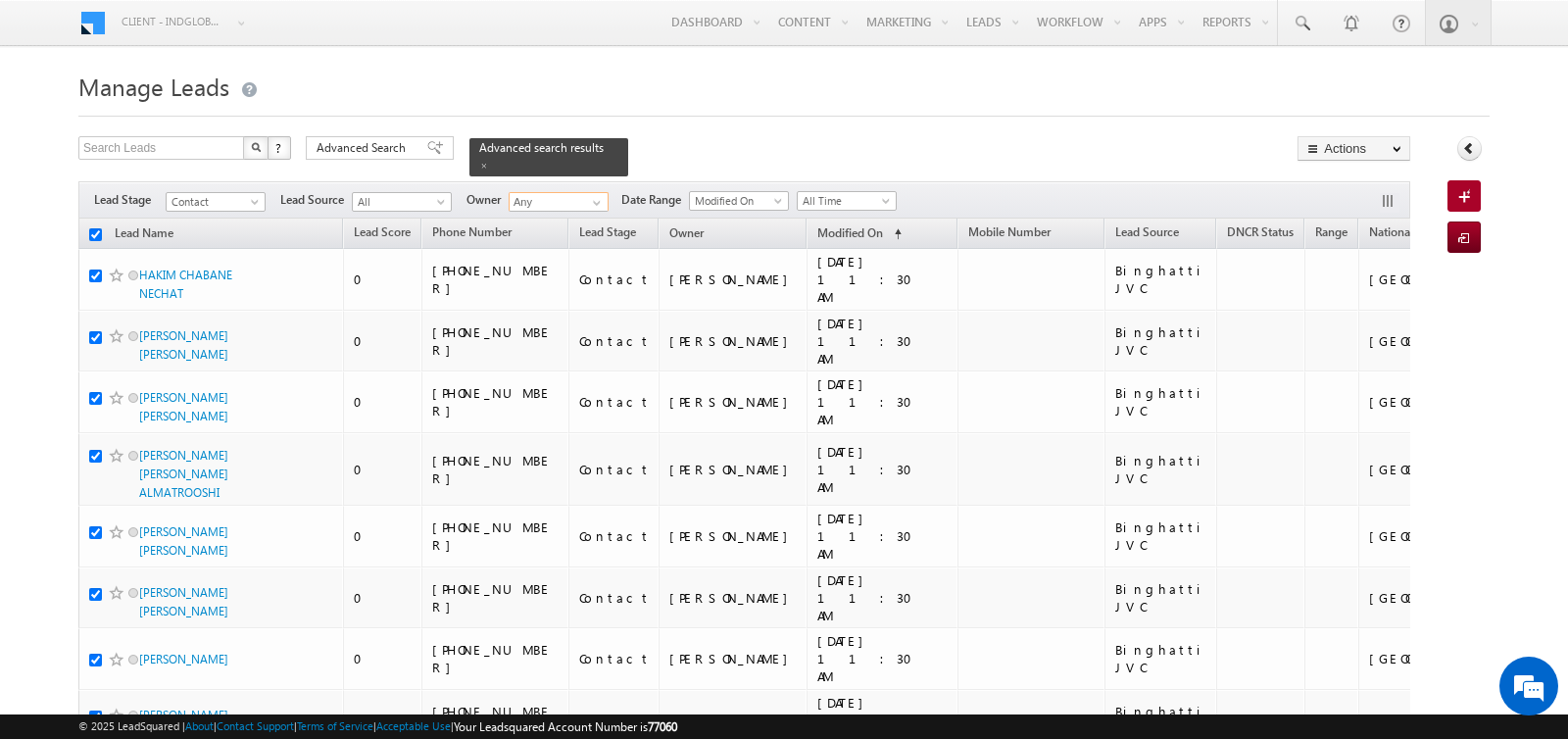
checkbox input "true"
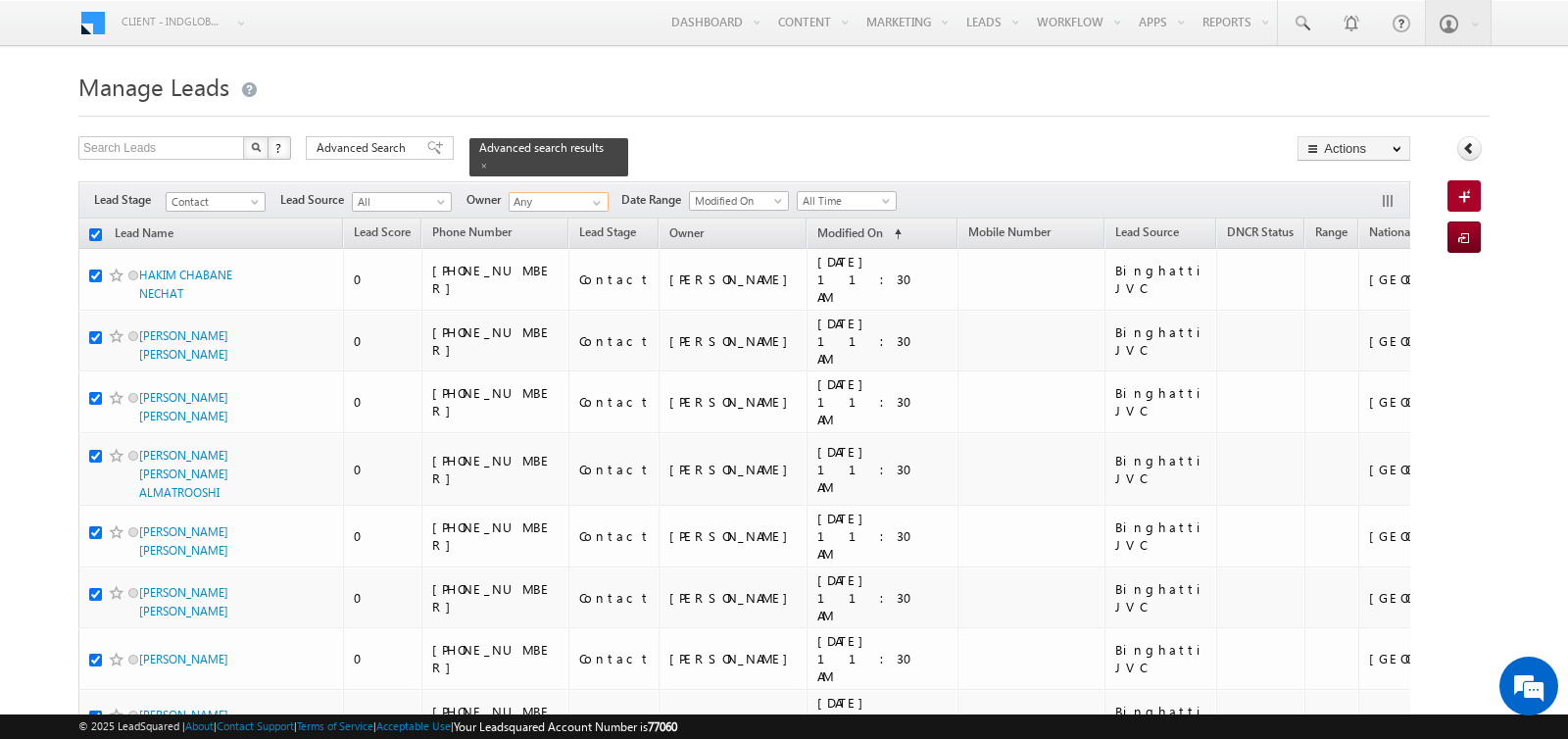
checkbox input "true"
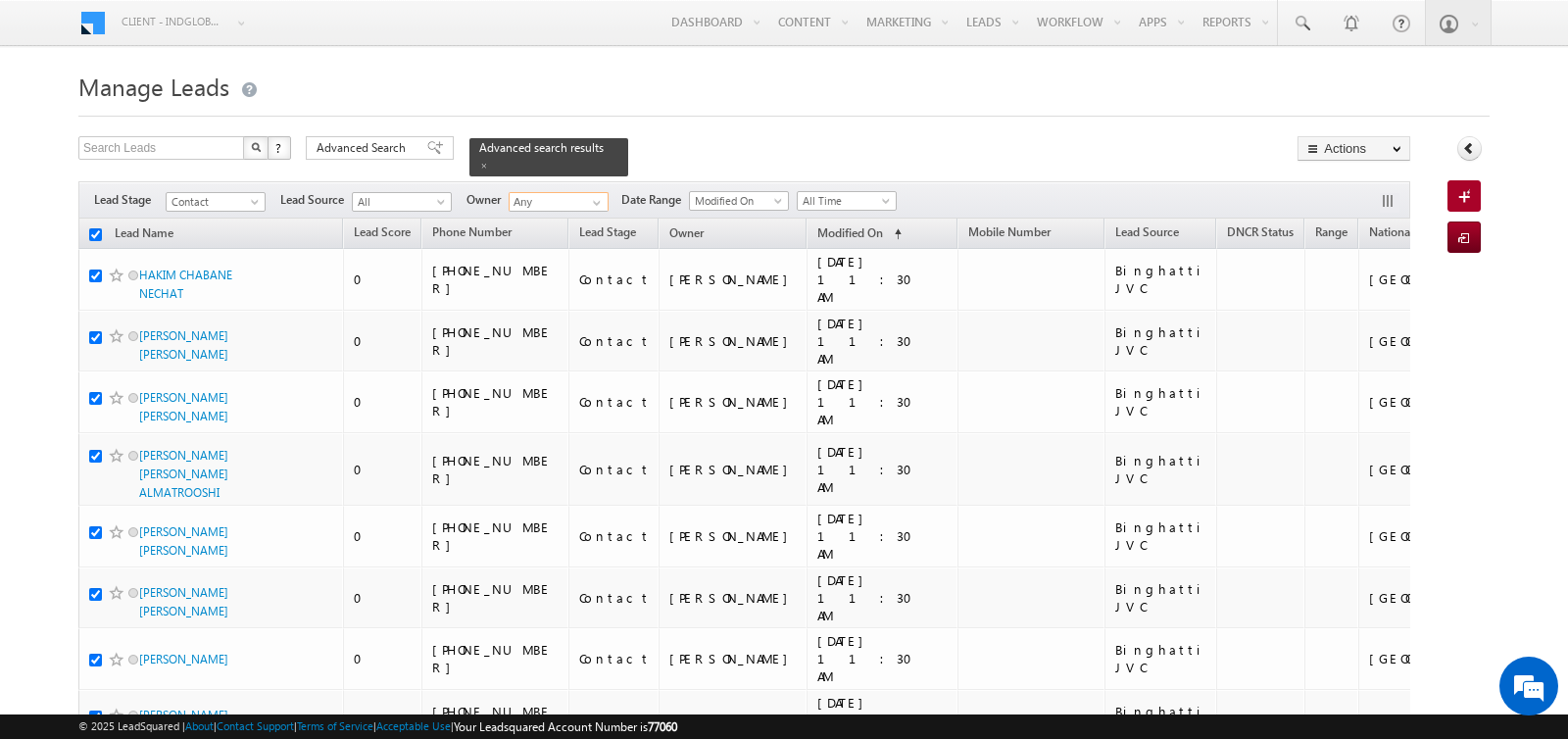
checkbox input "true"
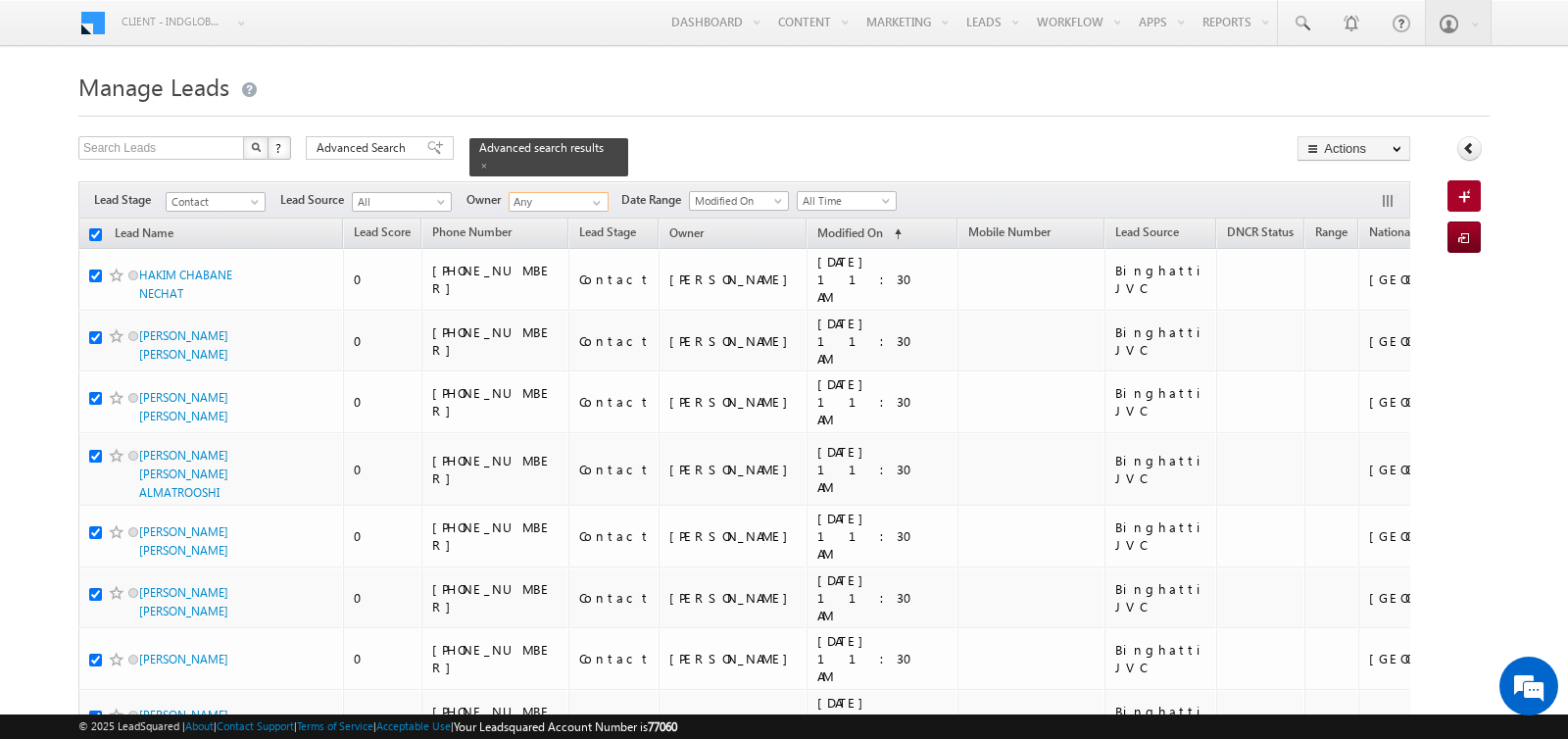
checkbox input "true"
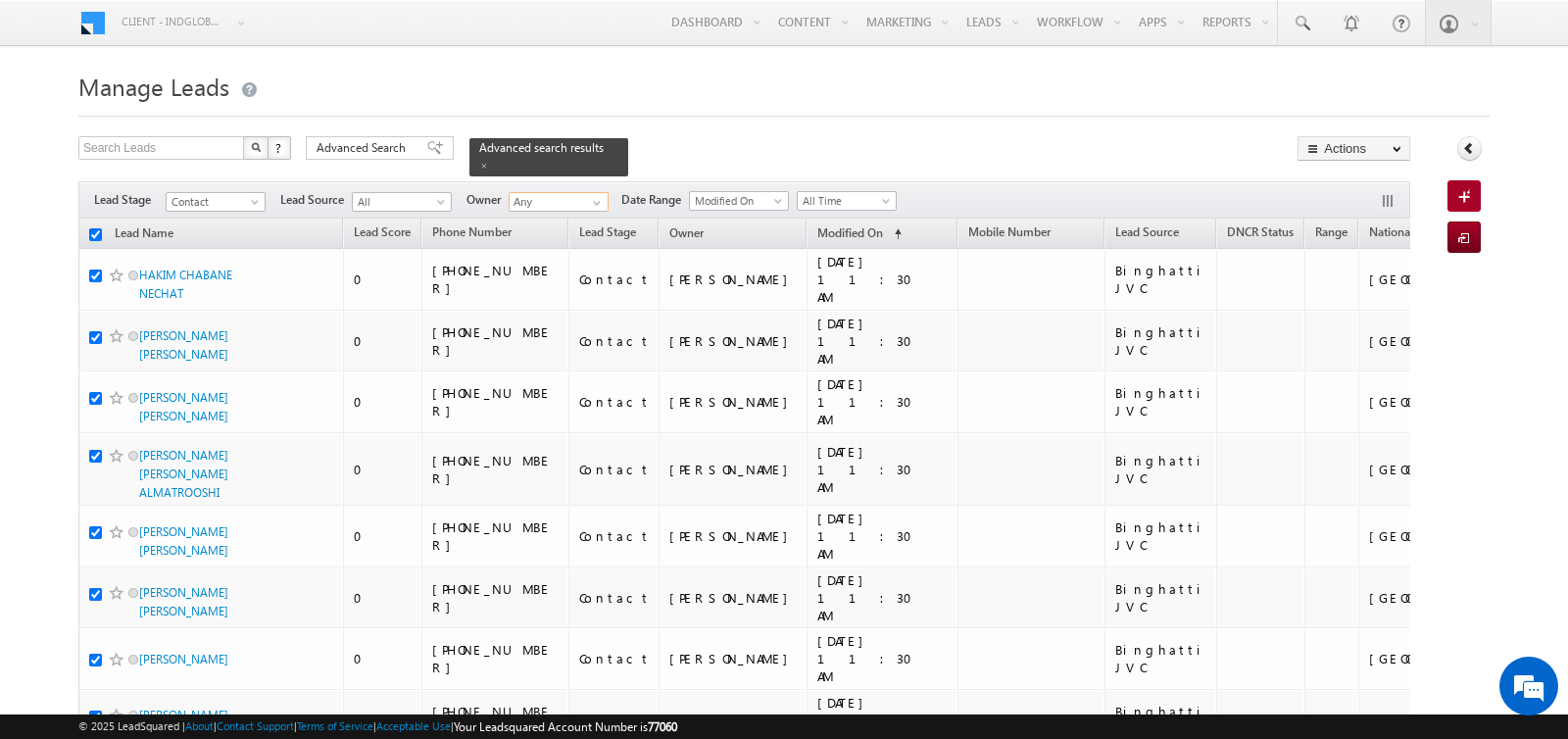
checkbox input "true"
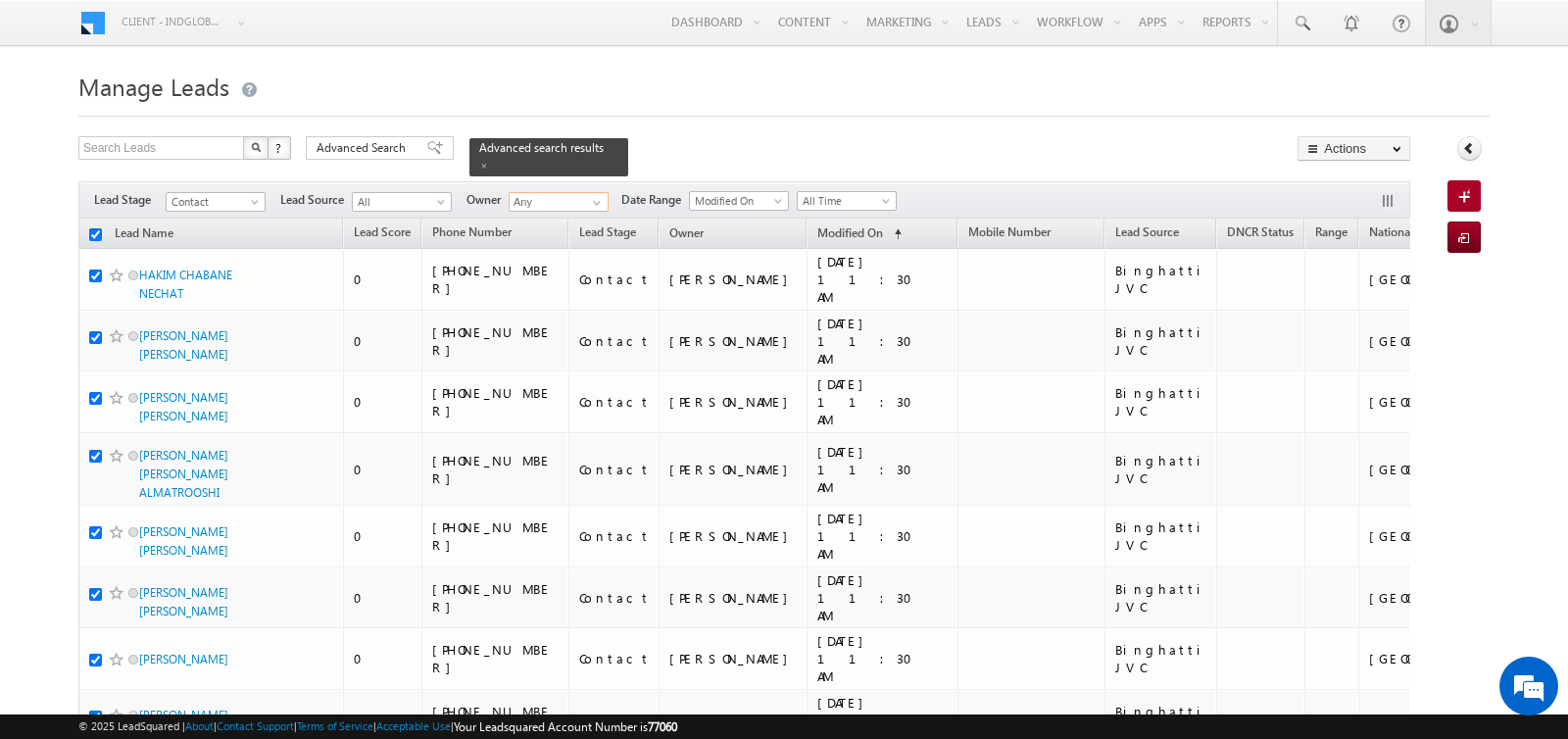
checkbox input "true"
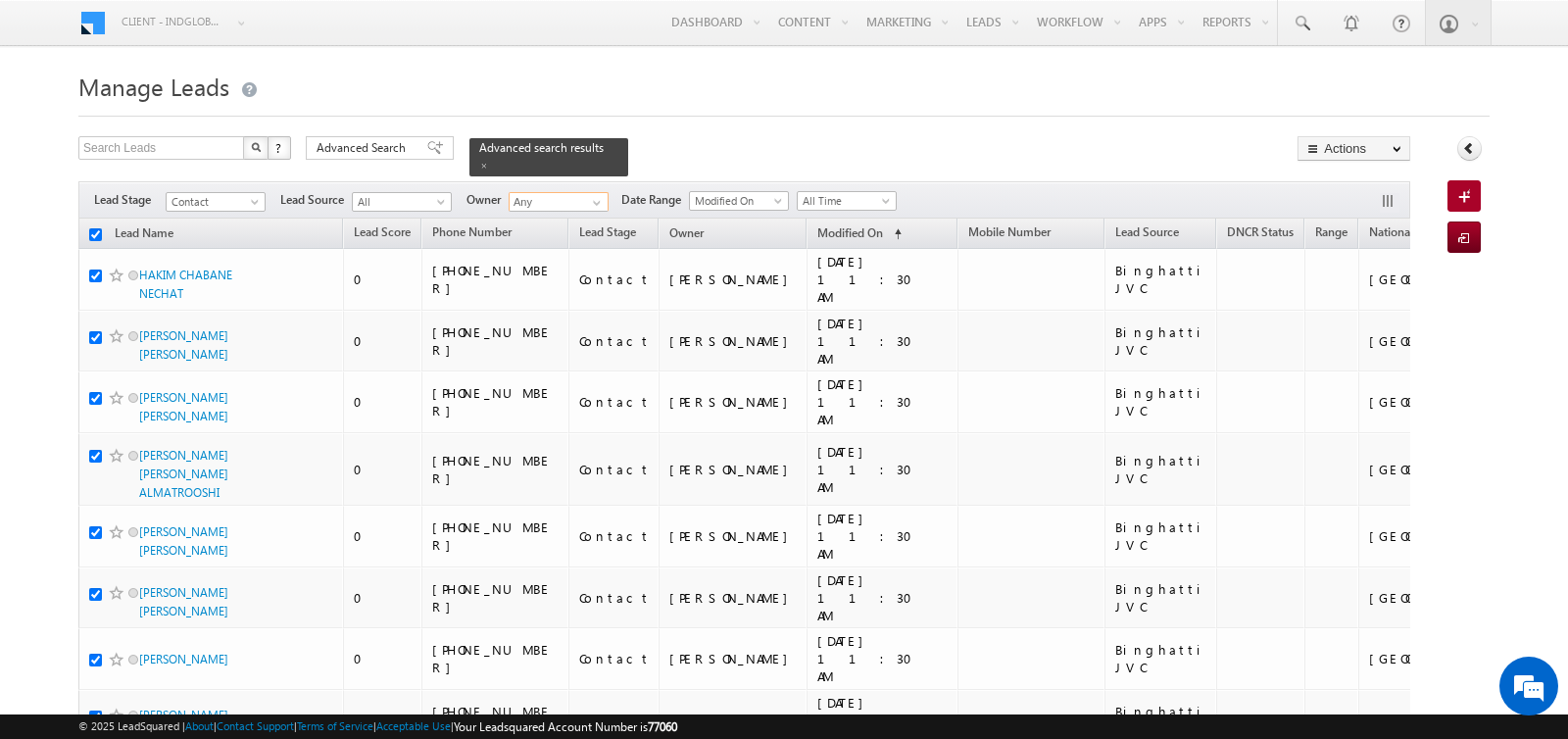
checkbox input "true"
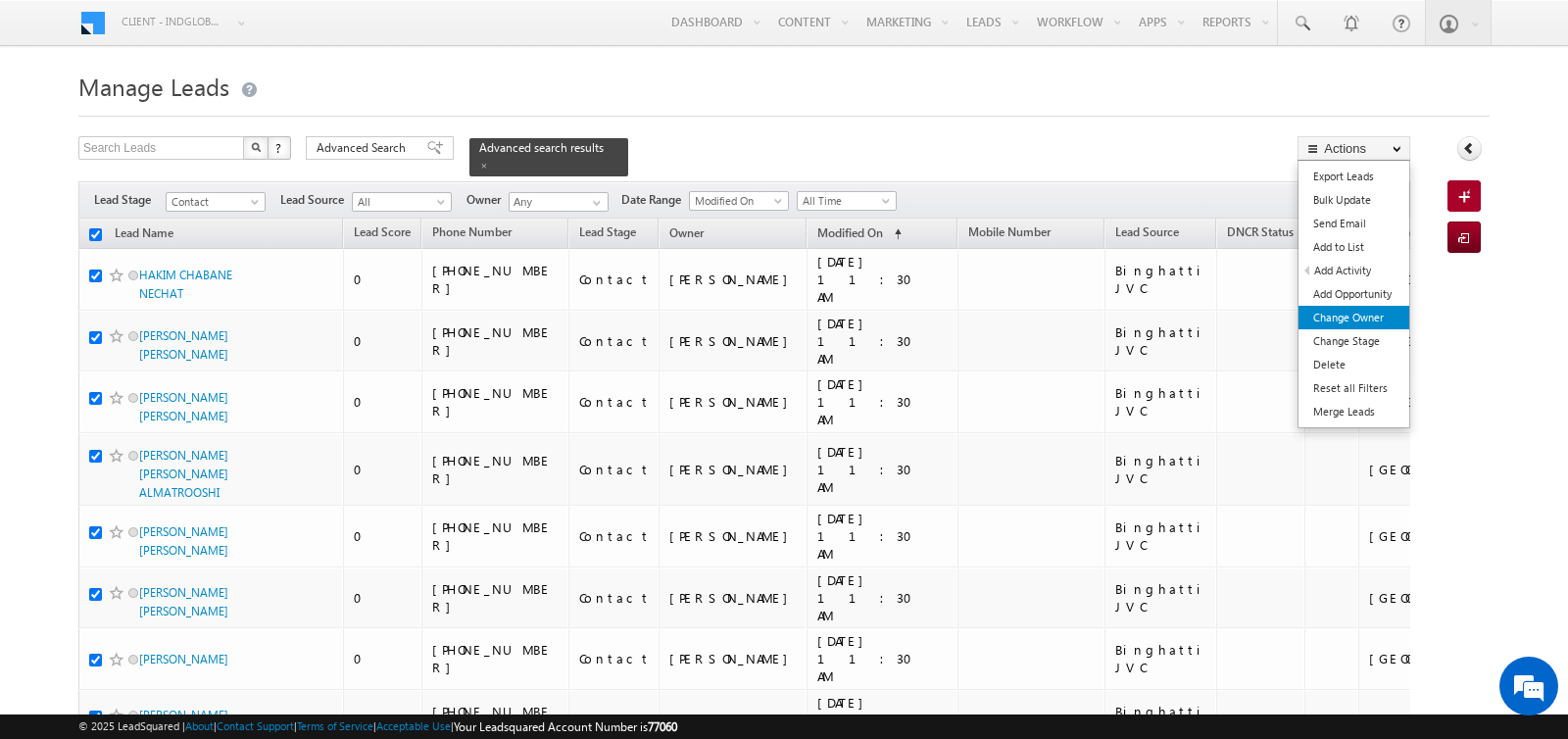
click at [1322, 310] on link "Change Owner" at bounding box center [1354, 318] width 111 height 24
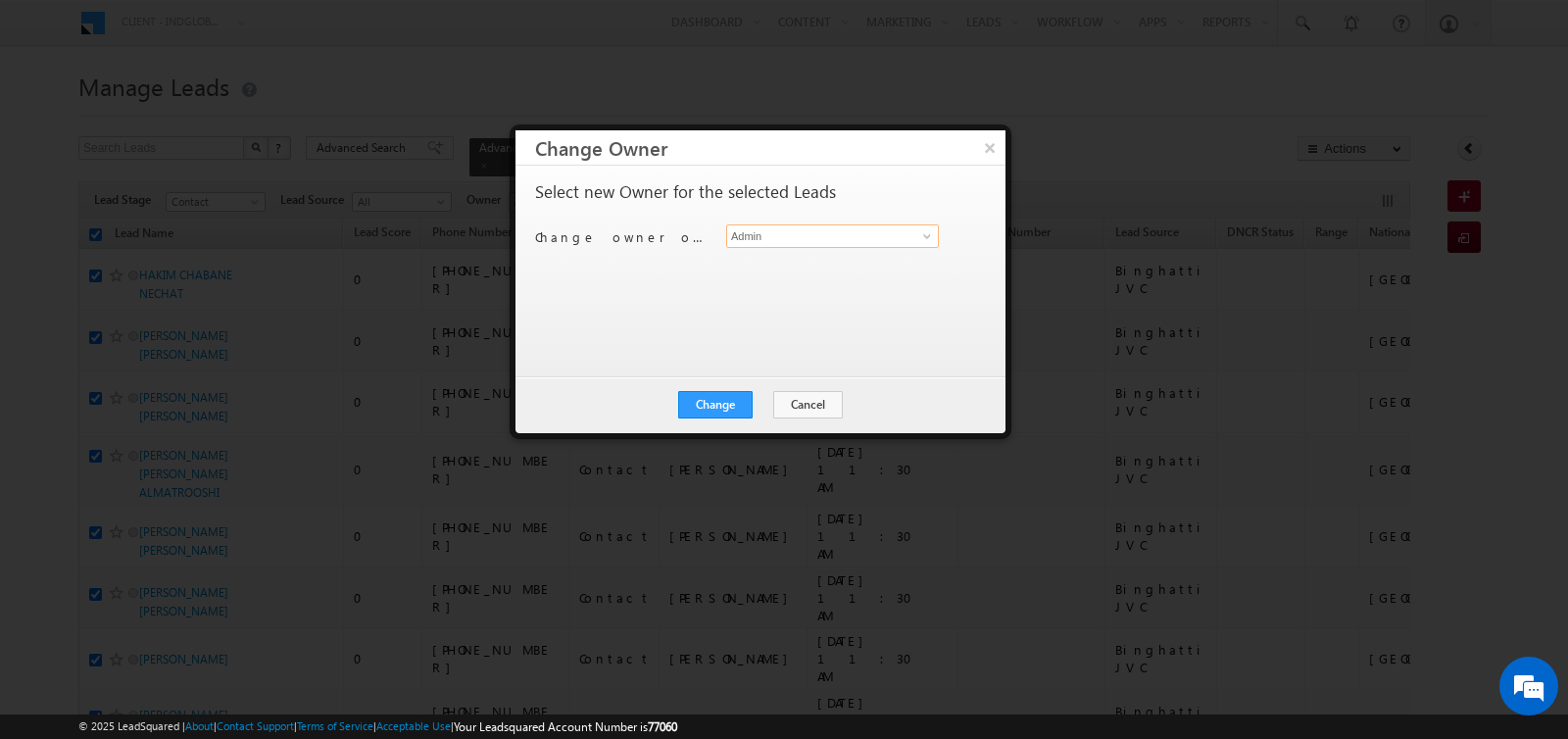
click at [866, 235] on input "Admin" at bounding box center [832, 236] width 212 height 24
click at [850, 256] on link "[PERSON_NAME] [PERSON_NAME][EMAIL_ADDRESS][DOMAIN_NAME]" at bounding box center [832, 265] width 212 height 37
click at [720, 393] on button "Change" at bounding box center [715, 405] width 75 height 28
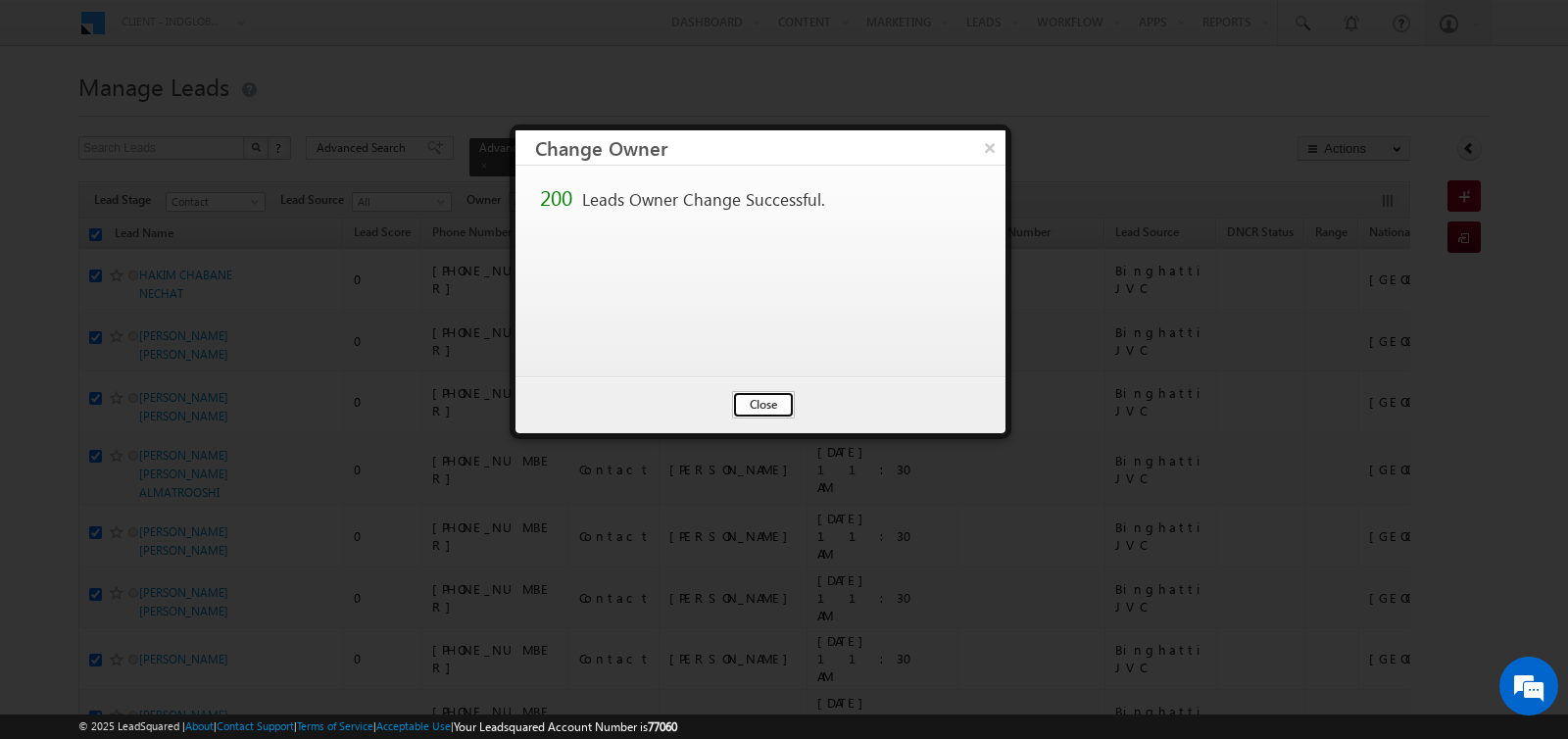
click at [754, 403] on button "Close" at bounding box center [764, 405] width 63 height 28
